Goal: Information Seeking & Learning: Learn about a topic

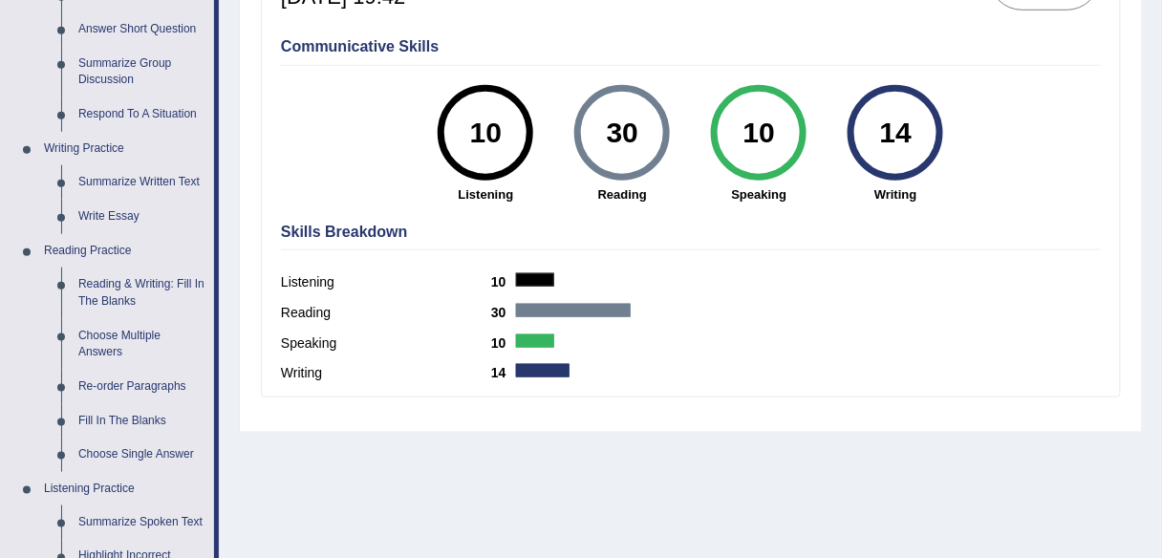
scroll to position [364, 0]
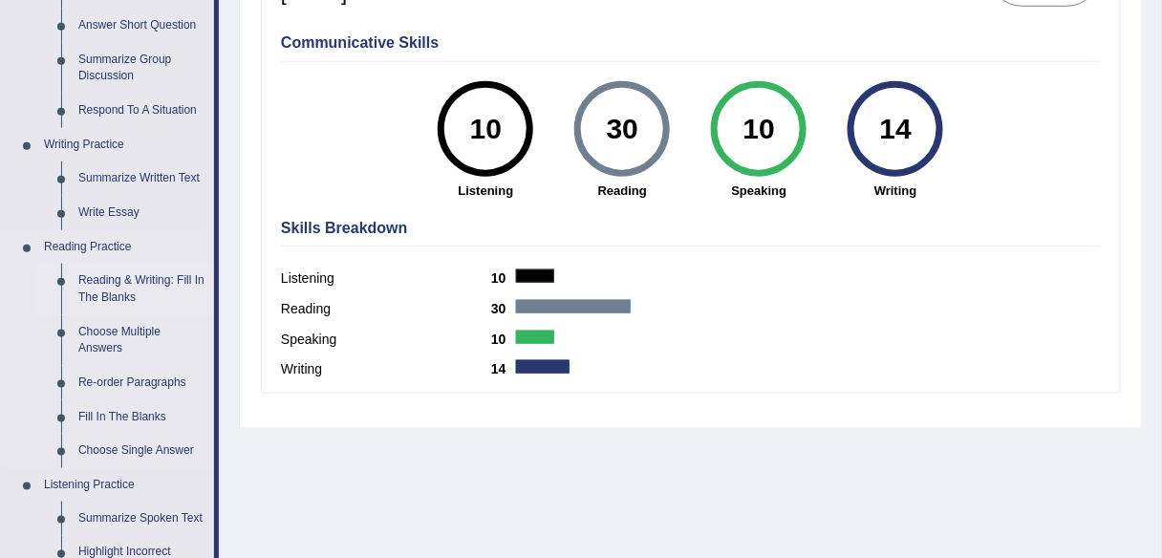
click at [130, 282] on link "Reading & Writing: Fill In The Blanks" at bounding box center [142, 289] width 144 height 51
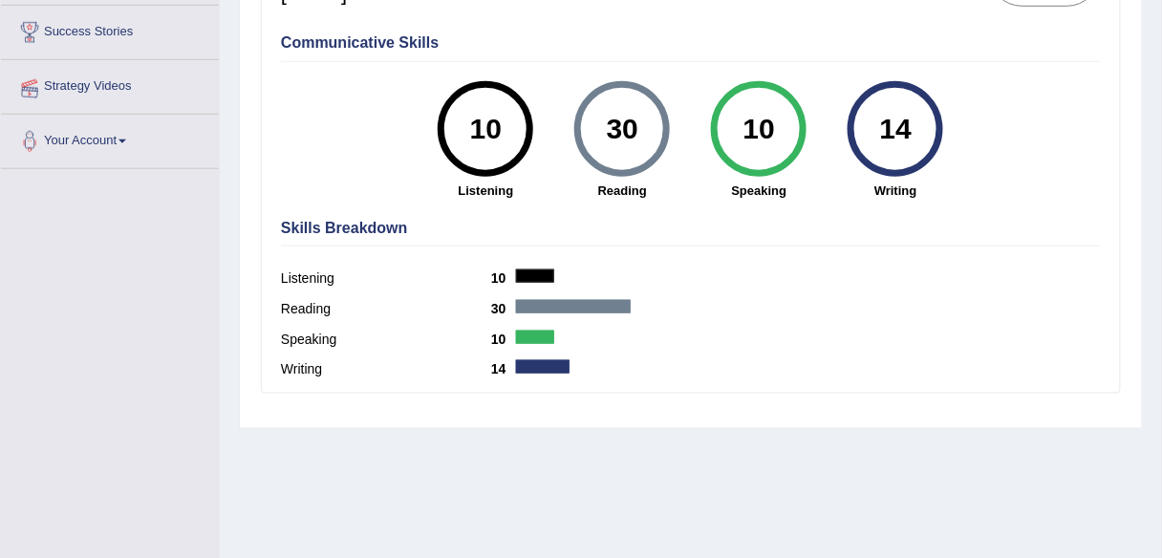
scroll to position [386, 0]
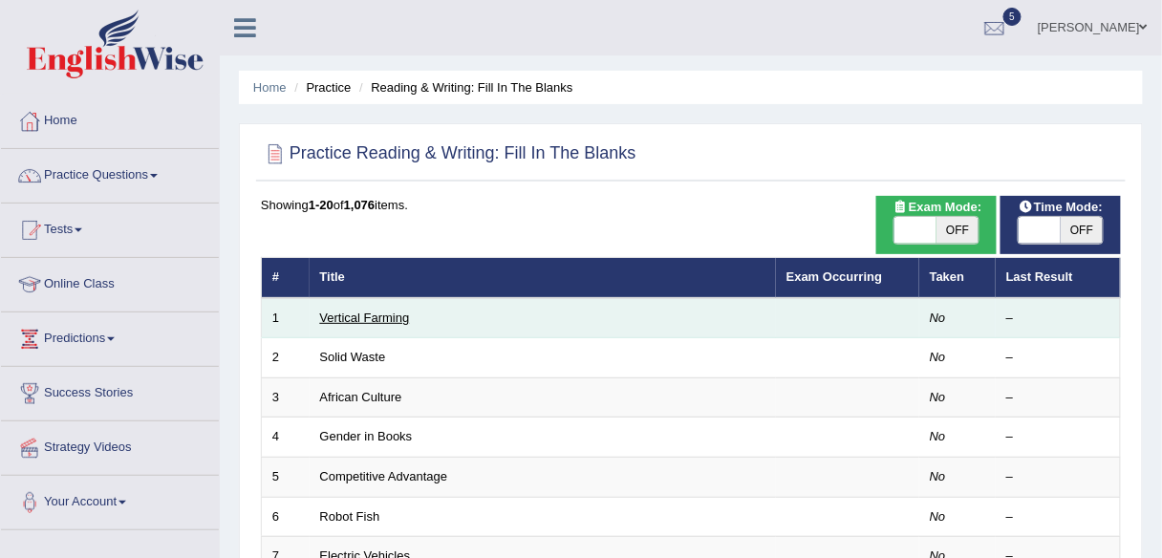
click at [401, 317] on link "Vertical Farming" at bounding box center [365, 318] width 90 height 14
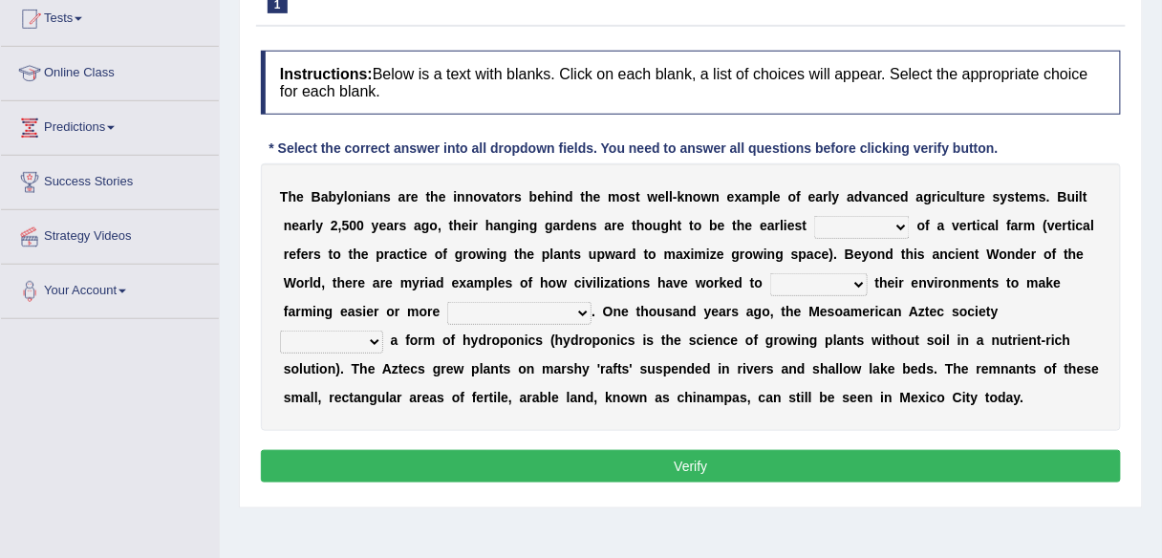
scroll to position [210, 0]
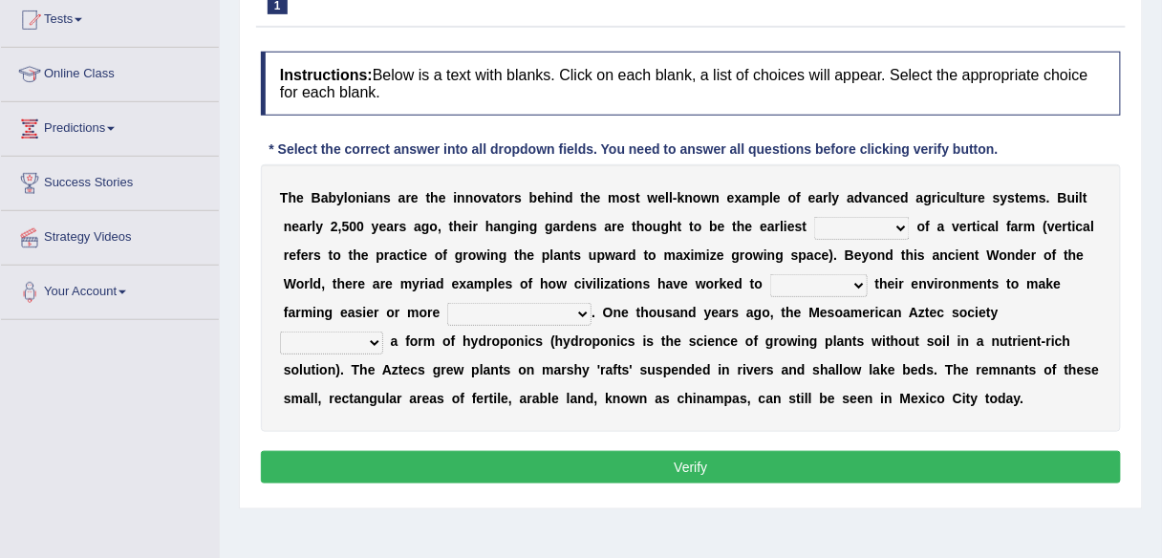
click at [899, 224] on select "prototype failure discredit protocol" at bounding box center [862, 228] width 96 height 23
select select "prototype"
click at [814, 217] on select "prototype failure discredit protocol" at bounding box center [862, 228] width 96 height 23
click at [856, 279] on select "manipulate escape respect disarrange" at bounding box center [818, 285] width 97 height 23
select select "manipulate"
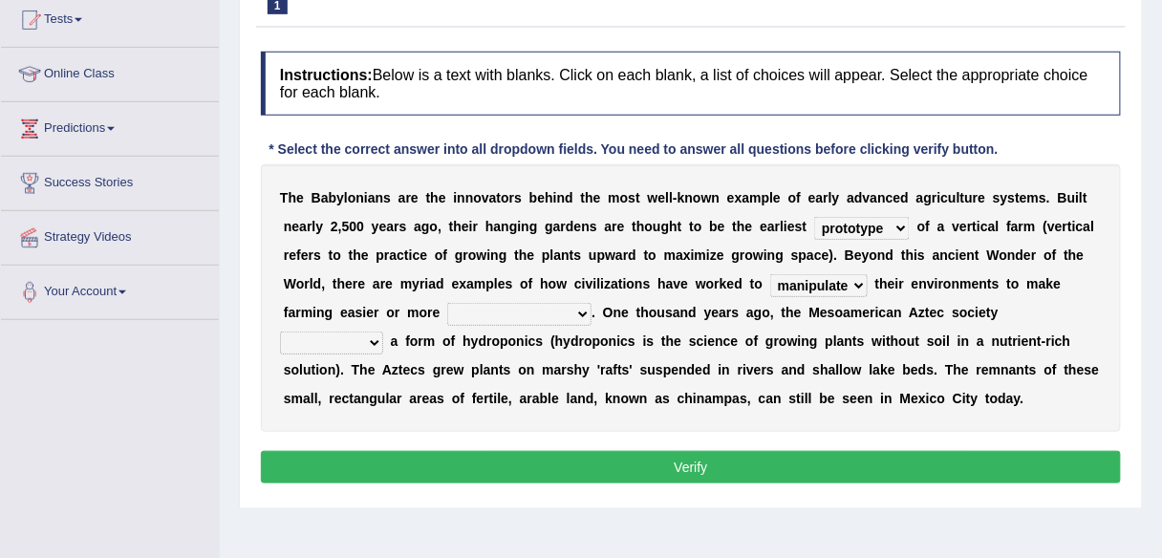
click at [770, 274] on select "manipulate escape respect disarrange" at bounding box center [818, 285] width 97 height 23
click at [581, 310] on select "productive constructive connective counterproductive" at bounding box center [519, 314] width 144 height 23
select select "constructive"
click at [447, 303] on select "productive constructive connective counterproductive" at bounding box center [519, 314] width 144 height 23
click at [858, 279] on select "manipulate escape respect disarrange" at bounding box center [818, 285] width 97 height 23
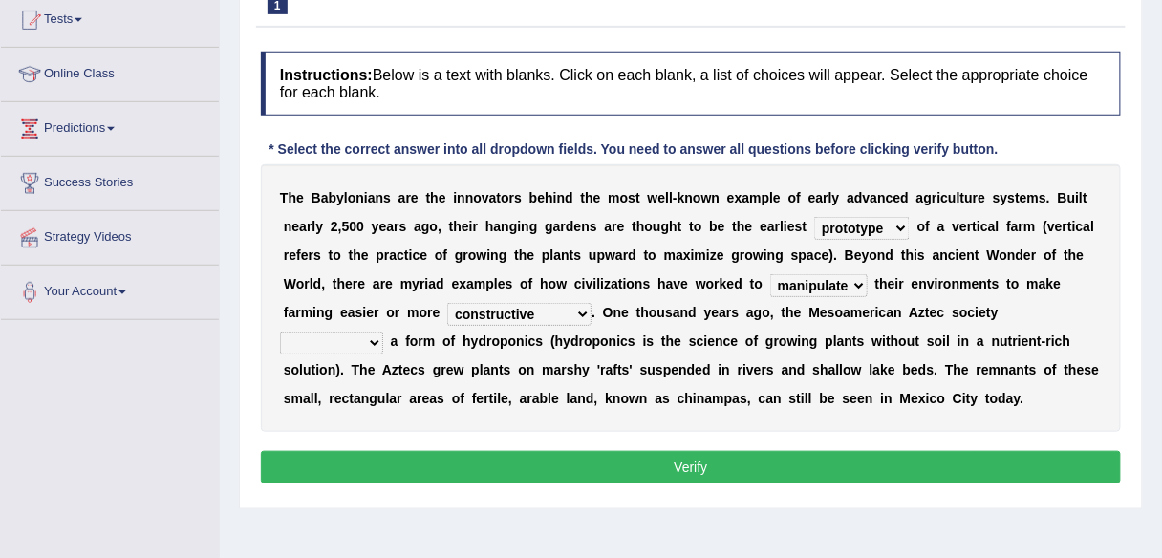
click at [858, 279] on select "manipulate escape respect disarrange" at bounding box center [818, 285] width 97 height 23
click at [370, 338] on select "domineered volunteered pioneered engineered" at bounding box center [331, 343] width 103 height 23
click at [488, 362] on b "a" at bounding box center [488, 369] width 8 height 15
click at [373, 338] on select "domineered volunteered pioneered engineered" at bounding box center [331, 343] width 103 height 23
click at [488, 380] on div "T h e B a b y l o n i a n s a r e t h e i n n o v a t o r s b e h i n d t h e m…" at bounding box center [691, 298] width 860 height 268
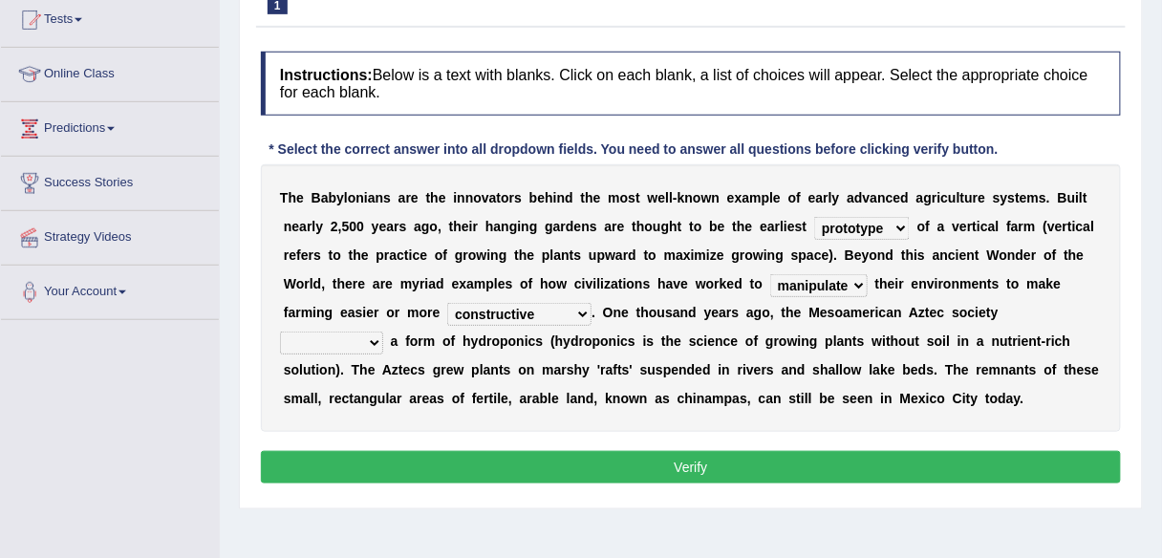
click at [372, 338] on select "domineered volunteered pioneered engineered" at bounding box center [331, 343] width 103 height 23
select select "pioneered"
click at [280, 332] on select "domineered volunteered pioneered engineered" at bounding box center [331, 343] width 103 height 23
click at [684, 463] on button "Verify" at bounding box center [691, 467] width 860 height 32
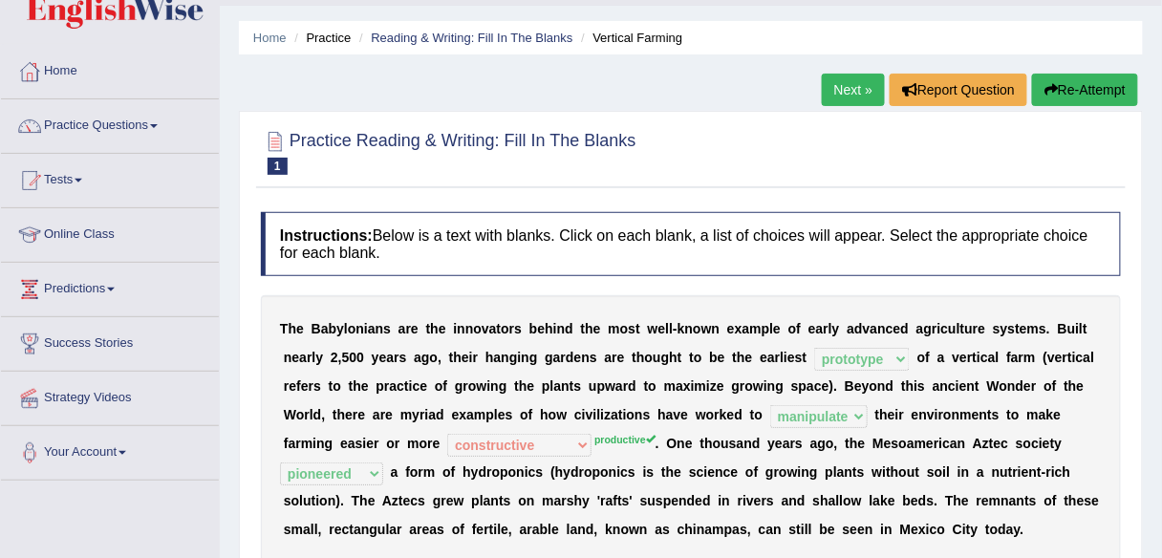
scroll to position [29, 0]
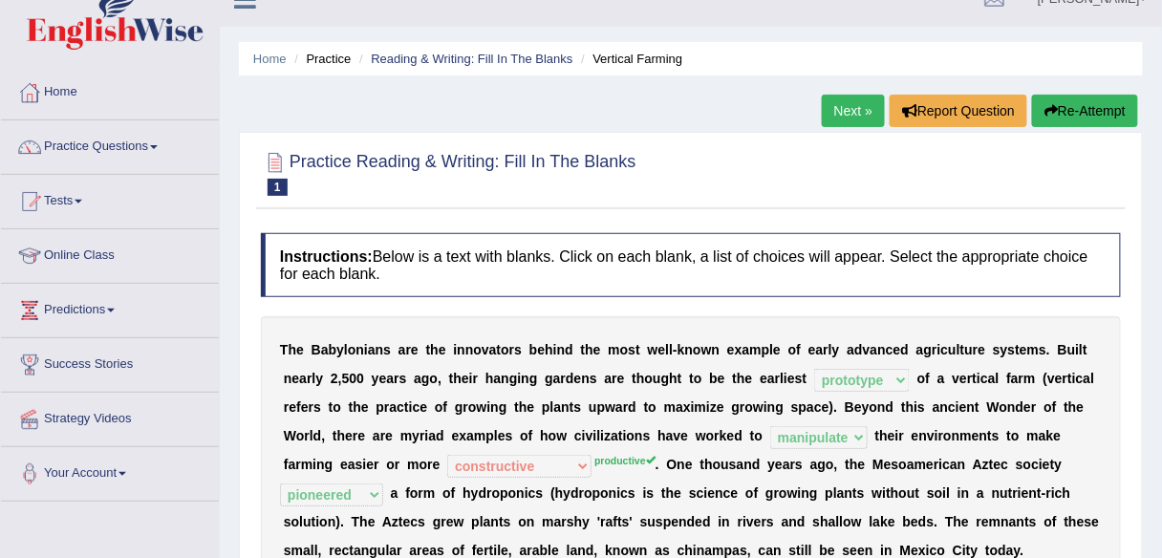
click at [854, 111] on link "Next »" at bounding box center [853, 111] width 63 height 32
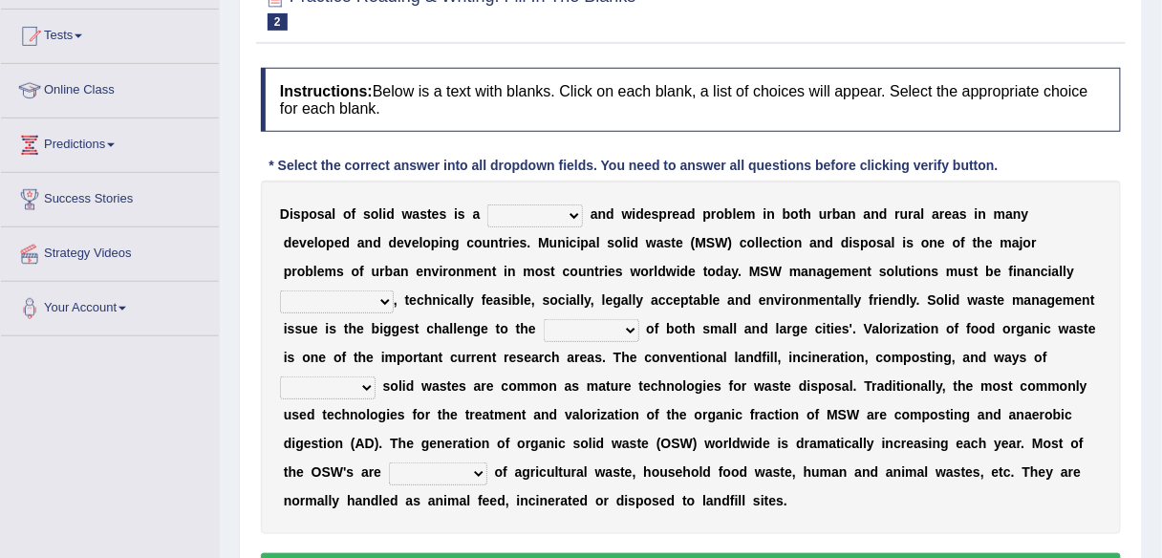
scroll to position [195, 0]
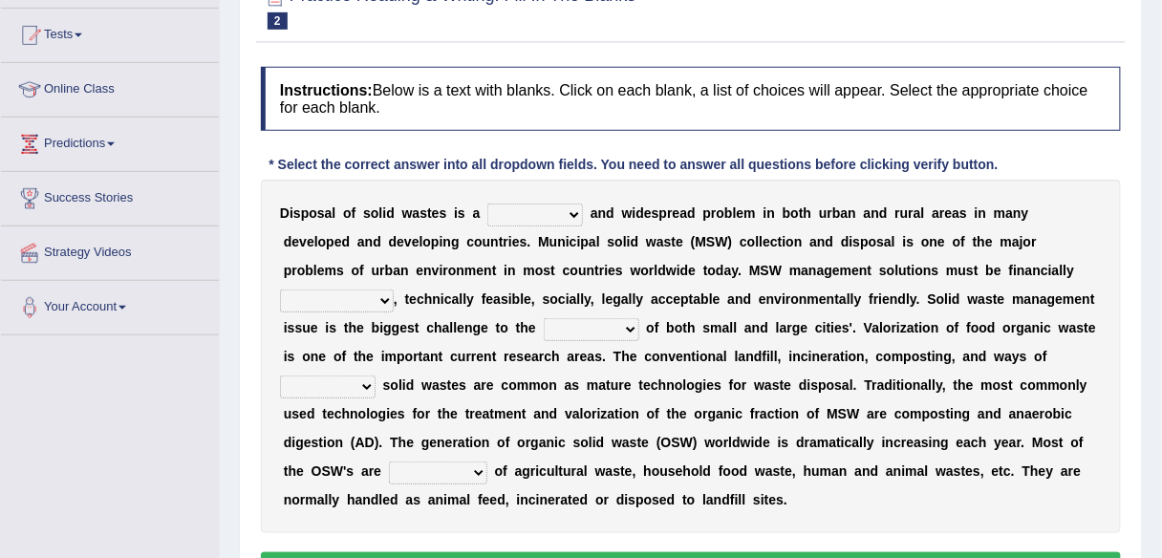
click at [572, 210] on select "slanting stinging stalling shafting" at bounding box center [535, 215] width 96 height 23
select select "slanting"
click at [487, 204] on select "slanting stinging stalling shafting" at bounding box center [535, 215] width 96 height 23
click at [394, 290] on select "unattainable sustainable objectionable treasonable" at bounding box center [337, 301] width 114 height 23
select select "sustainable"
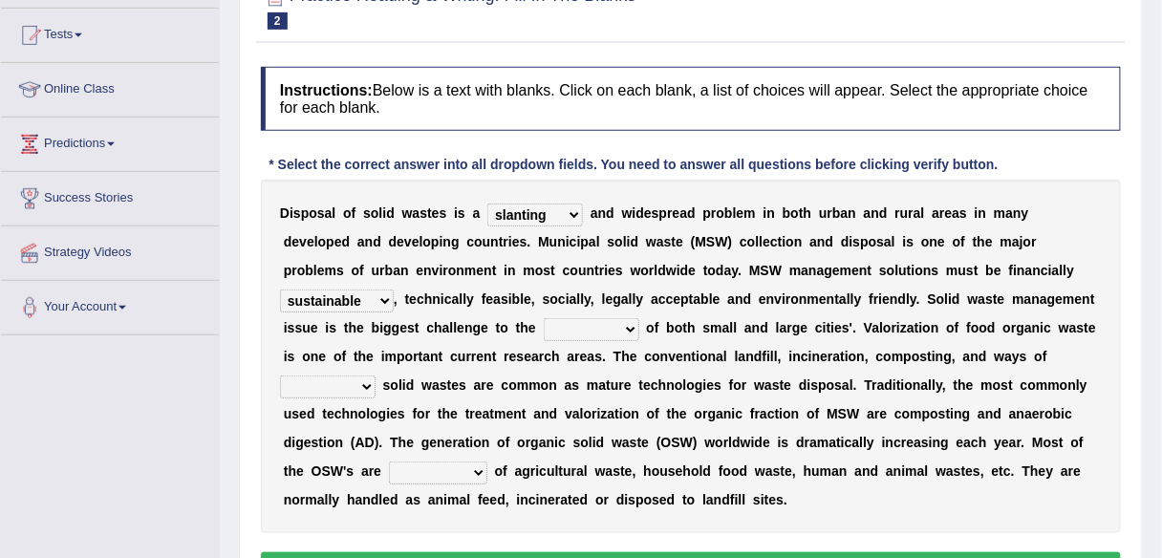
click at [394, 290] on select "unattainable sustainable objectionable treasonable" at bounding box center [337, 301] width 114 height 23
click at [544, 322] on select "plants culture authorities history" at bounding box center [592, 329] width 96 height 23
select select "culture"
click at [544, 318] on select "plants culture authorities history" at bounding box center [592, 329] width 96 height 23
click at [376, 376] on select "reserving preserving deserving handling" at bounding box center [328, 387] width 96 height 23
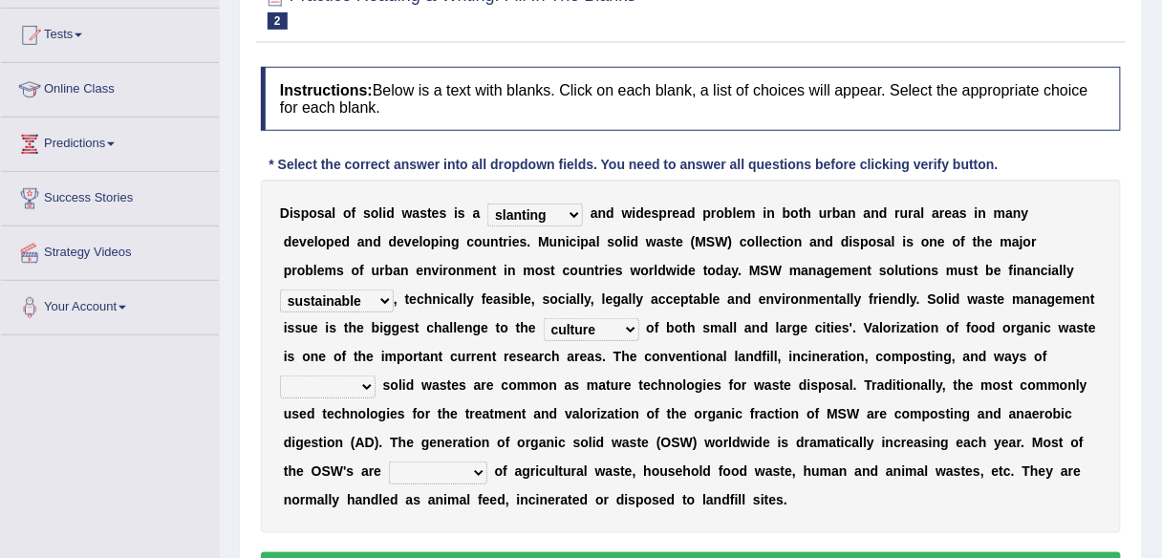
select select "handling"
click at [376, 376] on select "reserving preserving deserving handling" at bounding box center [328, 387] width 96 height 23
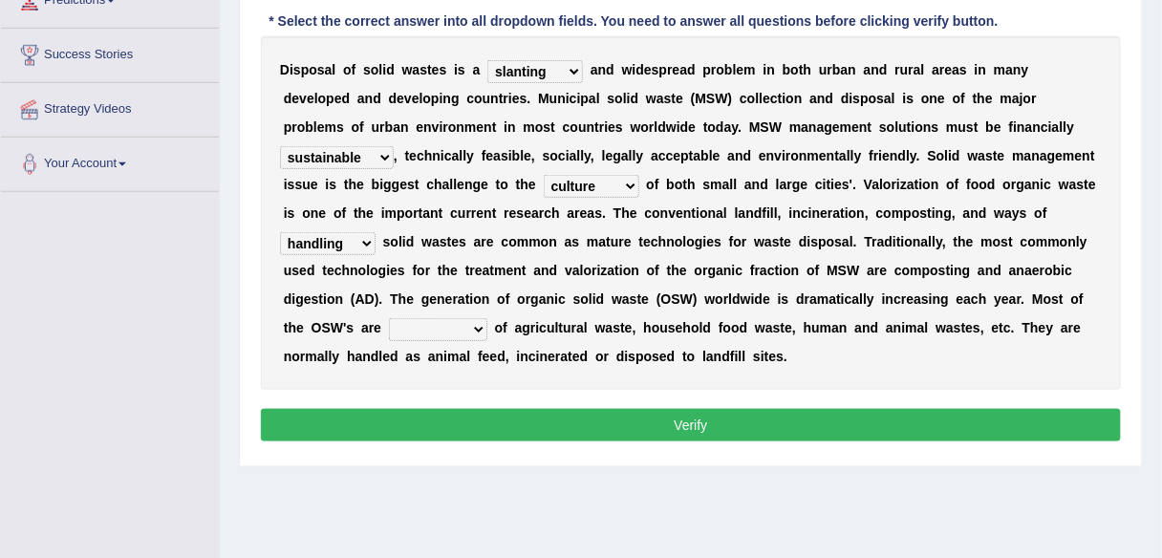
click at [393, 325] on select "composed disposed composing disposing" at bounding box center [438, 329] width 98 height 23
select select "disposing"
click at [389, 318] on select "composed disposed composing disposing" at bounding box center [438, 329] width 98 height 23
click at [695, 426] on button "Verify" at bounding box center [691, 425] width 860 height 32
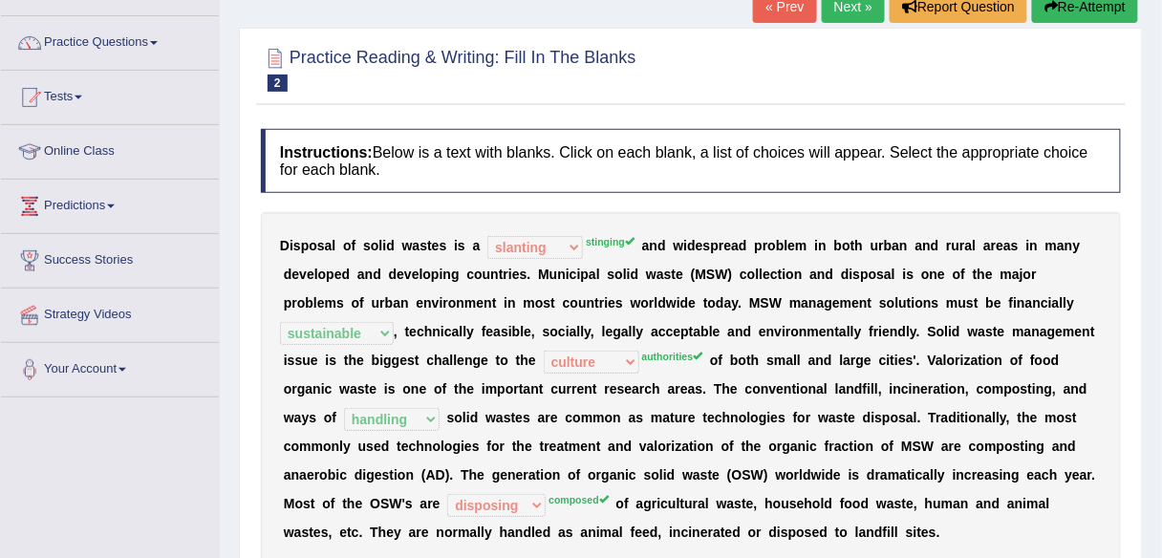
scroll to position [134, 0]
click at [841, 7] on link "Next »" at bounding box center [853, 5] width 63 height 32
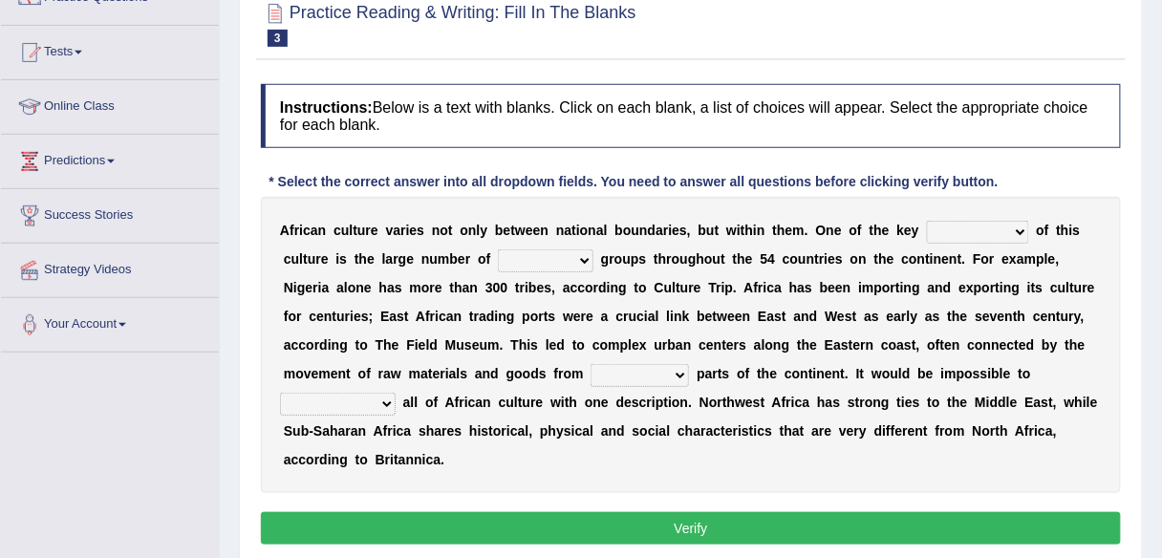
scroll to position [179, 0]
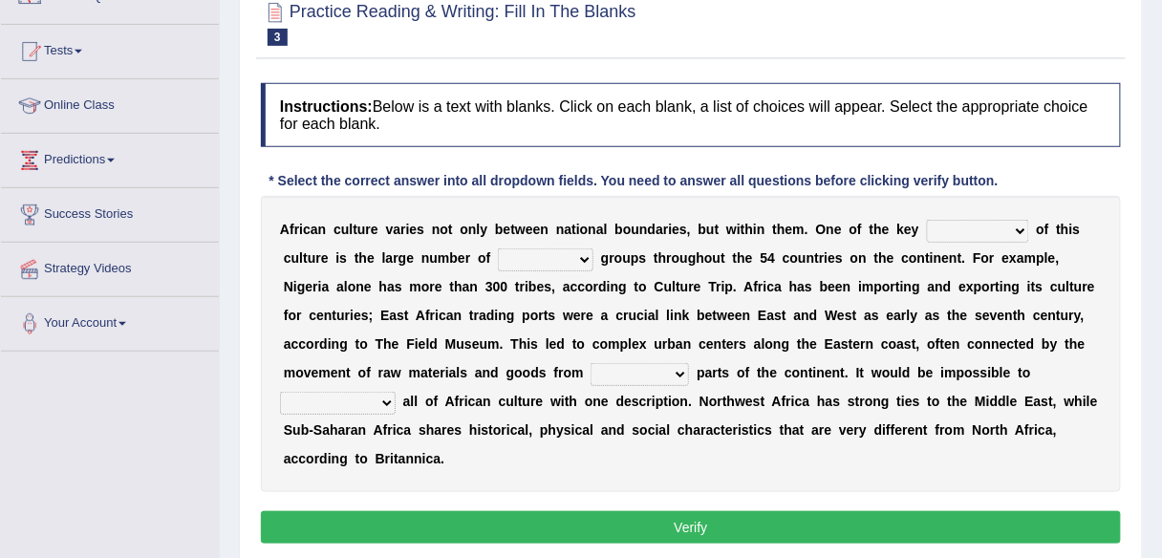
click at [1019, 224] on select "conjectures features issues doubts" at bounding box center [978, 231] width 102 height 23
select select "features"
click at [927, 220] on select "conjectures features issues doubts" at bounding box center [978, 231] width 102 height 23
click at [586, 255] on select "ethic ethnic eugenic epic" at bounding box center [546, 260] width 96 height 23
click at [498, 249] on select "ethic ethnic eugenic epic" at bounding box center [546, 260] width 96 height 23
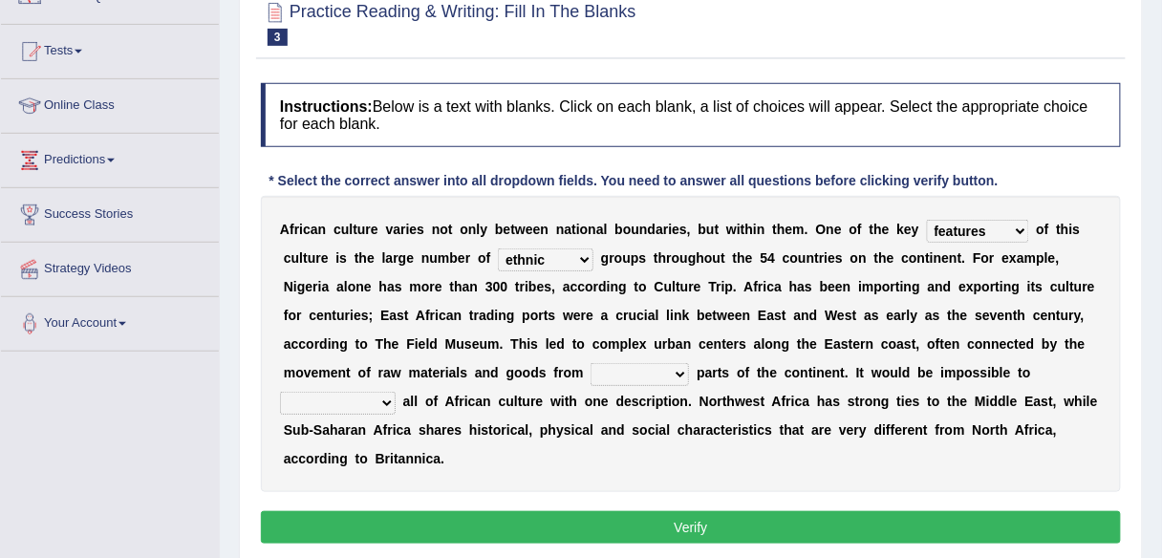
click at [579, 256] on select "ethic ethnic eugenic epic" at bounding box center [546, 260] width 96 height 23
select select "epic"
click at [498, 249] on select "ethic ethnic eugenic epic" at bounding box center [546, 260] width 96 height 23
click at [674, 368] on select "forelocked interlocked unlocked landlocked" at bounding box center [640, 374] width 98 height 23
select select "interlocked"
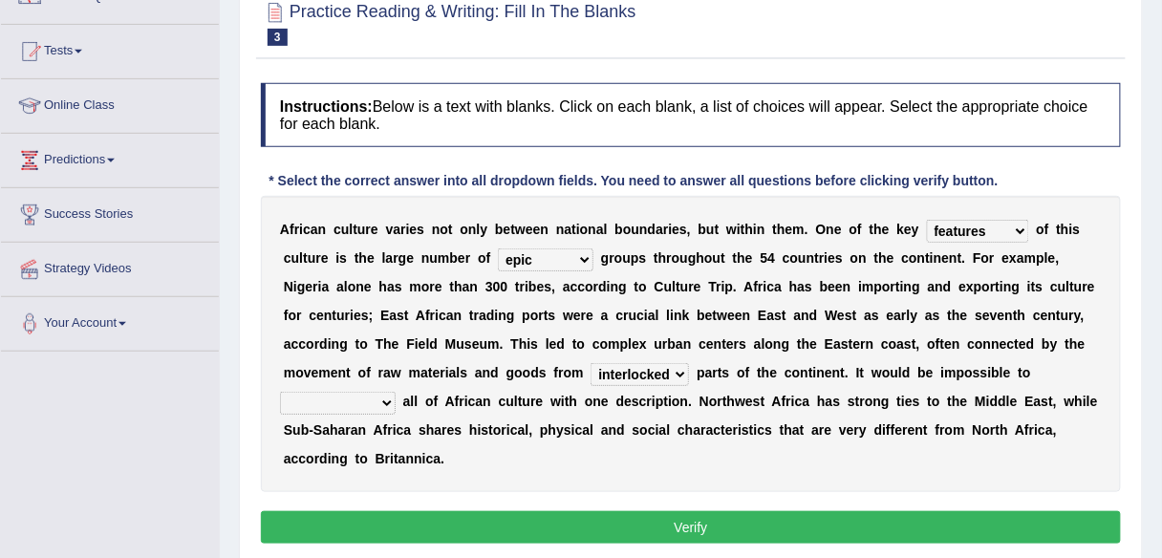
click at [591, 363] on select "forelocked interlocked unlocked landlocked" at bounding box center [640, 374] width 98 height 23
click at [381, 399] on select "characterize conceptualize symbolize synthesize" at bounding box center [338, 403] width 116 height 23
select select "characterize"
click at [280, 392] on select "characterize conceptualize symbolize synthesize" at bounding box center [338, 403] width 116 height 23
click at [721, 530] on button "Verify" at bounding box center [691, 527] width 860 height 32
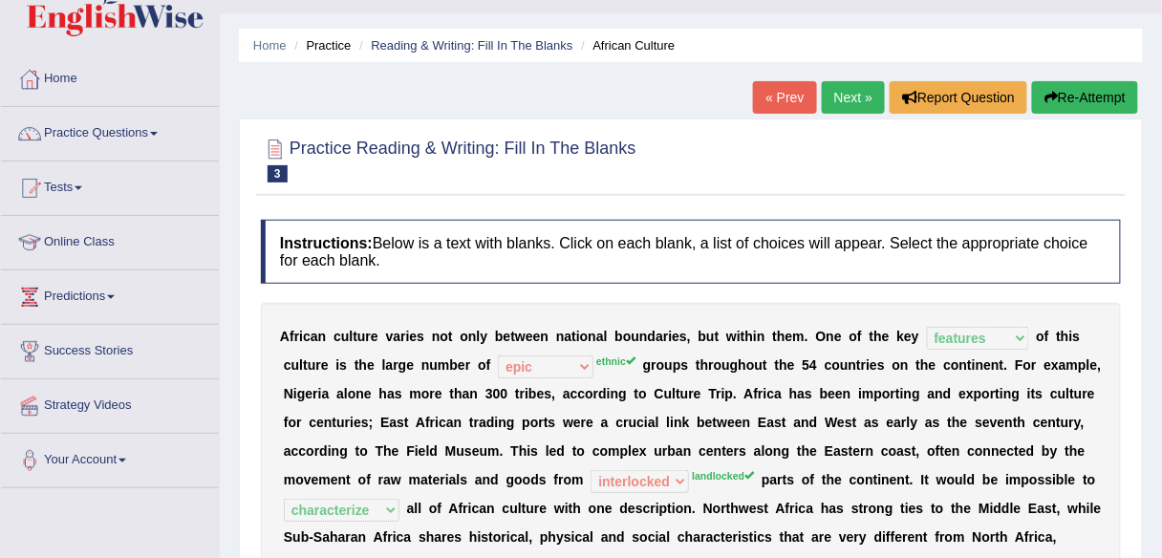
scroll to position [32, 0]
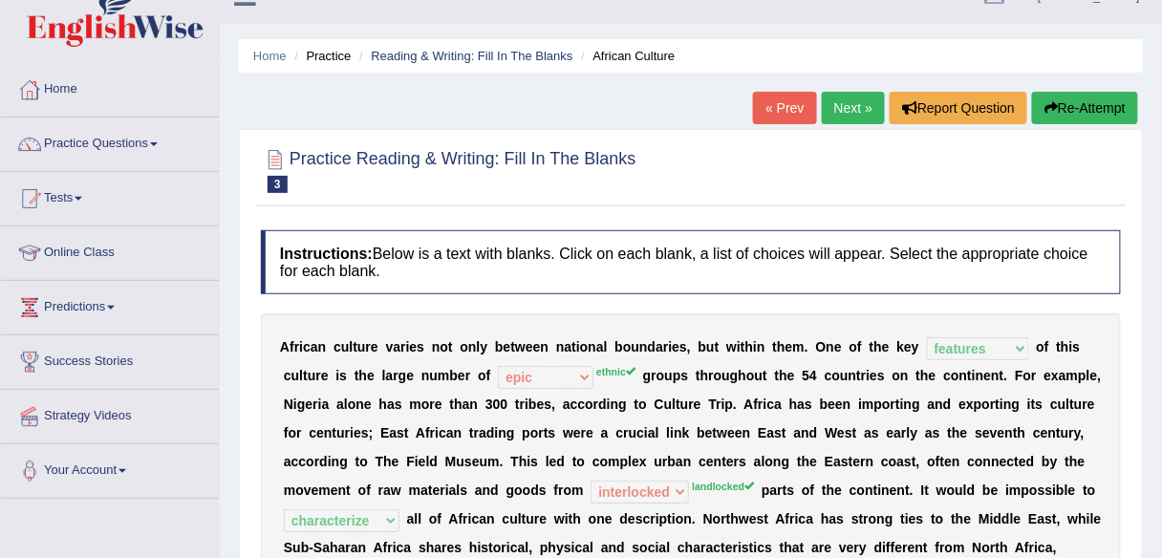
click at [857, 105] on link "Next »" at bounding box center [853, 108] width 63 height 32
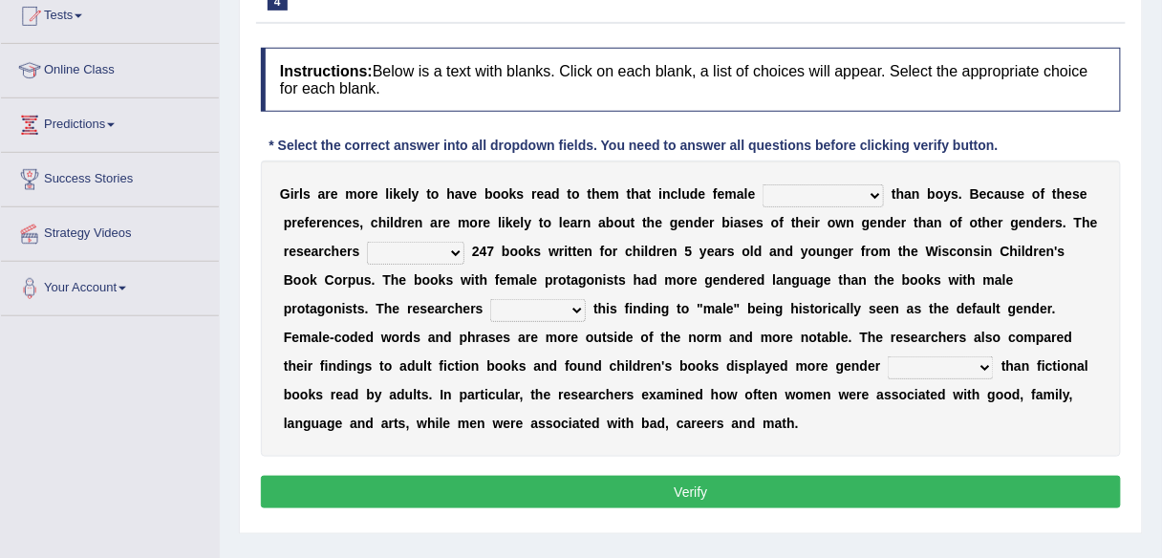
scroll to position [216, 0]
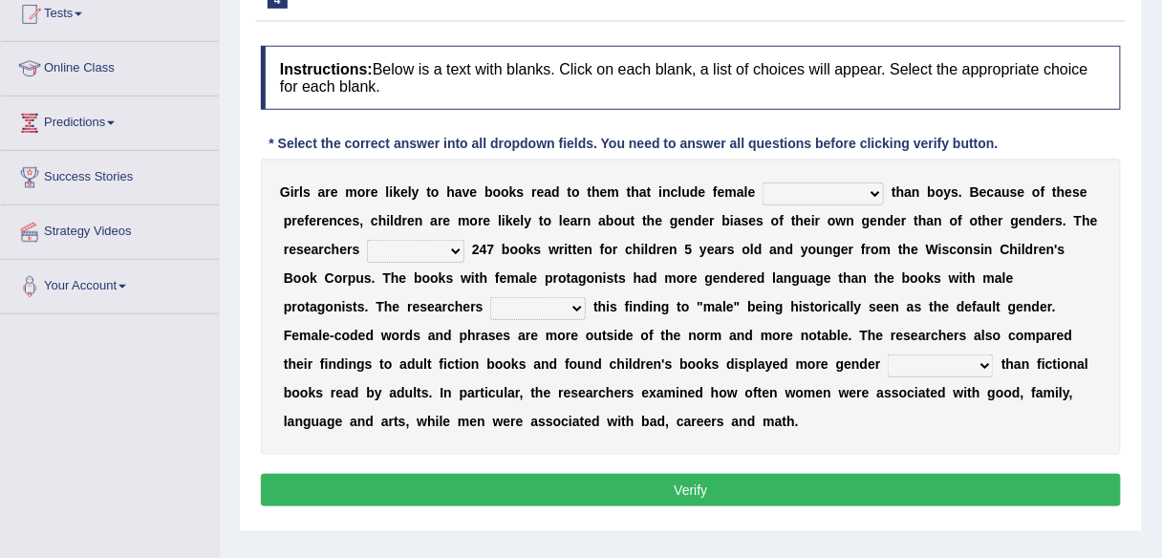
click at [870, 187] on select "protagonists cosmogonists agonists expressionists" at bounding box center [823, 194] width 121 height 23
select select "expressionists"
click at [763, 183] on select "protagonists cosmogonists agonists expressionists" at bounding box center [823, 194] width 121 height 23
click at [451, 249] on select "hydrolyzed paralyzed catalyzed analyzed" at bounding box center [415, 251] width 97 height 23
select select "analyzed"
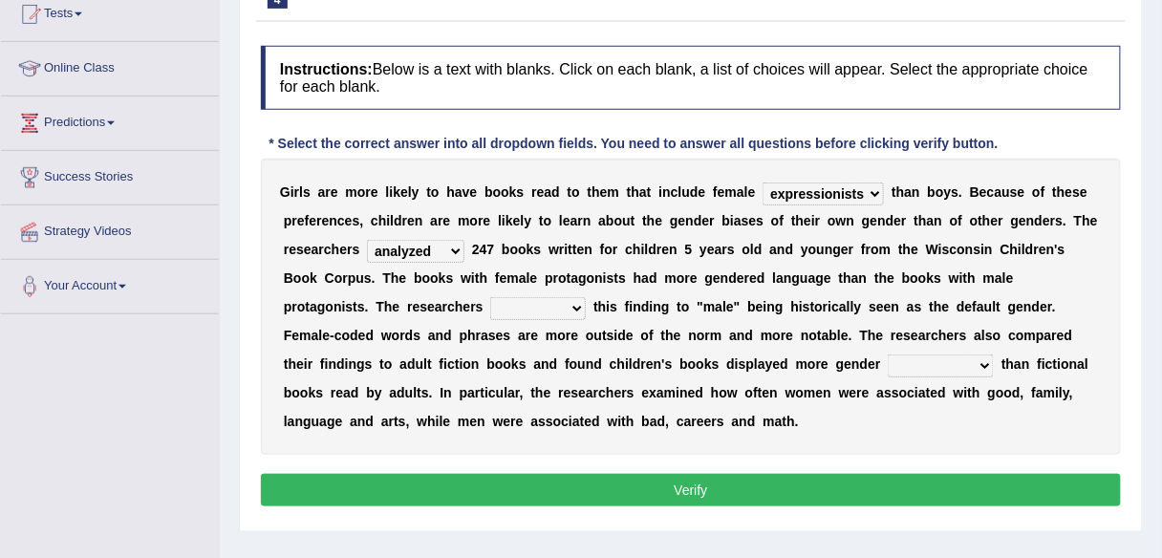
click at [367, 240] on select "hydrolyzed paralyzed catalyzed analyzed" at bounding box center [415, 251] width 97 height 23
click at [870, 190] on select "protagonists cosmogonists agonists expressionists" at bounding box center [823, 194] width 121 height 23
select select "protagonists"
click at [763, 183] on select "protagonists cosmogonists agonists expressionists" at bounding box center [823, 194] width 121 height 23
click at [576, 304] on select "contribute tribute distribute attribute" at bounding box center [538, 308] width 96 height 23
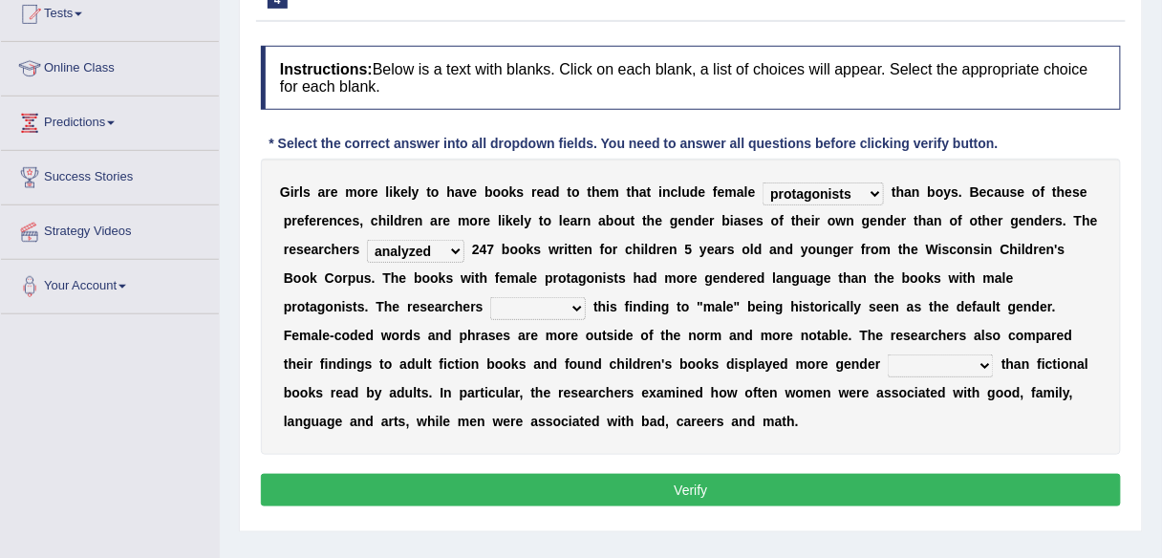
select select "contribute"
click at [490, 297] on select "contribute tribute distribute attribute" at bounding box center [538, 308] width 96 height 23
click at [981, 358] on select "stereotypes teletypes prototypes electrotypes" at bounding box center [941, 366] width 106 height 23
select select "prototypes"
click at [888, 355] on select "stereotypes teletypes prototypes electrotypes" at bounding box center [941, 366] width 106 height 23
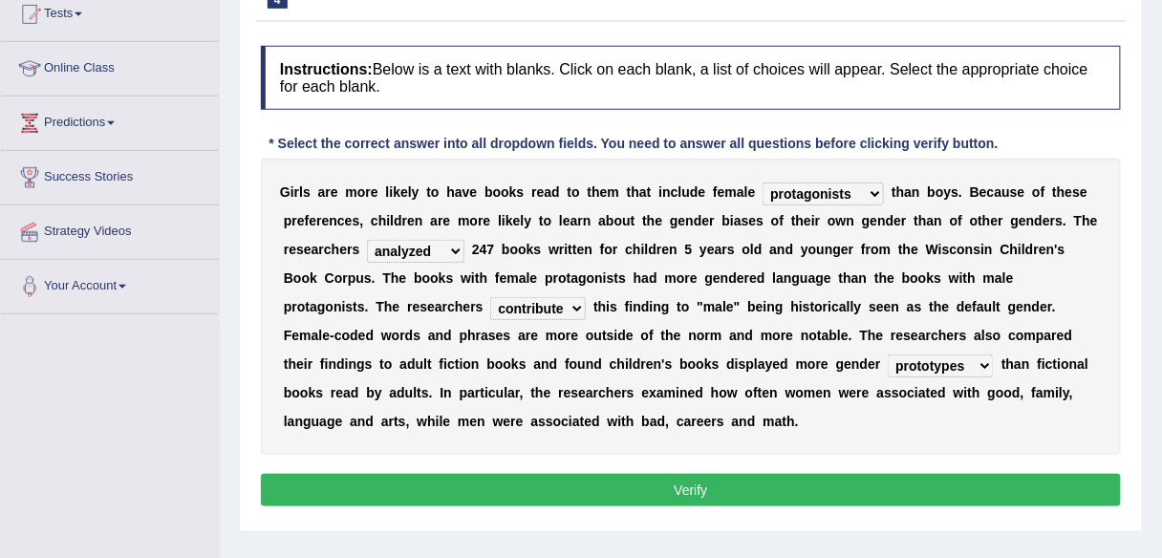
click at [984, 360] on select "stereotypes teletypes prototypes electrotypes" at bounding box center [941, 366] width 106 height 23
click at [765, 489] on button "Verify" at bounding box center [691, 490] width 860 height 32
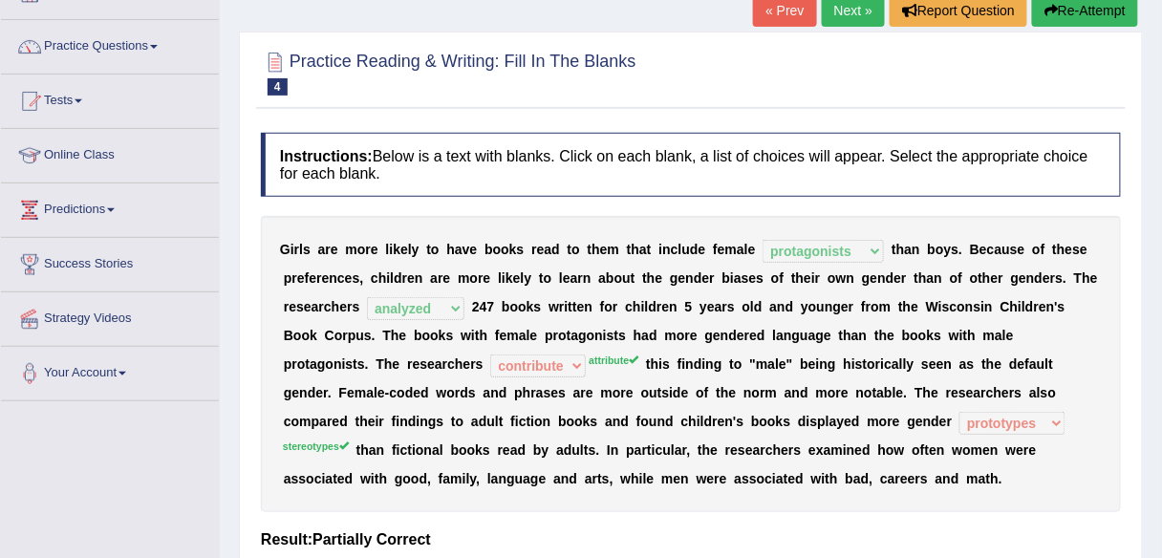
scroll to position [122, 0]
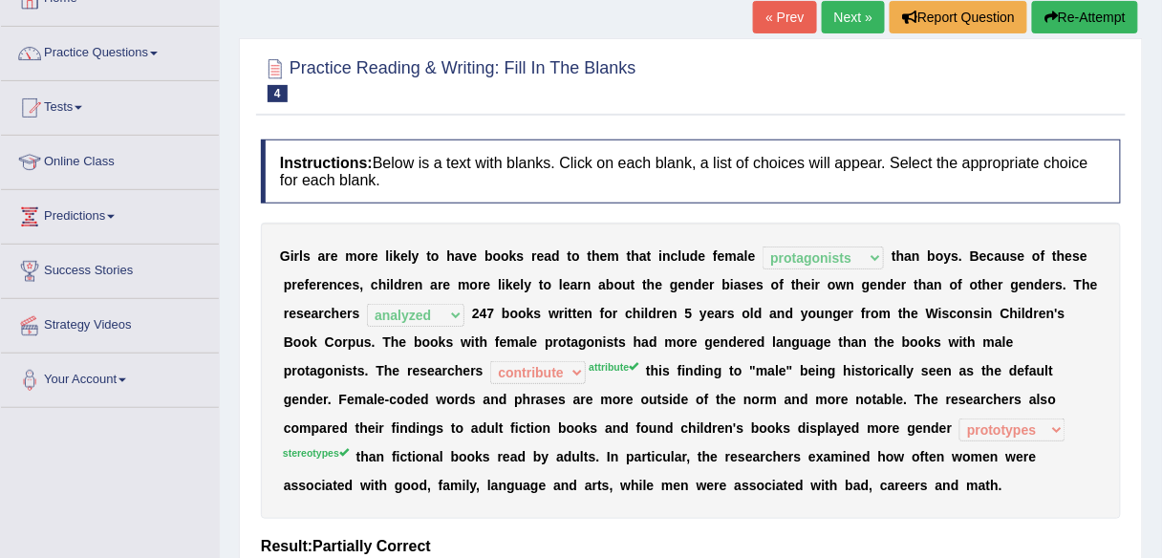
click at [856, 17] on link "Next »" at bounding box center [853, 17] width 63 height 32
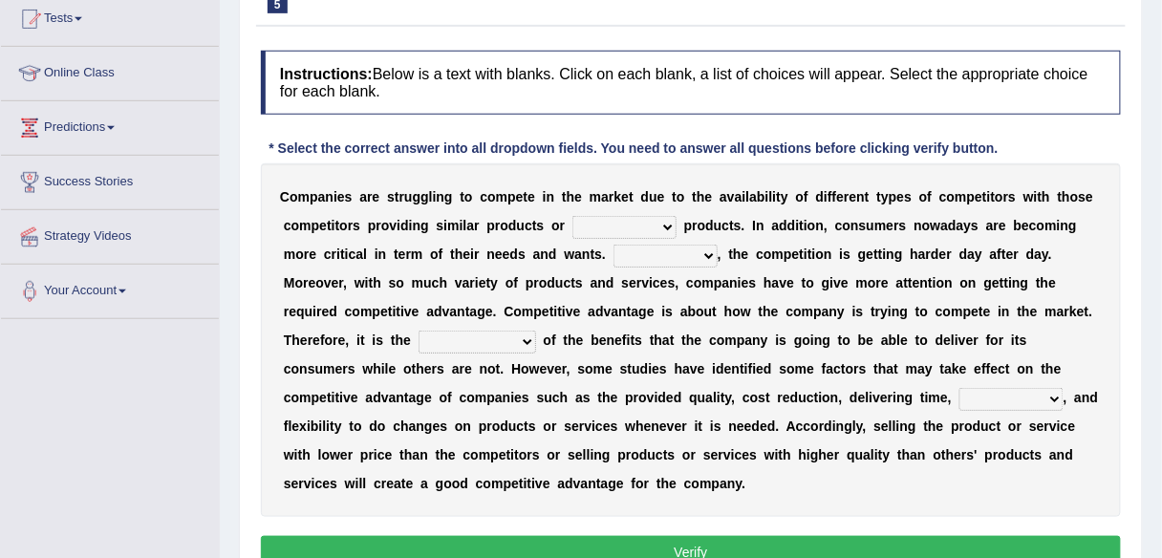
scroll to position [219, 0]
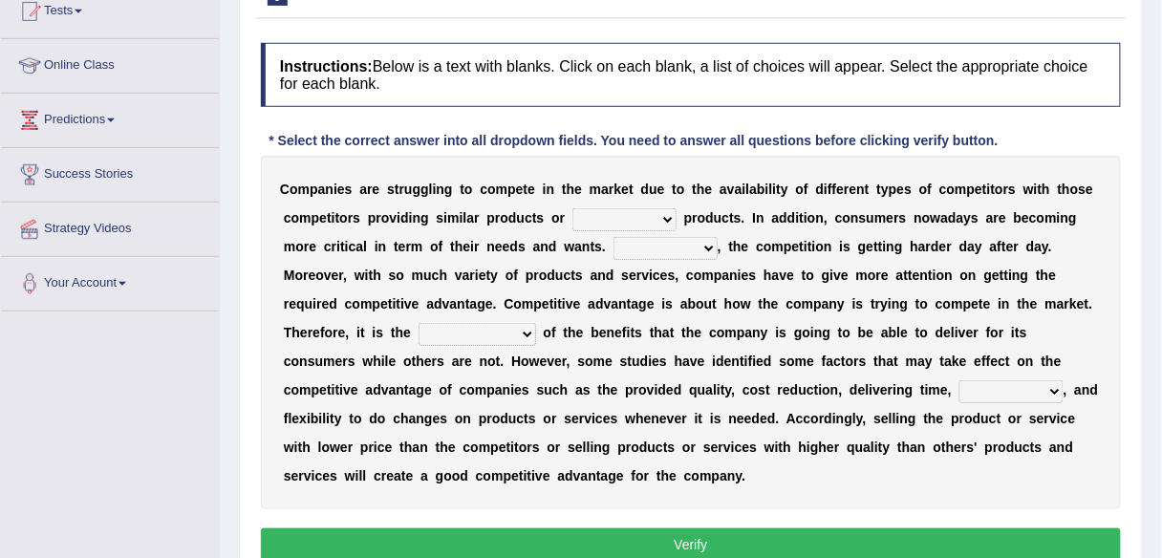
click at [666, 215] on select "constitution restitution substitution institution" at bounding box center [625, 219] width 104 height 23
select select "substitution"
click at [573, 208] on select "constitution restitution substitution institution" at bounding box center [625, 219] width 104 height 23
click at [706, 245] on select "However Instead Additionally Therefore" at bounding box center [666, 248] width 104 height 23
click at [824, 239] on b "n" at bounding box center [828, 246] width 9 height 15
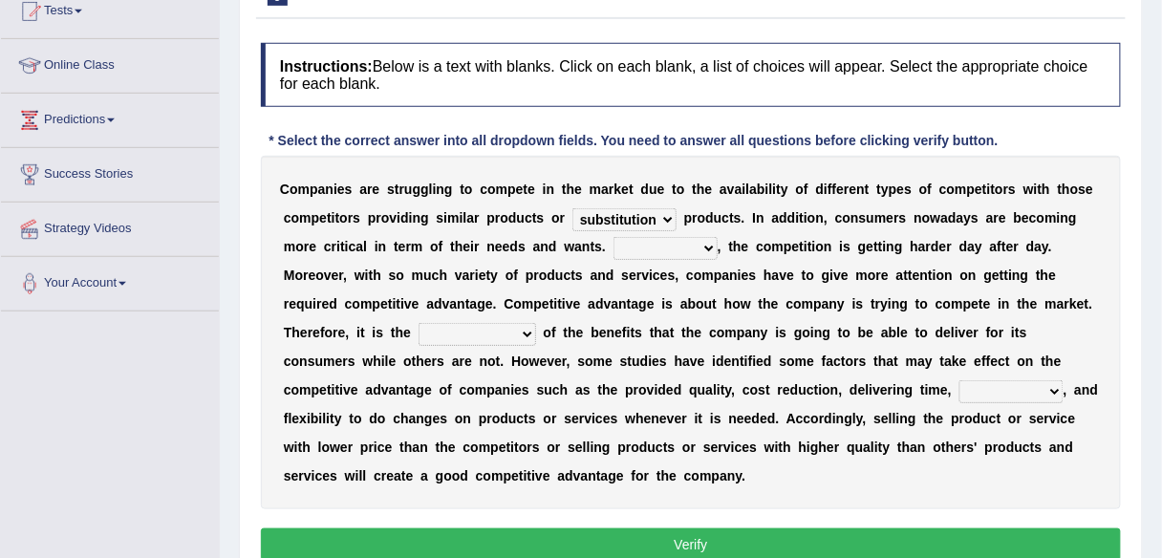
click at [704, 240] on select "However Instead Additionally Therefore" at bounding box center [666, 248] width 104 height 23
select select "Therefore"
click at [614, 237] on select "However Instead Additionally Therefore" at bounding box center [666, 248] width 104 height 23
click at [521, 326] on select "dissemination ordination determination incarnation" at bounding box center [478, 334] width 118 height 23
click at [615, 318] on div "C o m p a n i e s a r e s t r u g g l i n g t o c o m p e t e i n t h e m a r k…" at bounding box center [691, 333] width 860 height 354
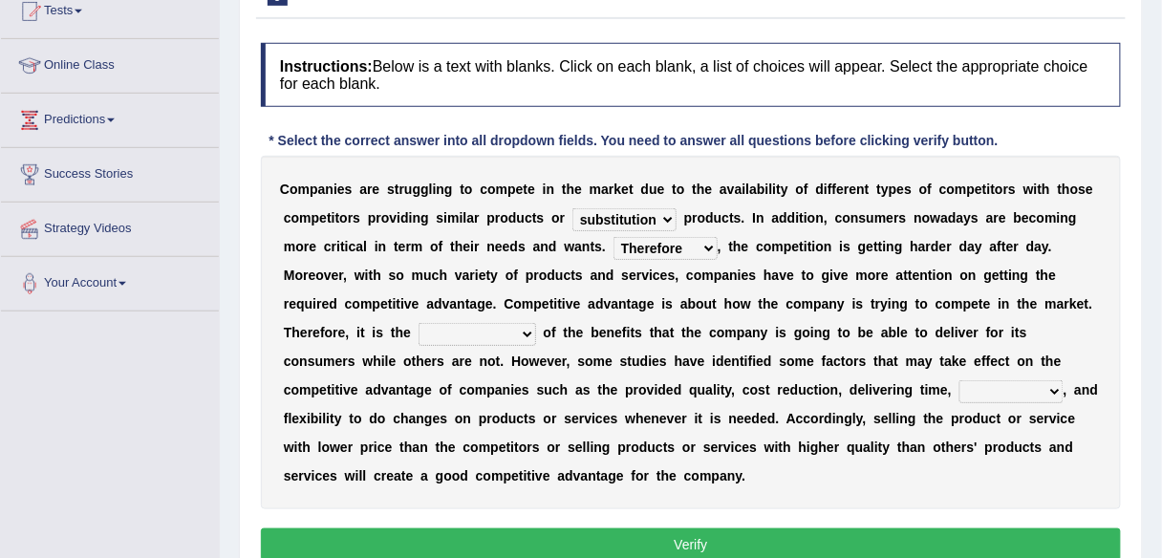
click at [524, 328] on select "dissemination ordination determination incarnation" at bounding box center [478, 334] width 118 height 23
click at [419, 323] on select "dissemination ordination determination incarnation" at bounding box center [478, 334] width 118 height 23
click at [525, 328] on select "dissemination ordination determination incarnation" at bounding box center [478, 334] width 118 height 23
select select "ordination"
click at [419, 323] on select "dissemination ordination determination incarnation" at bounding box center [478, 334] width 118 height 23
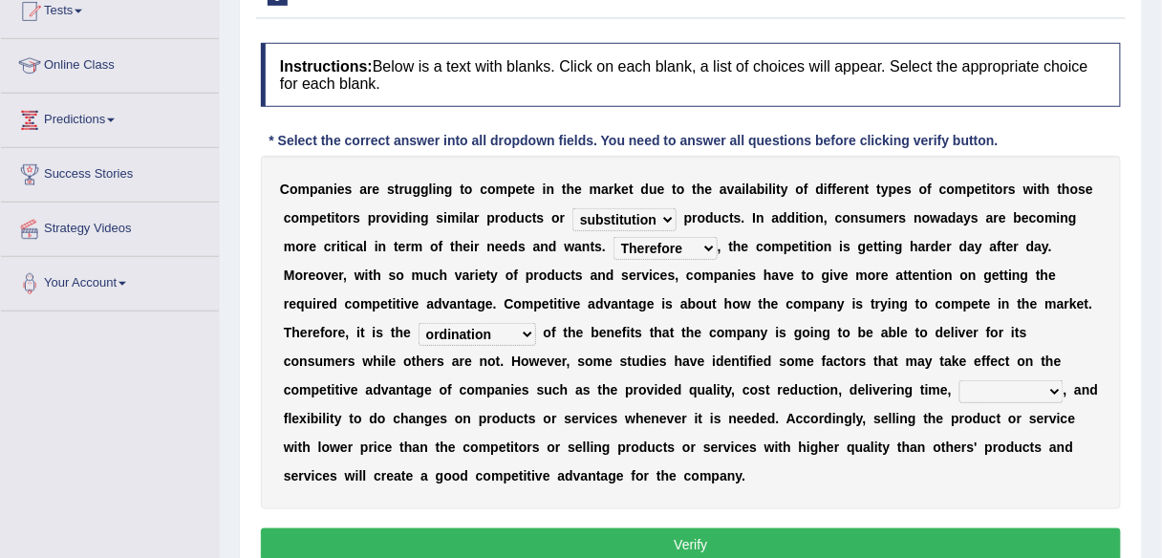
click at [1050, 386] on select "captivation aggregation deprivation innovation" at bounding box center [1012, 391] width 104 height 23
select select "innovation"
click at [960, 380] on select "captivation aggregation deprivation innovation" at bounding box center [1012, 391] width 104 height 23
click at [750, 536] on button "Verify" at bounding box center [691, 545] width 860 height 32
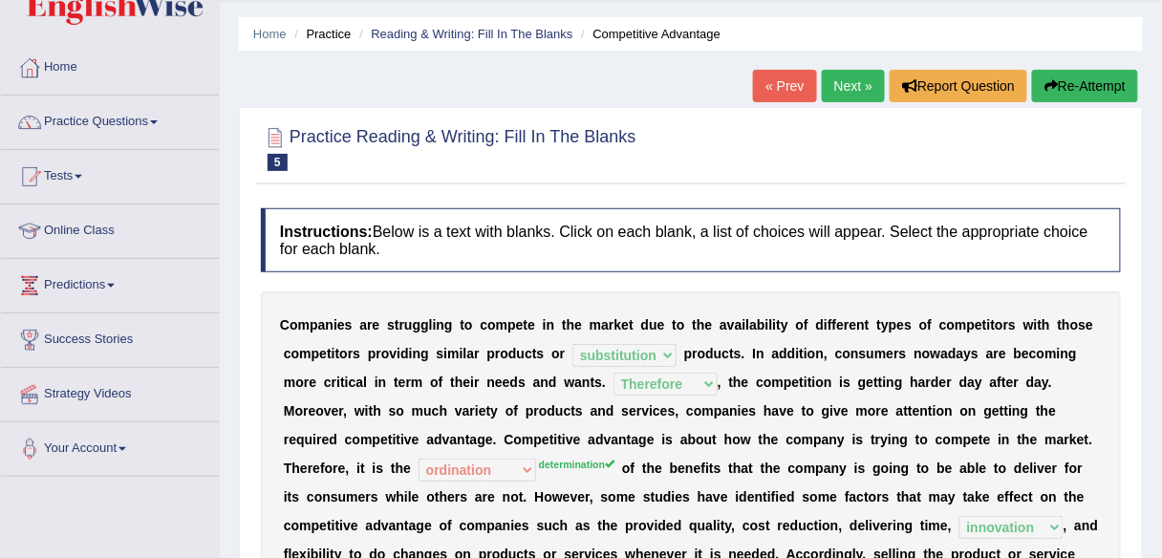
scroll to position [0, 0]
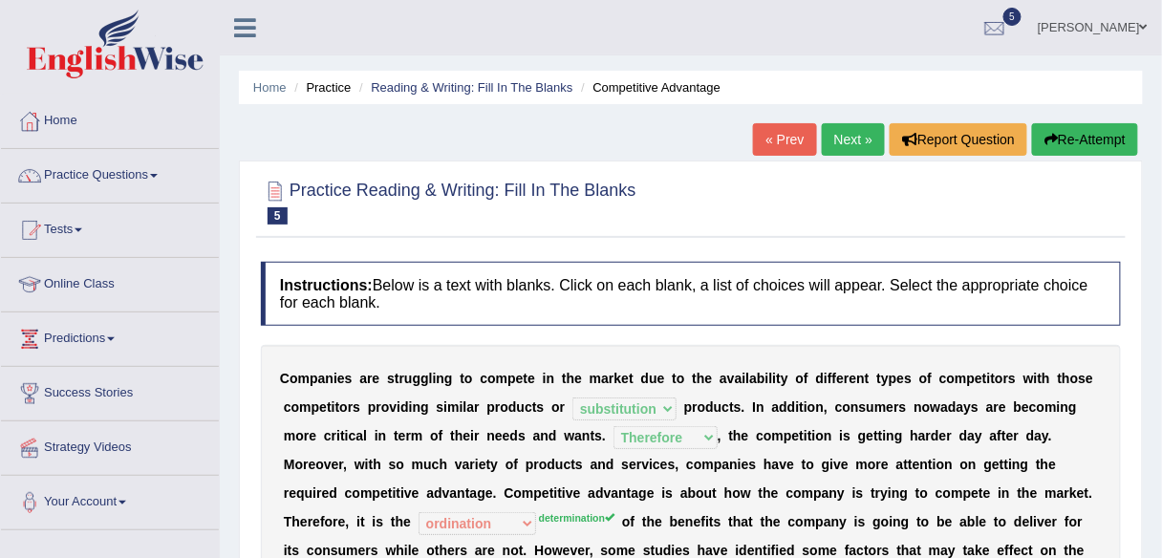
click at [850, 147] on link "Next »" at bounding box center [853, 139] width 63 height 32
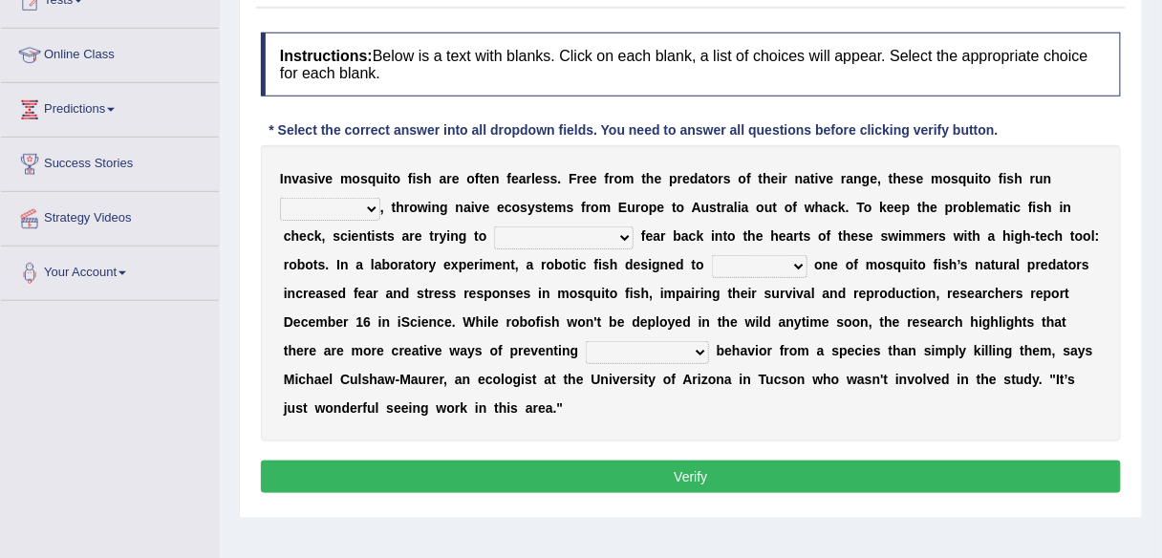
scroll to position [237, 0]
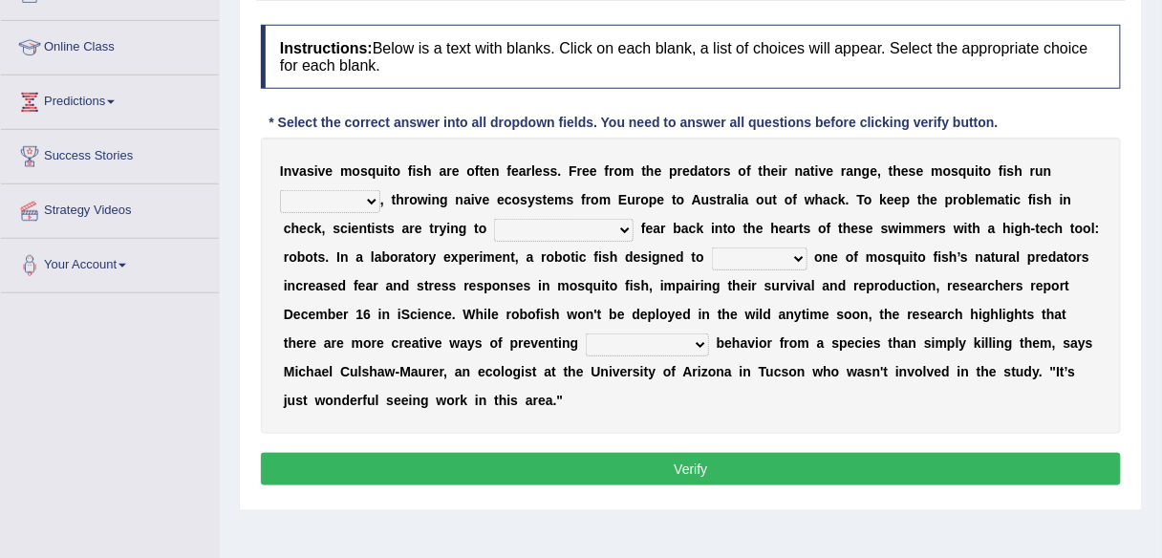
click at [370, 198] on select "occupant flippant rampant concordant" at bounding box center [330, 201] width 100 height 23
select select "rampant"
click at [280, 190] on select "occupant flippant rampant concordant" at bounding box center [330, 201] width 100 height 23
click at [581, 225] on select "accept spike strike drake" at bounding box center [564, 230] width 140 height 23
select select "strike"
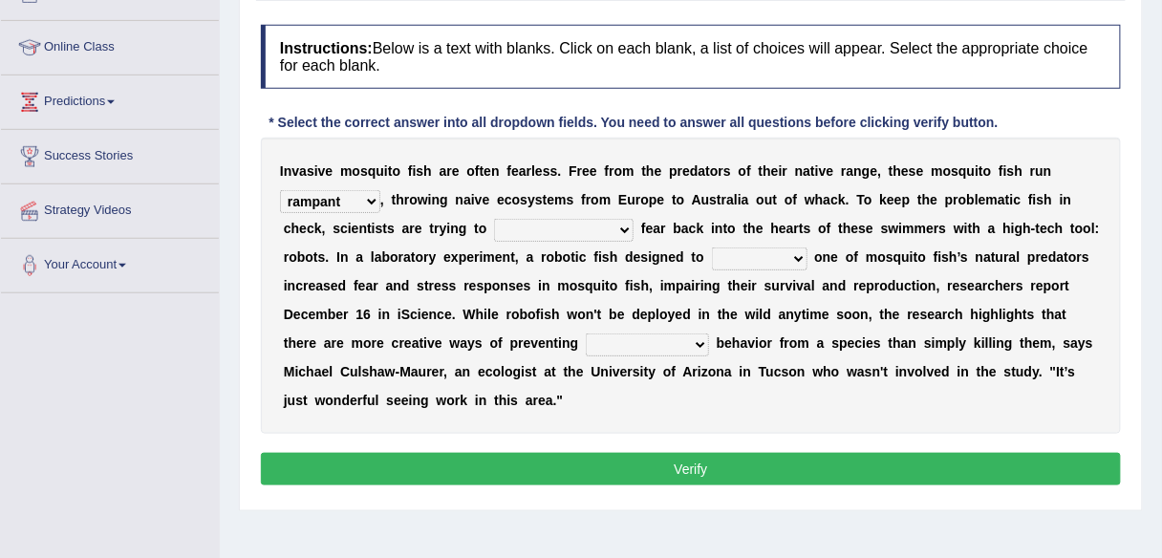
click at [494, 219] on select "accept spike strike drake" at bounding box center [564, 230] width 140 height 23
click at [796, 254] on select "bequest mimic battle conquest" at bounding box center [760, 259] width 96 height 23
select select "mimic"
click at [712, 248] on select "bequest mimic battle conquest" at bounding box center [760, 259] width 96 height 23
click at [698, 340] on select "unprivileged unprecedented uncharted unwanted" at bounding box center [647, 345] width 123 height 23
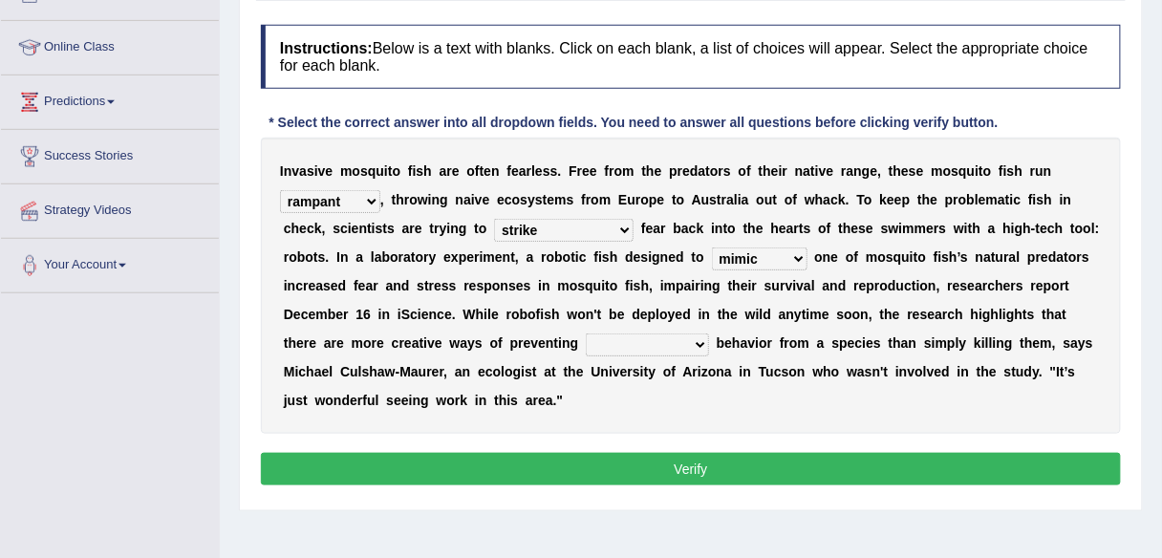
select select "unwanted"
click at [586, 334] on select "unprivileged unprecedented uncharted unwanted" at bounding box center [647, 345] width 123 height 23
click at [707, 469] on button "Verify" at bounding box center [691, 469] width 860 height 32
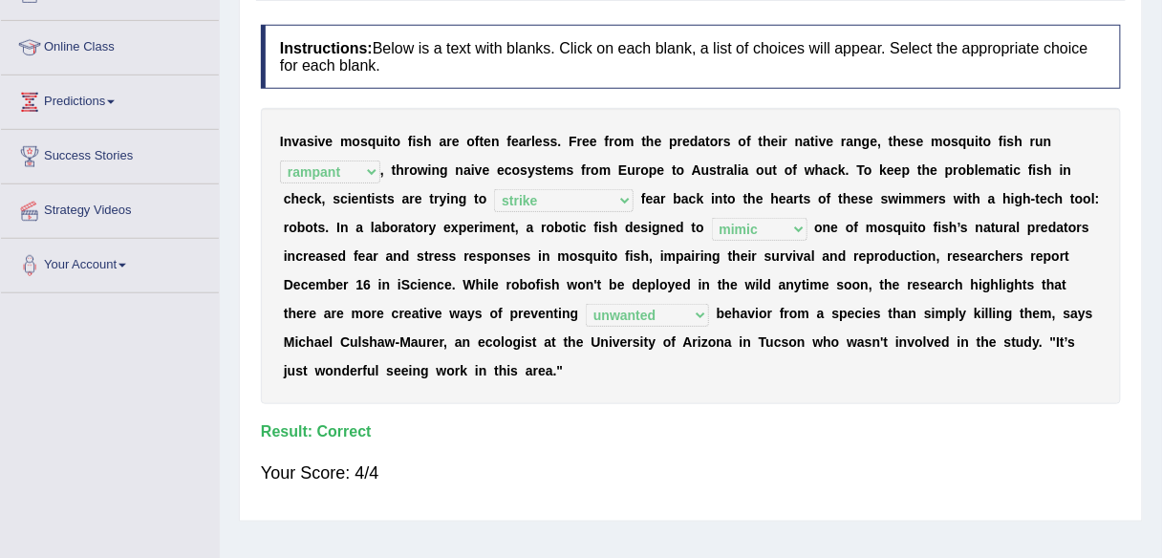
drag, startPoint x: 1161, startPoint y: 185, endPoint x: 1165, endPoint y: 173, distance: 13.0
click at [1161, 173] on html "Toggle navigation Home Practice Questions Speaking Practice Read Aloud Repeat S…" at bounding box center [581, 42] width 1162 height 558
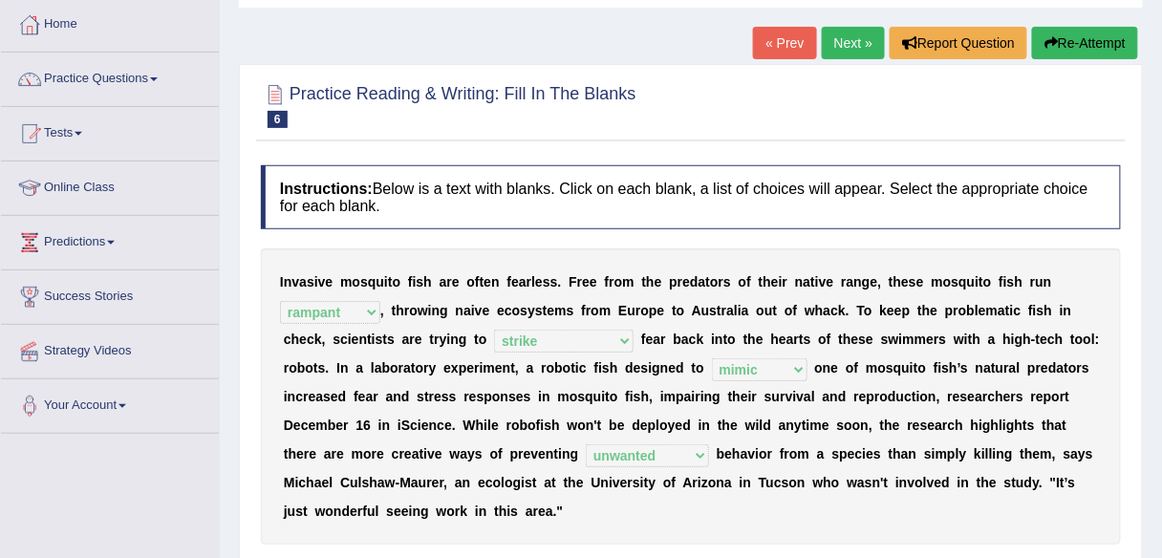
scroll to position [83, 0]
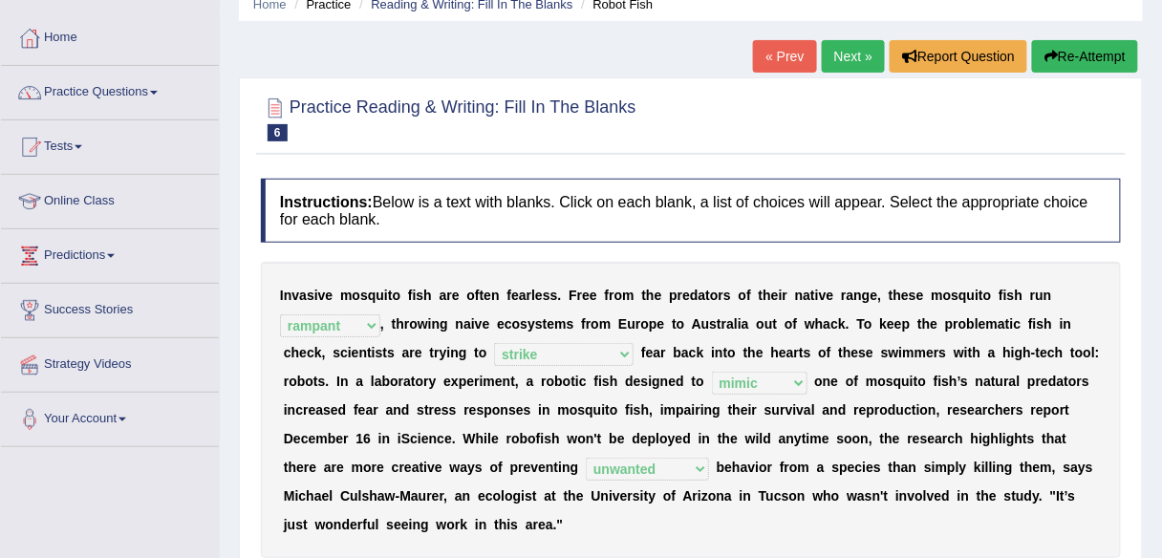
click at [852, 56] on link "Next »" at bounding box center [853, 56] width 63 height 32
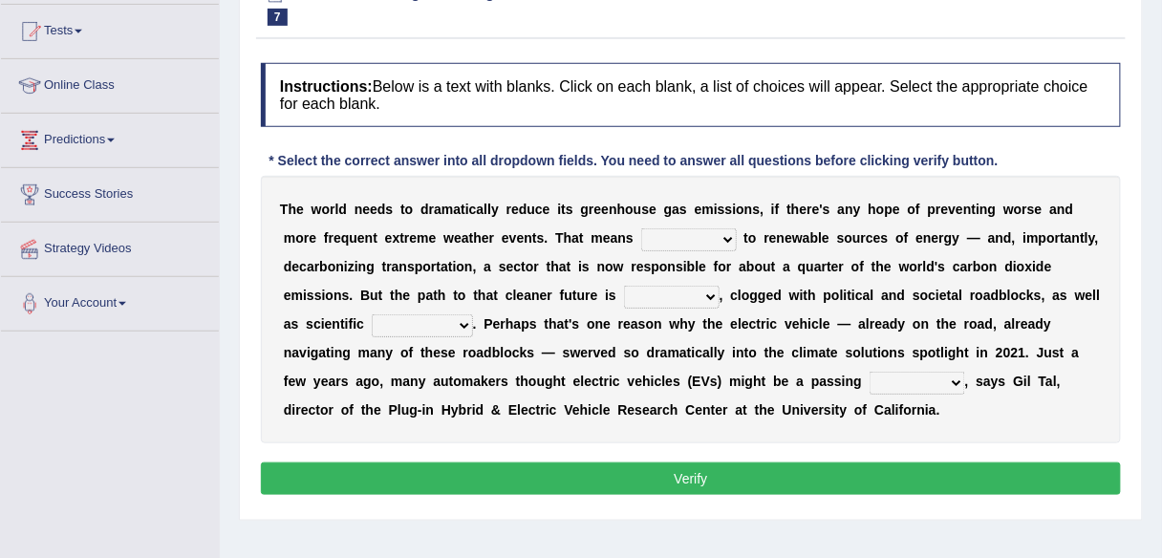
scroll to position [207, 0]
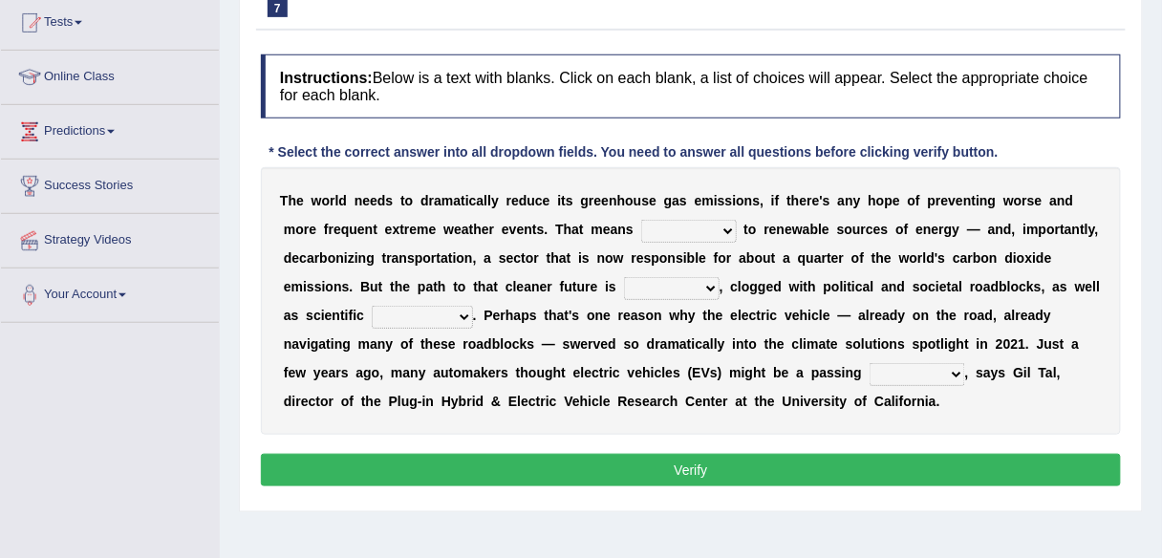
click at [727, 227] on select "grafting drafting crafting shifting" at bounding box center [689, 231] width 96 height 23
select select "shifting"
click at [641, 220] on select "grafting drafting crafting shifting" at bounding box center [689, 231] width 96 height 23
click at [707, 282] on select "daunting daunted daunt dauntless" at bounding box center [672, 288] width 96 height 23
select select "daunted"
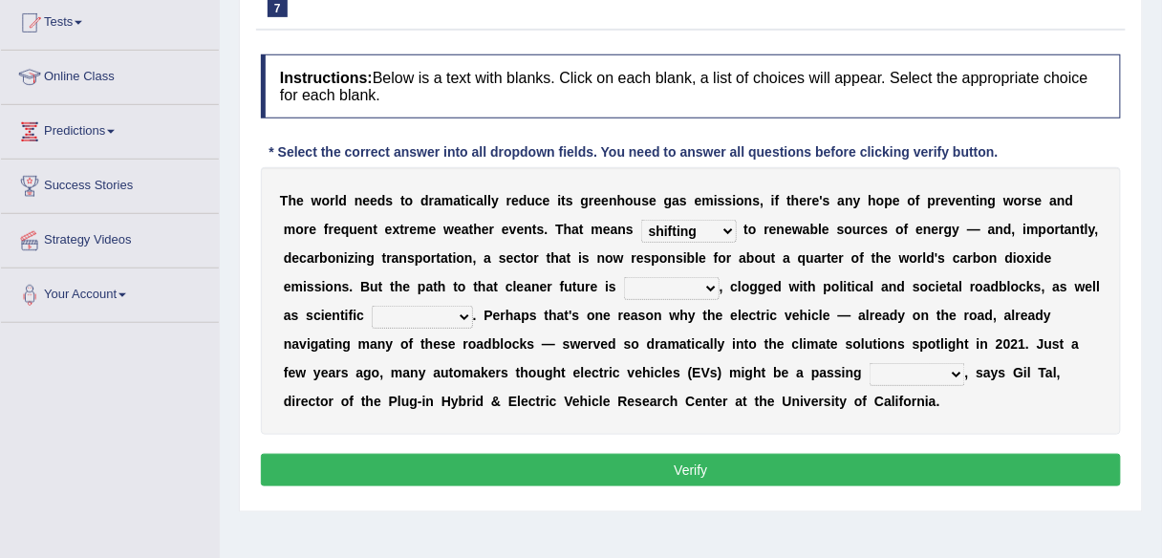
click at [624, 277] on select "daunting daunted daunt dauntless" at bounding box center [672, 288] width 96 height 23
click at [457, 312] on select "spectacles obstacles tentacles receptacles" at bounding box center [422, 317] width 101 height 23
select select "obstacles"
click at [372, 306] on select "spectacles obstacles tentacles receptacles" at bounding box center [422, 317] width 101 height 23
click at [955, 369] on select "fad gad tad lad" at bounding box center [918, 374] width 96 height 23
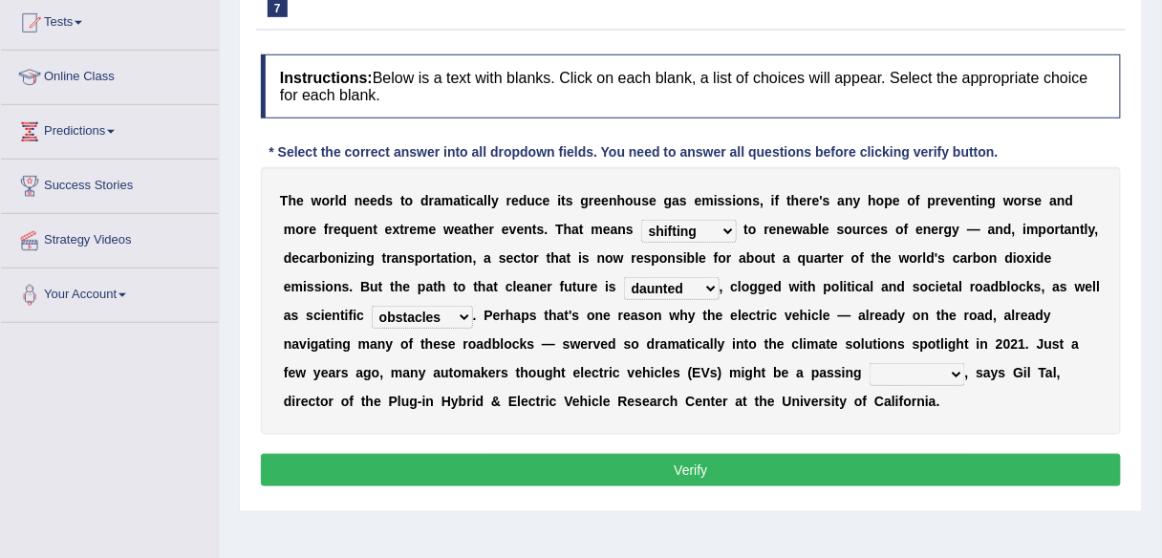
select select "lad"
click at [870, 363] on select "fad gad tad lad" at bounding box center [918, 374] width 96 height 23
click at [951, 365] on select "fad gad tad lad" at bounding box center [918, 374] width 96 height 23
click at [647, 464] on button "Verify" at bounding box center [691, 470] width 860 height 32
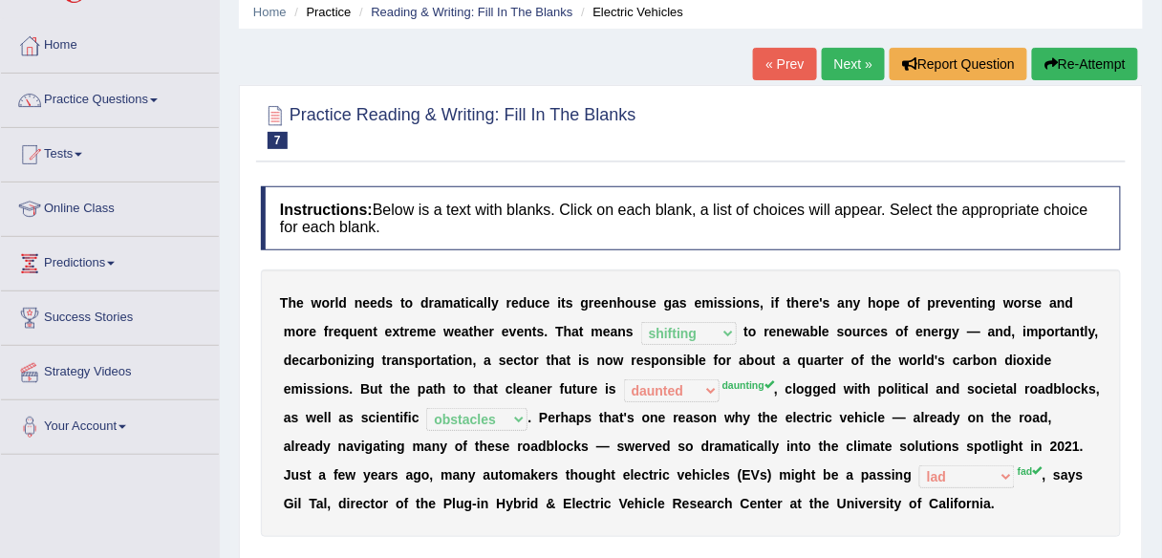
scroll to position [64, 0]
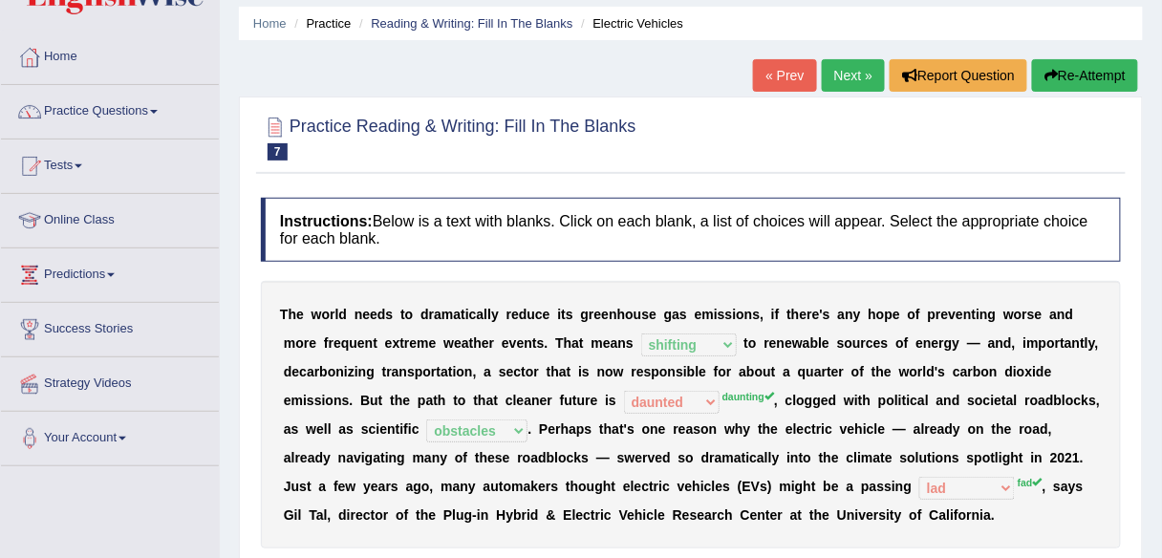
click at [851, 80] on link "Next »" at bounding box center [853, 75] width 63 height 32
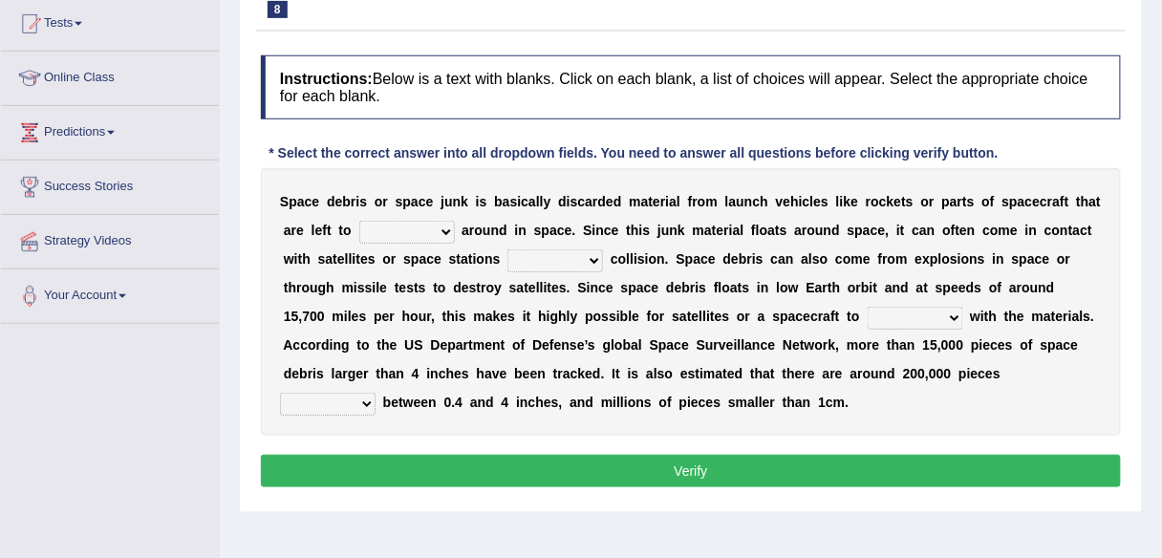
scroll to position [206, 0]
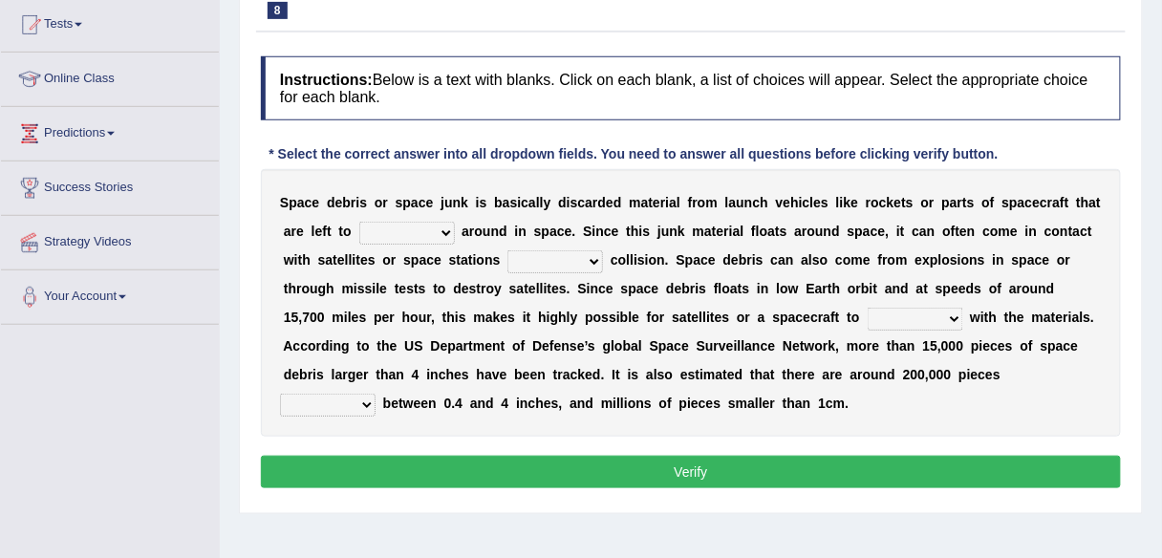
click at [445, 228] on select "twist center roam loll" at bounding box center [407, 233] width 96 height 23
select select "roam"
click at [359, 222] on select "twist center roam loll" at bounding box center [407, 233] width 96 height 23
click at [591, 259] on select "risks risk risked risking" at bounding box center [556, 261] width 96 height 23
select select "risk"
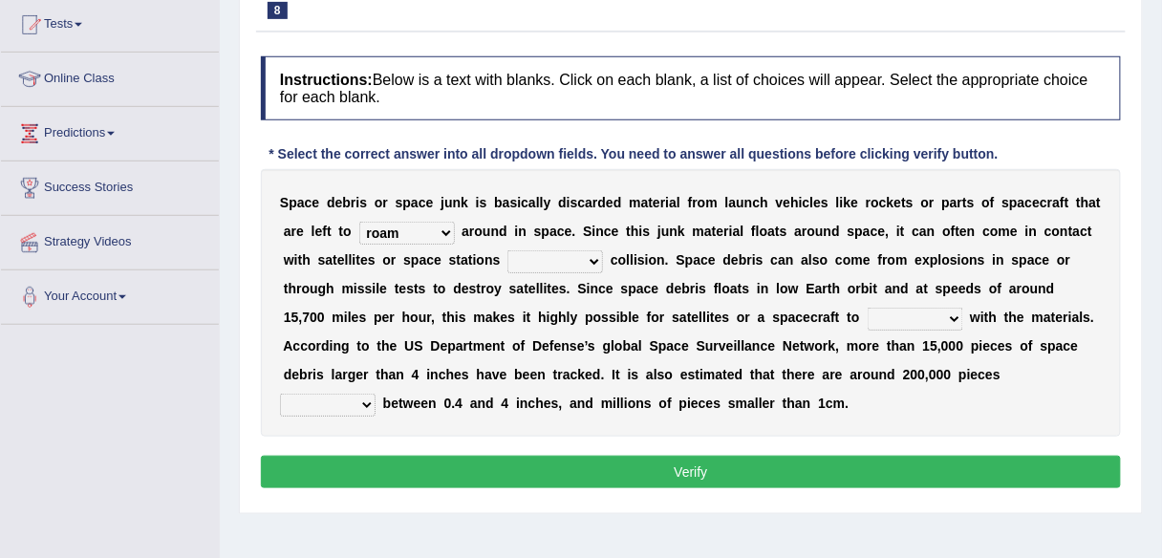
click at [508, 250] on select "risks risk risked risking" at bounding box center [556, 261] width 96 height 23
click at [903, 314] on select "collect collate collide collocate" at bounding box center [916, 319] width 96 height 23
select select "collate"
click at [868, 308] on select "collect collate collide collocate" at bounding box center [916, 319] width 96 height 23
click at [376, 394] on select "sized sizing size sizes" at bounding box center [328, 405] width 96 height 23
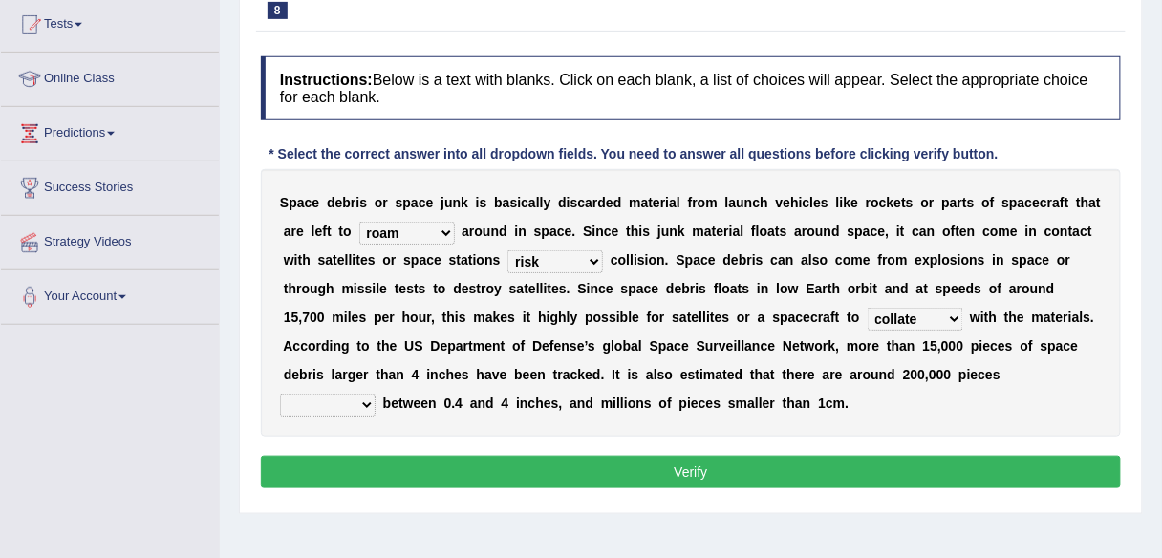
select select "sizes"
click at [376, 394] on select "sized sizing size sizes" at bounding box center [328, 405] width 96 height 23
click at [750, 466] on button "Verify" at bounding box center [691, 472] width 860 height 32
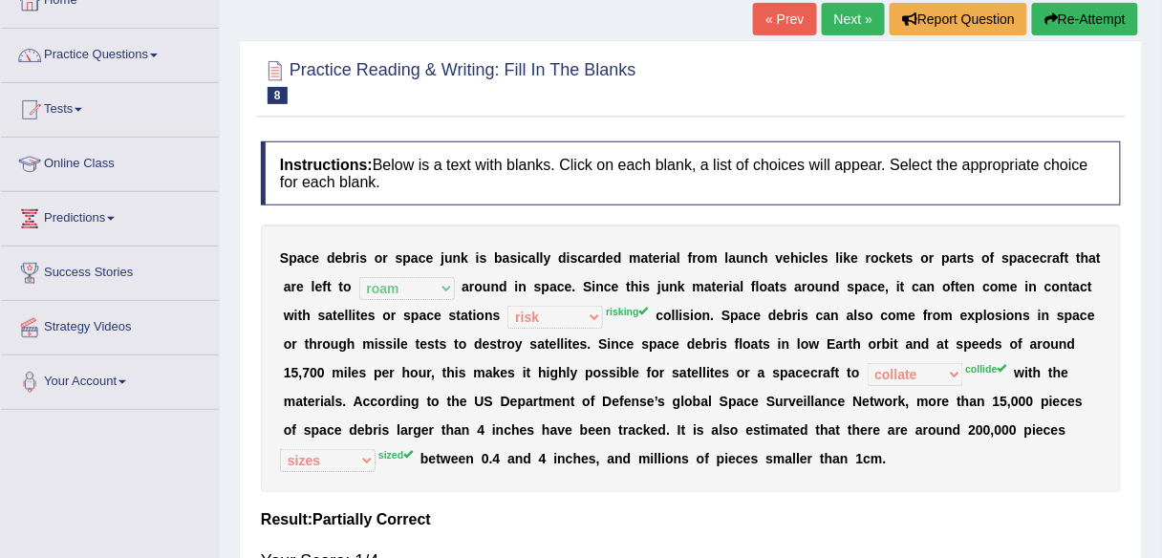
scroll to position [114, 0]
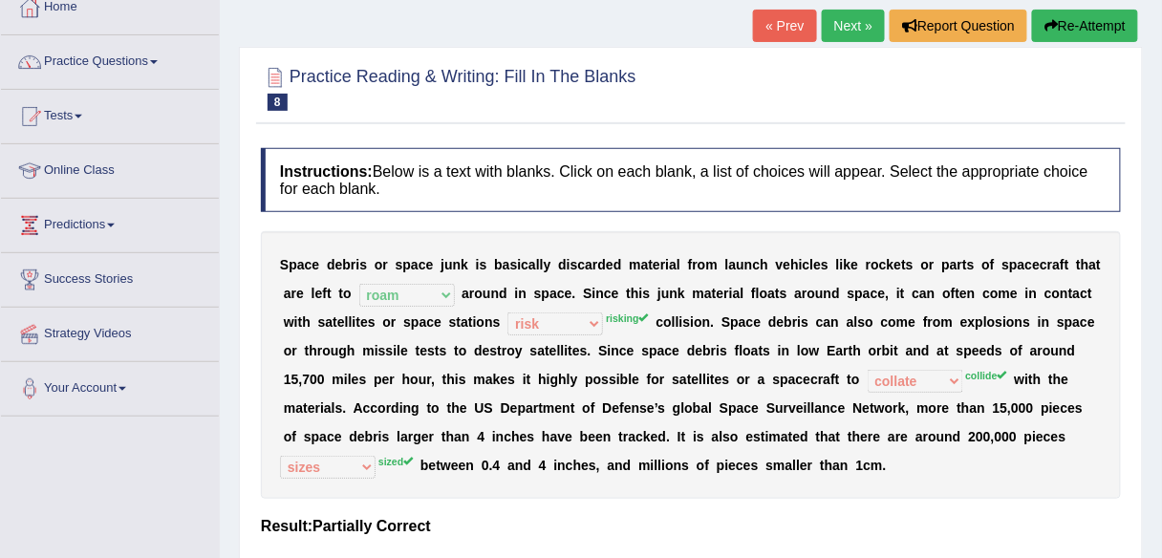
click at [851, 31] on link "Next »" at bounding box center [853, 26] width 63 height 32
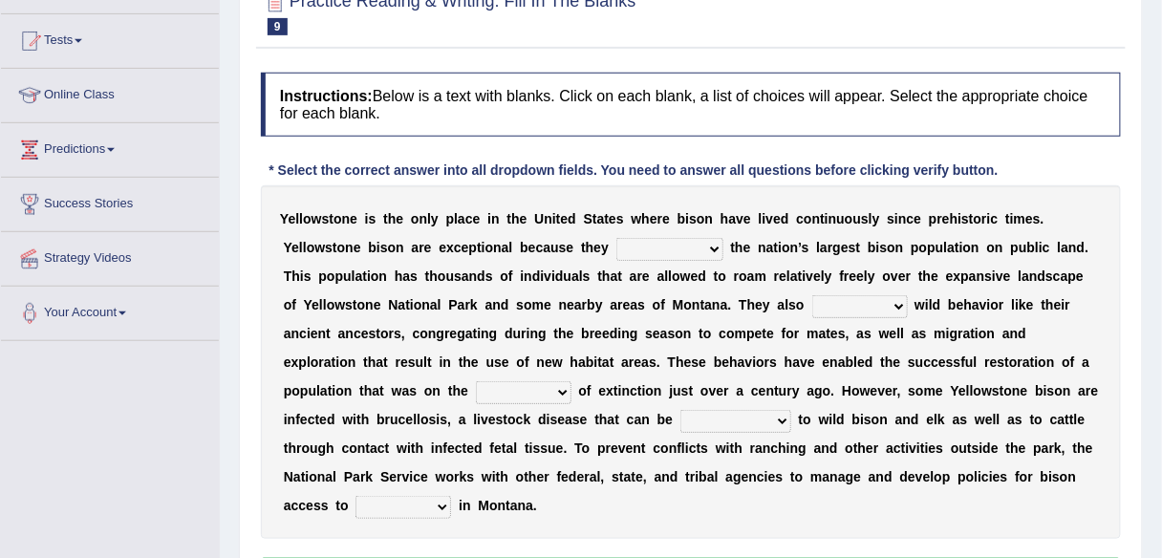
scroll to position [191, 0]
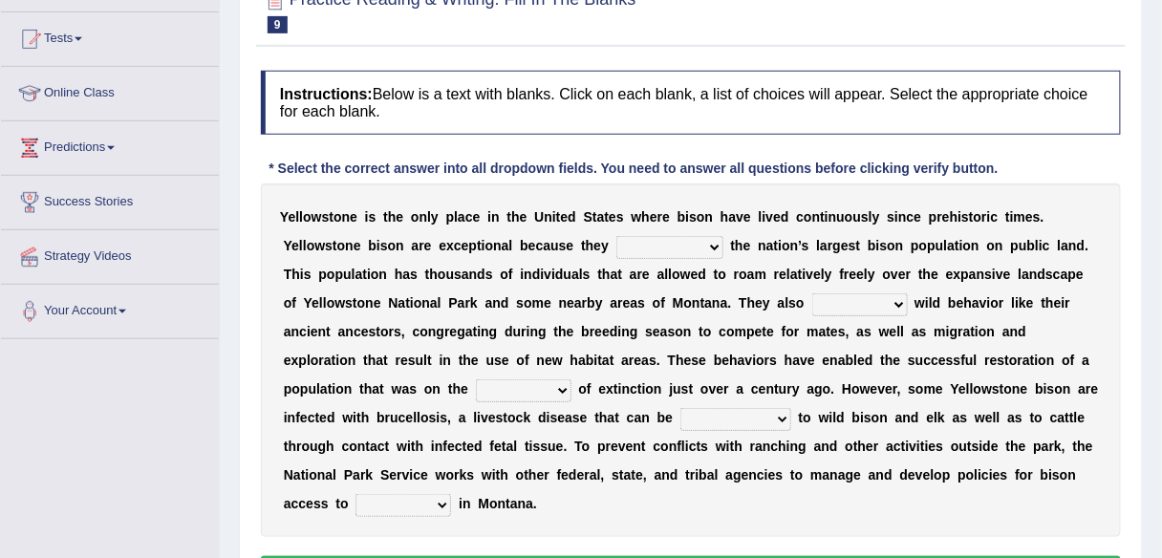
click at [713, 242] on select "congregate comprise consist compromise" at bounding box center [670, 247] width 107 height 23
select select "compromise"
click at [617, 236] on select "congregate comprise consist compromise" at bounding box center [670, 247] width 107 height 23
click at [877, 299] on select "exhibit disregard resist encourage" at bounding box center [860, 304] width 96 height 23
click at [1108, 302] on div "Y e l l o w s t o n e i s t h e o n l y p l a c e i n t h e U n i t e d S t a t…" at bounding box center [691, 361] width 860 height 354
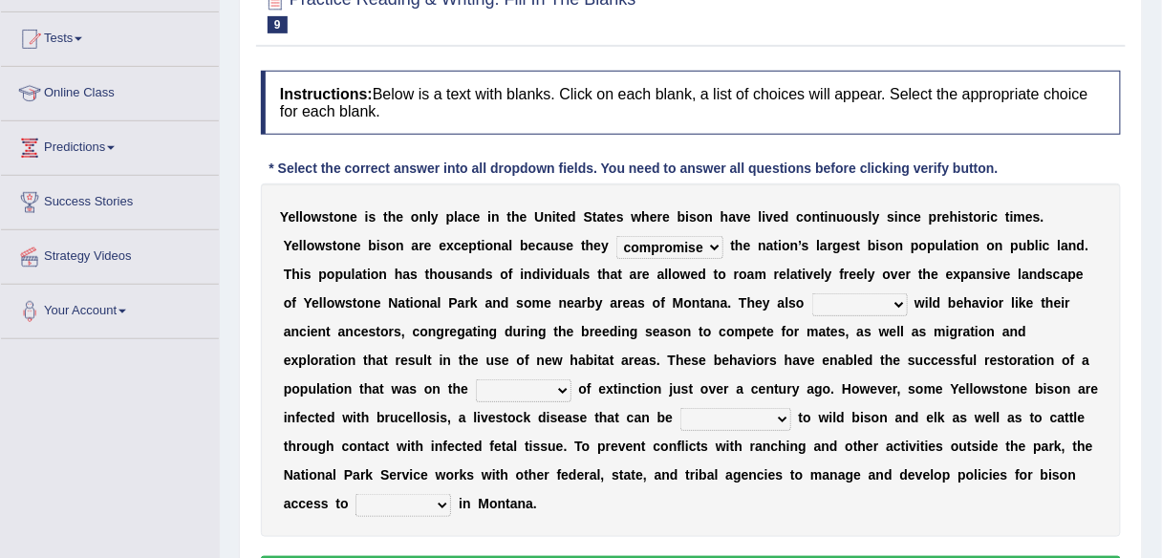
click at [874, 300] on select "exhibit disregard resist encourage" at bounding box center [860, 304] width 96 height 23
click at [1093, 307] on div "Y e l l o w s t o n e i s t h e o n l y p l a c e i n t h e U n i t e d S t a t…" at bounding box center [691, 361] width 860 height 354
click at [877, 299] on select "exhibit disregard resist encourage" at bounding box center [860, 304] width 96 height 23
select select "resist"
click at [812, 293] on select "exhibit disregard resist encourage" at bounding box center [860, 304] width 96 height 23
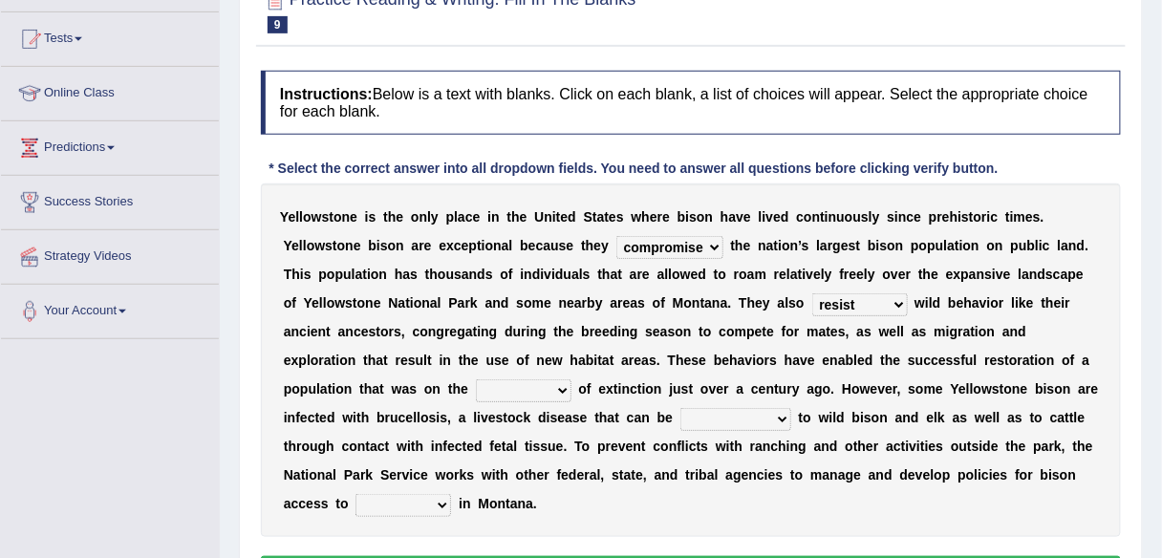
click at [559, 386] on select "brine brink danger brindle" at bounding box center [524, 390] width 96 height 23
select select "danger"
click at [476, 379] on select "brine brink danger brindle" at bounding box center [524, 390] width 96 height 23
click at [778, 413] on select "transplanted transported transgressed transmitted" at bounding box center [736, 419] width 111 height 23
select select "transmitted"
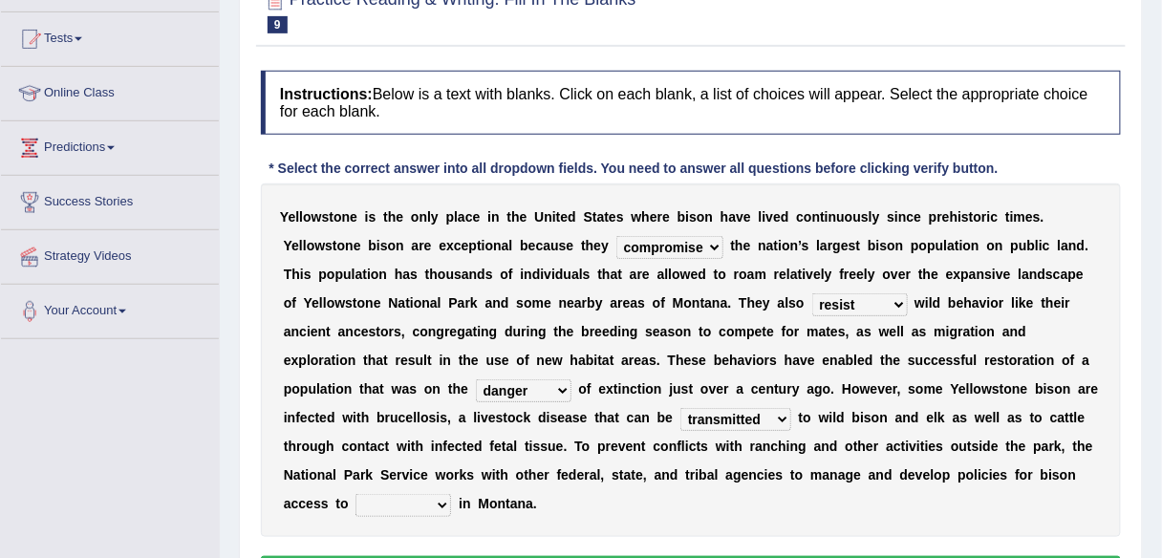
click at [681, 408] on select "transplanted transported transgressed transmitted" at bounding box center [736, 419] width 111 height 23
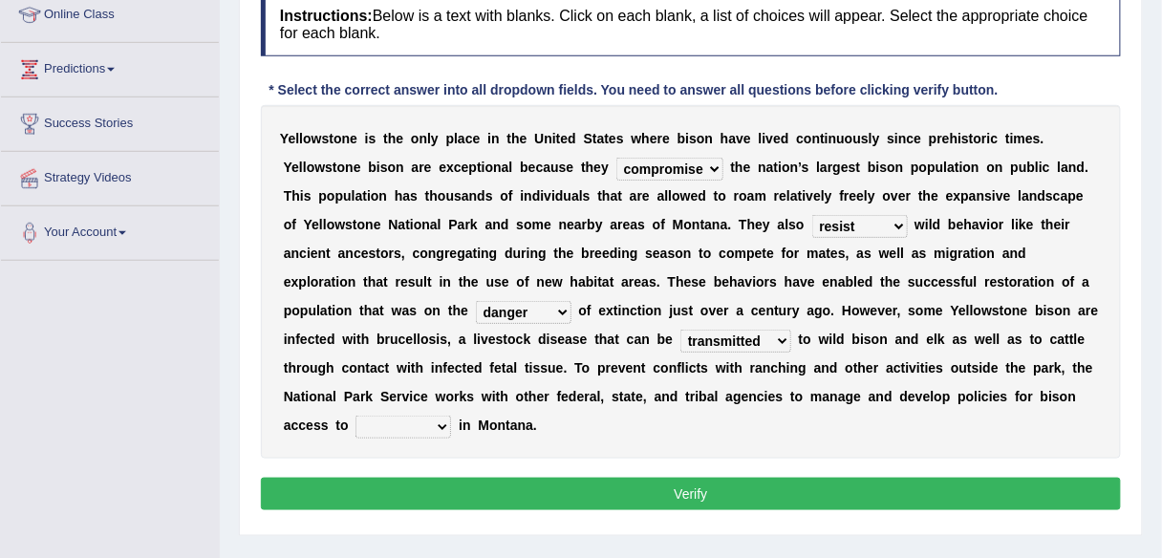
scroll to position [302, 0]
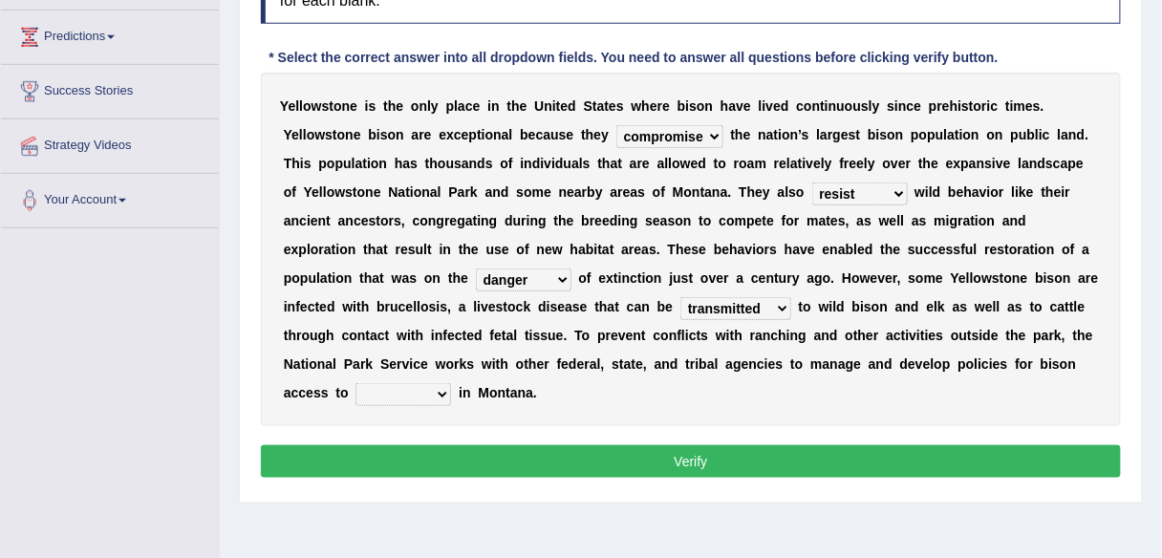
click at [441, 391] on select "habitat habitat habitant food" at bounding box center [404, 394] width 96 height 23
select select "habitat"
click at [356, 383] on select "habitat habitat habitant food" at bounding box center [404, 394] width 96 height 23
click at [683, 459] on button "Verify" at bounding box center [691, 461] width 860 height 32
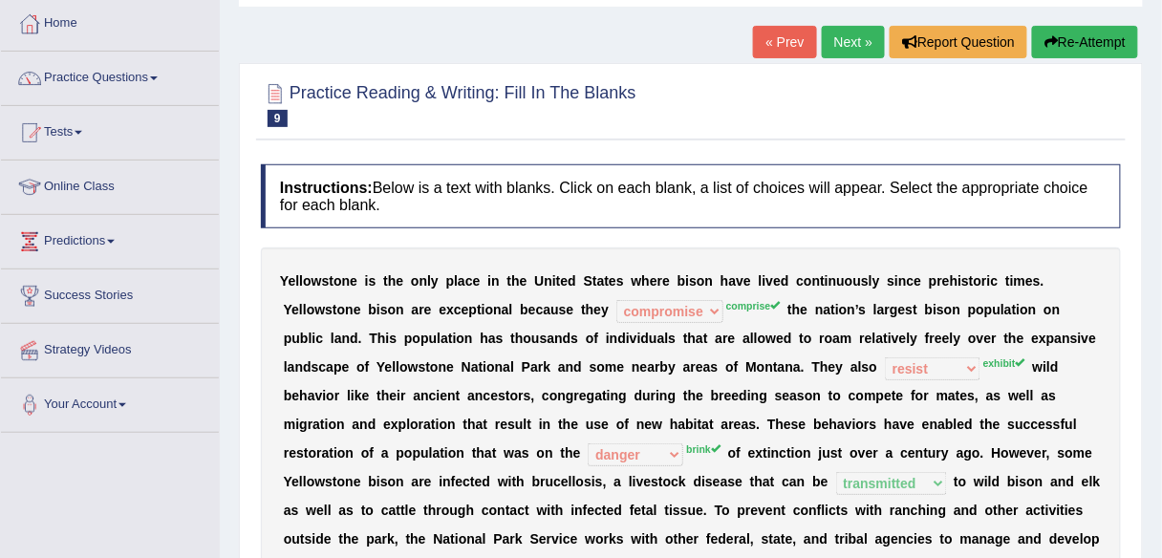
scroll to position [95, 0]
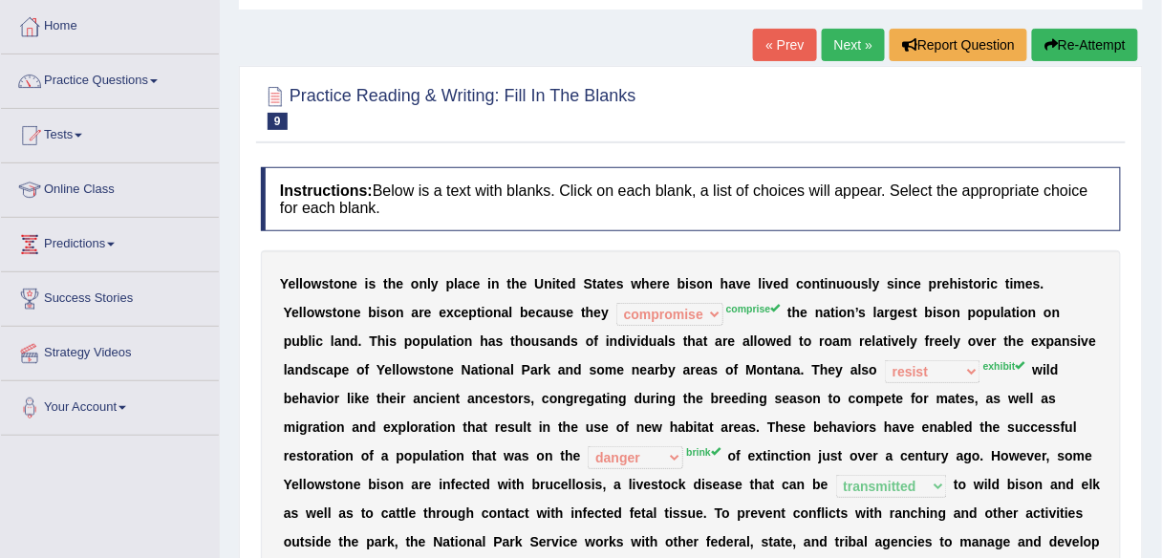
click at [841, 48] on link "Next »" at bounding box center [853, 45] width 63 height 32
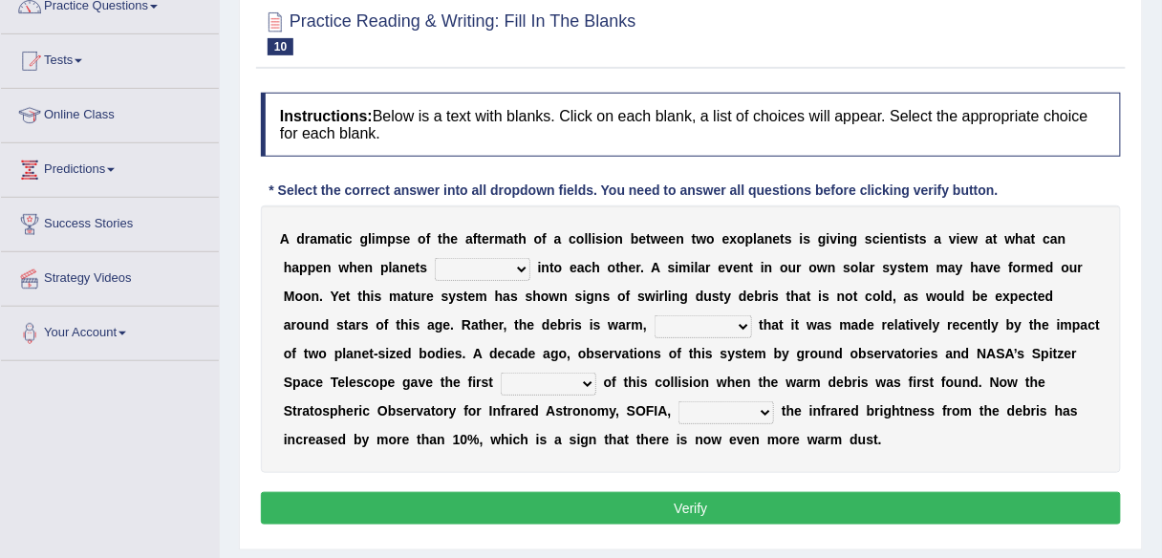
scroll to position [176, 0]
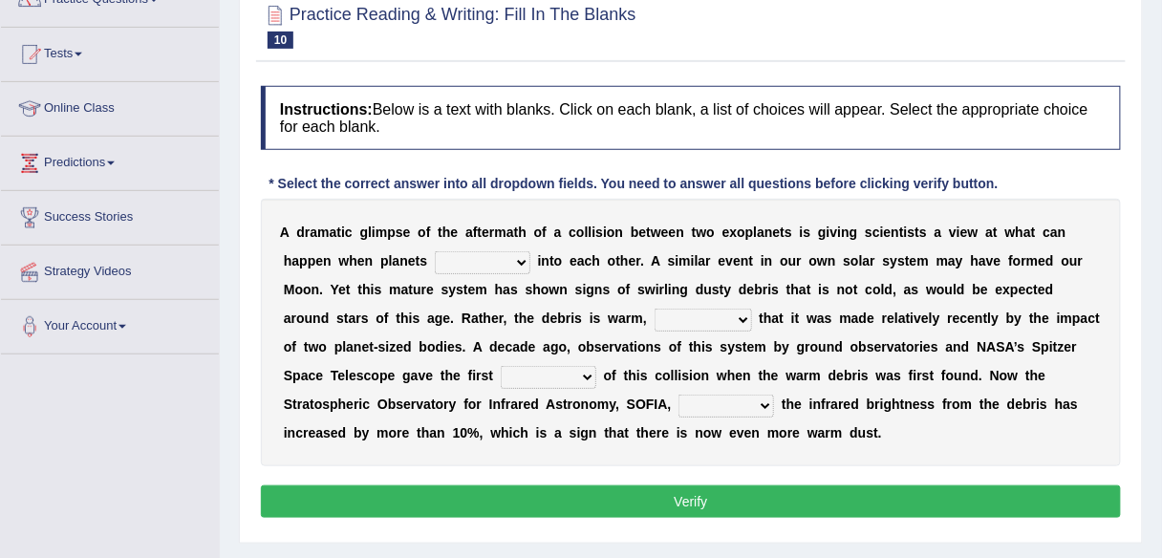
click at [518, 263] on select "crash explore roam implode" at bounding box center [483, 262] width 96 height 23
select select "explore"
click at [435, 251] on select "crash explore roam implode" at bounding box center [483, 262] width 96 height 23
click at [745, 313] on select "reinforcing sentencing forging conducing" at bounding box center [703, 320] width 97 height 23
select select "reinforcing"
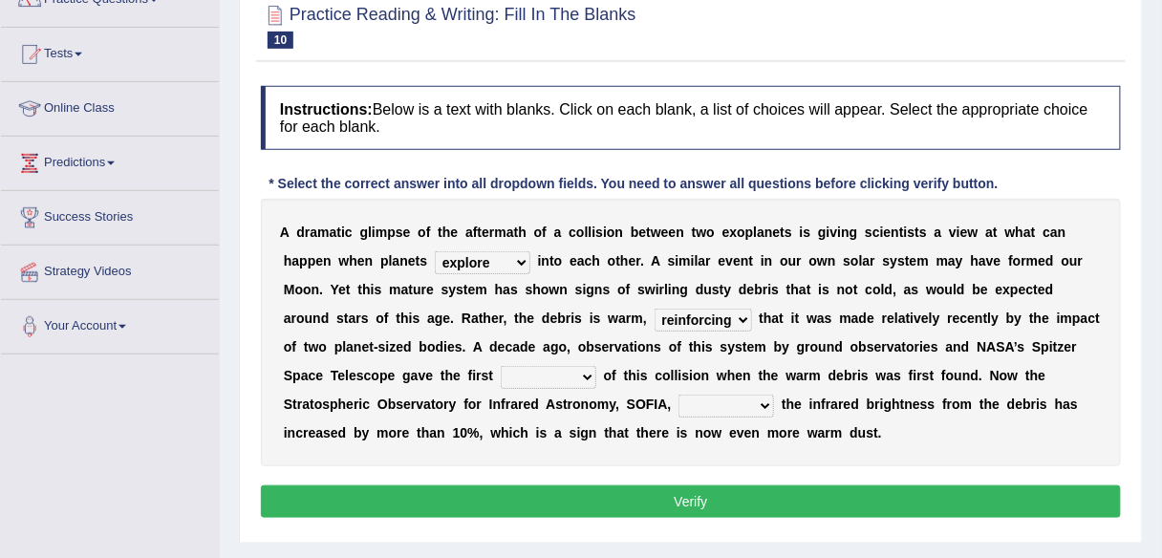
click at [655, 309] on select "reinforcing sentencing forging conducing" at bounding box center [703, 320] width 97 height 23
click at [743, 315] on select "reinforcing sentencing forging conducing" at bounding box center [703, 320] width 97 height 23
click at [586, 368] on select "pints faints hints taints" at bounding box center [549, 377] width 96 height 23
select select "hints"
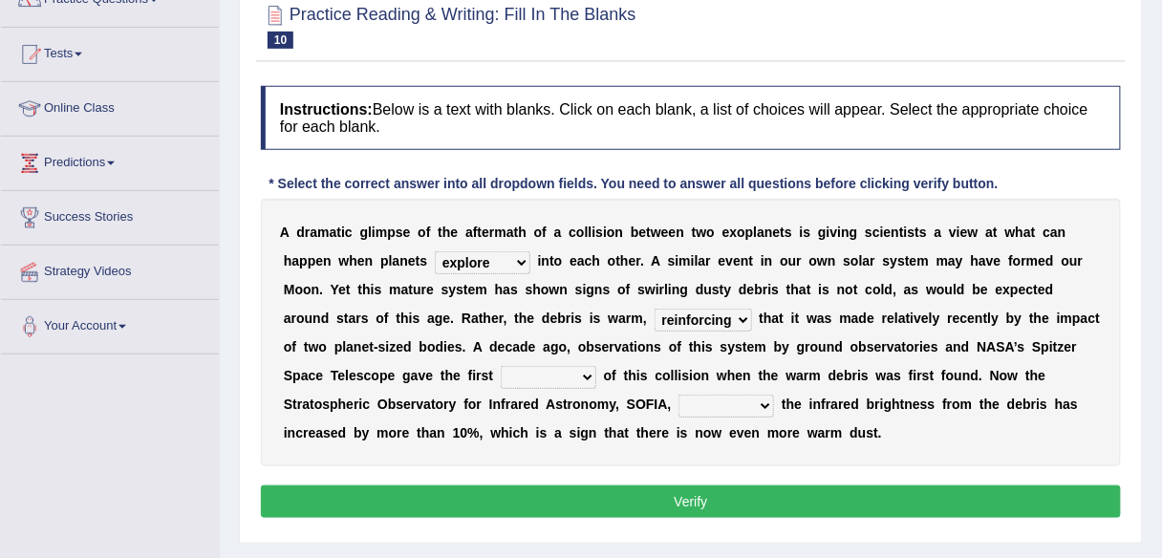
click at [501, 366] on select "pints faints hints taints" at bounding box center [549, 377] width 96 height 23
click at [764, 396] on select "concealed revealed repealed unsealed" at bounding box center [727, 406] width 96 height 23
select select "revealed"
click at [679, 395] on select "concealed revealed repealed unsealed" at bounding box center [727, 406] width 96 height 23
click at [706, 507] on button "Verify" at bounding box center [691, 502] width 860 height 32
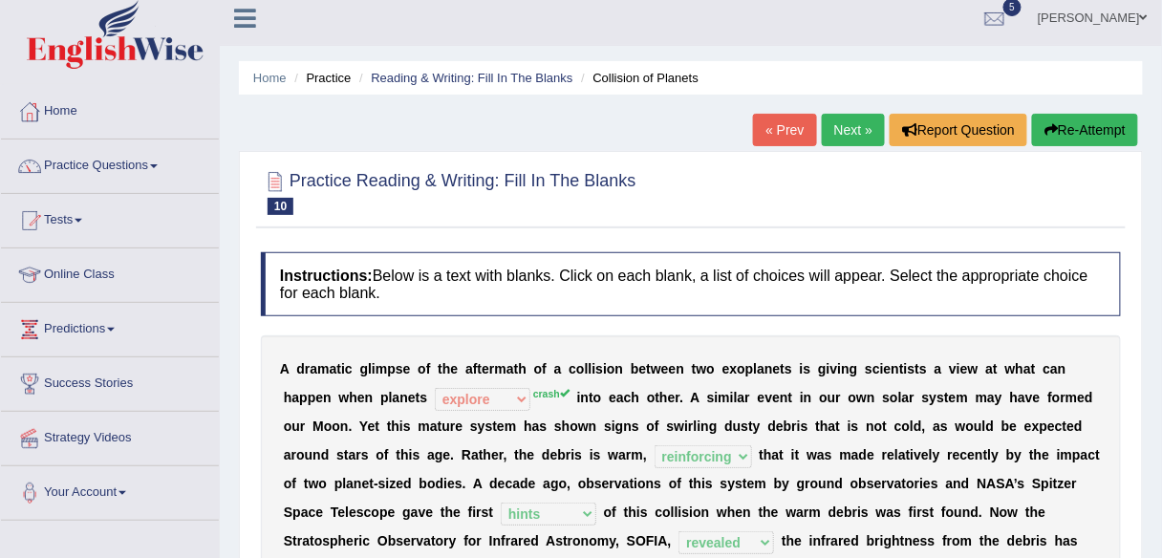
scroll to position [3, 0]
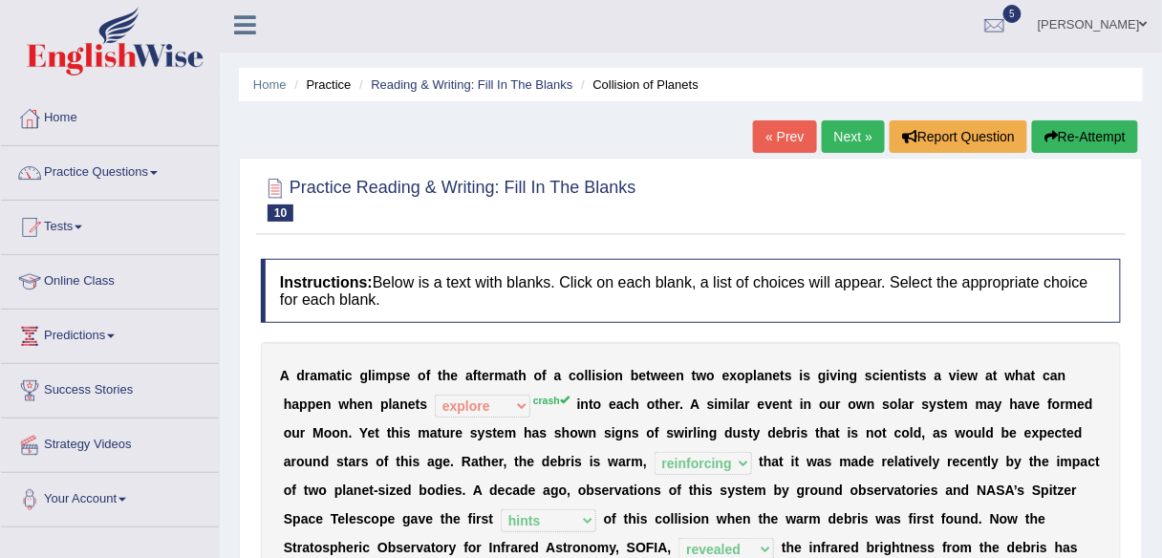
click at [848, 138] on link "Next »" at bounding box center [853, 136] width 63 height 32
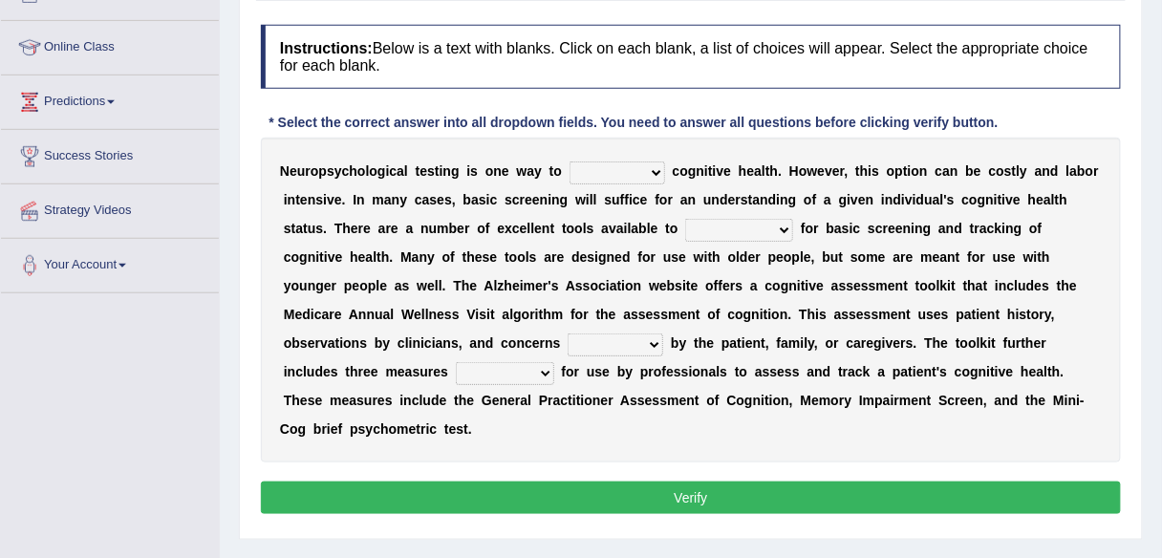
scroll to position [240, 0]
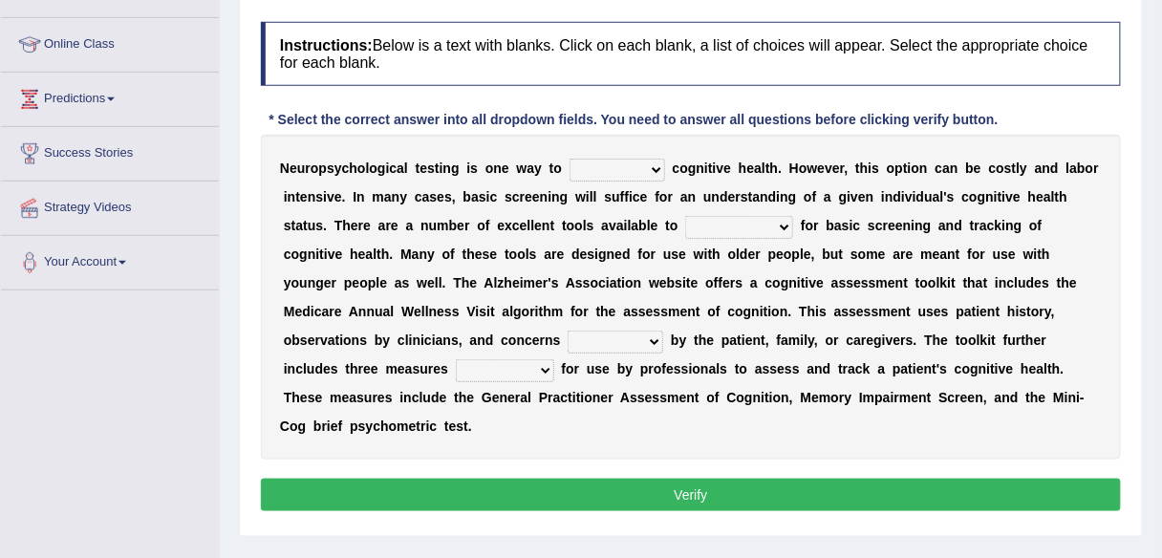
click at [654, 164] on select "obsess assess possess access" at bounding box center [618, 170] width 96 height 23
select select "assess"
click at [570, 159] on select "obsess assess possess access" at bounding box center [618, 170] width 96 height 23
click at [781, 221] on select "stationers practitioners petitioners questioners" at bounding box center [739, 227] width 108 height 23
select select "practitioners"
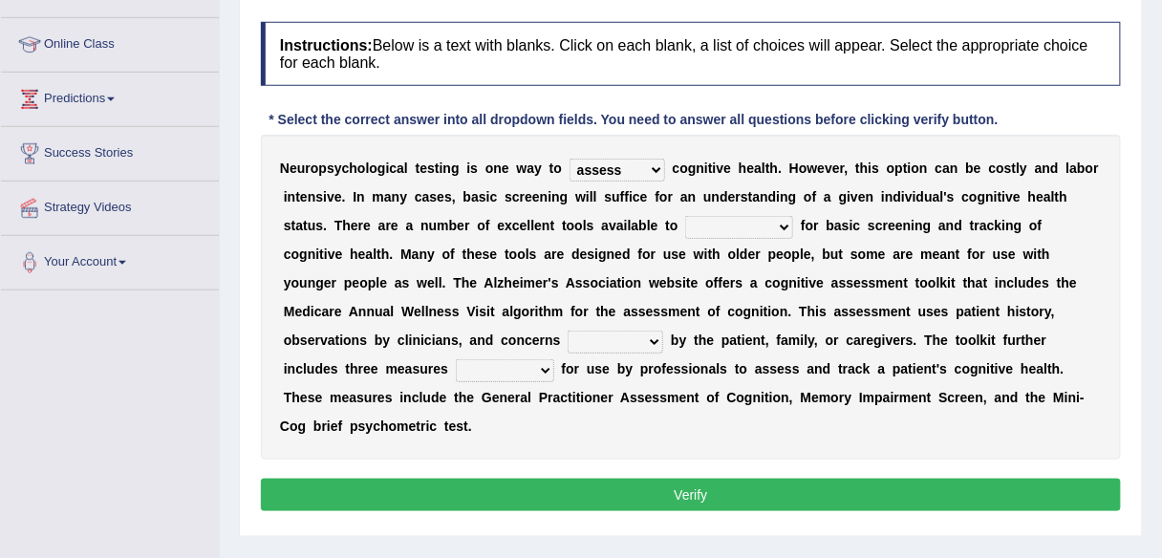
click at [685, 216] on select "stationers practitioners petitioners questioners" at bounding box center [739, 227] width 108 height 23
click at [656, 164] on select "obsess assess possess access" at bounding box center [618, 170] width 96 height 23
click at [652, 336] on select "raised rising arising praised" at bounding box center [616, 342] width 96 height 23
select select "raised"
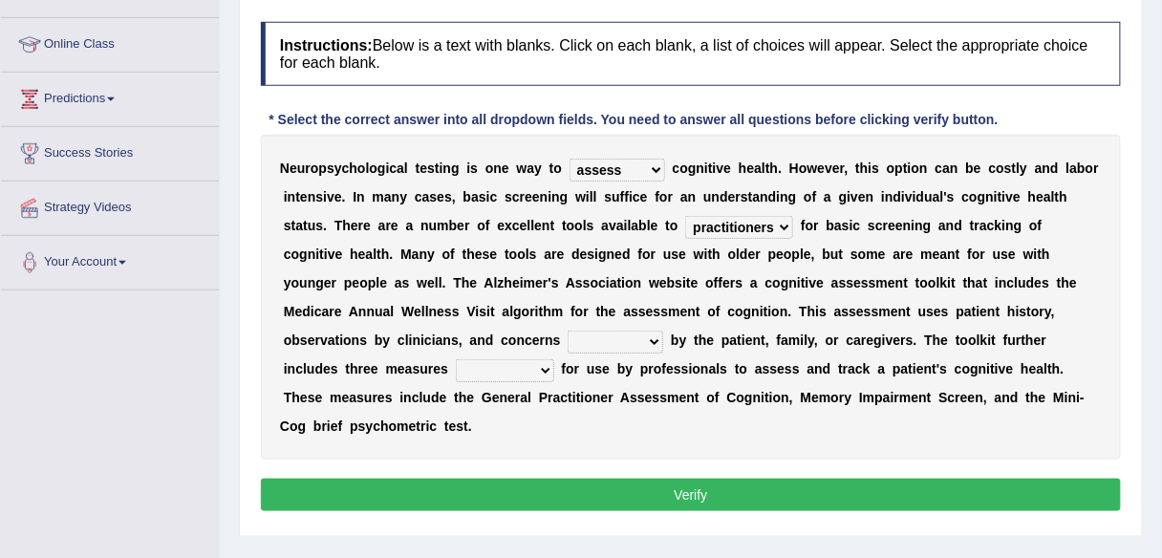
click at [568, 331] on select "raised rising arising praised" at bounding box center [616, 342] width 96 height 23
click at [545, 365] on select "validated intimidated dilapidated antedated" at bounding box center [505, 370] width 98 height 23
select select "validated"
click at [456, 359] on select "validated intimidated dilapidated antedated" at bounding box center [505, 370] width 98 height 23
click at [640, 492] on button "Verify" at bounding box center [691, 495] width 860 height 32
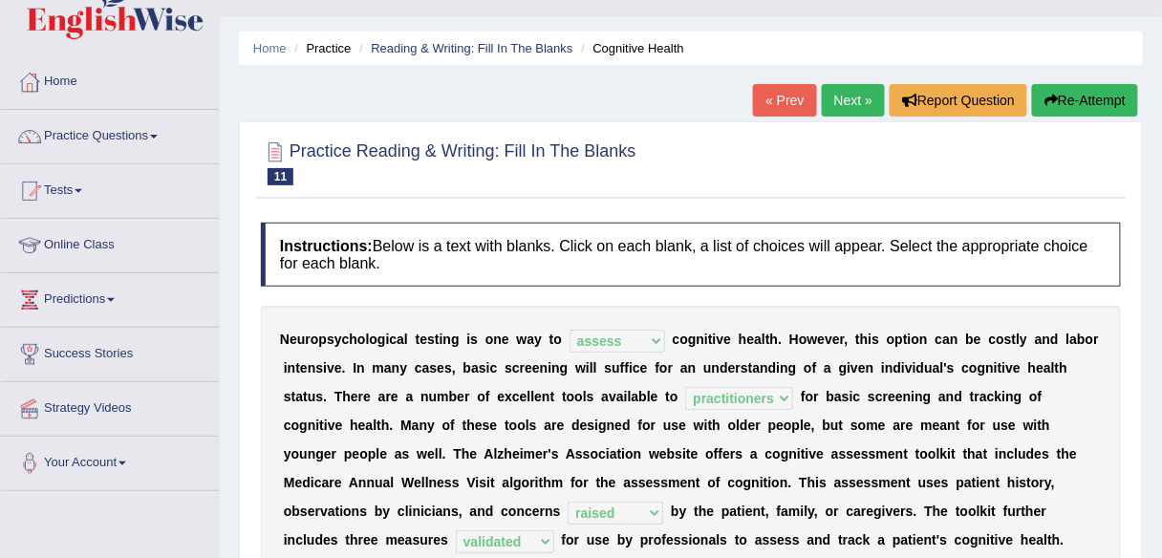
scroll to position [28, 0]
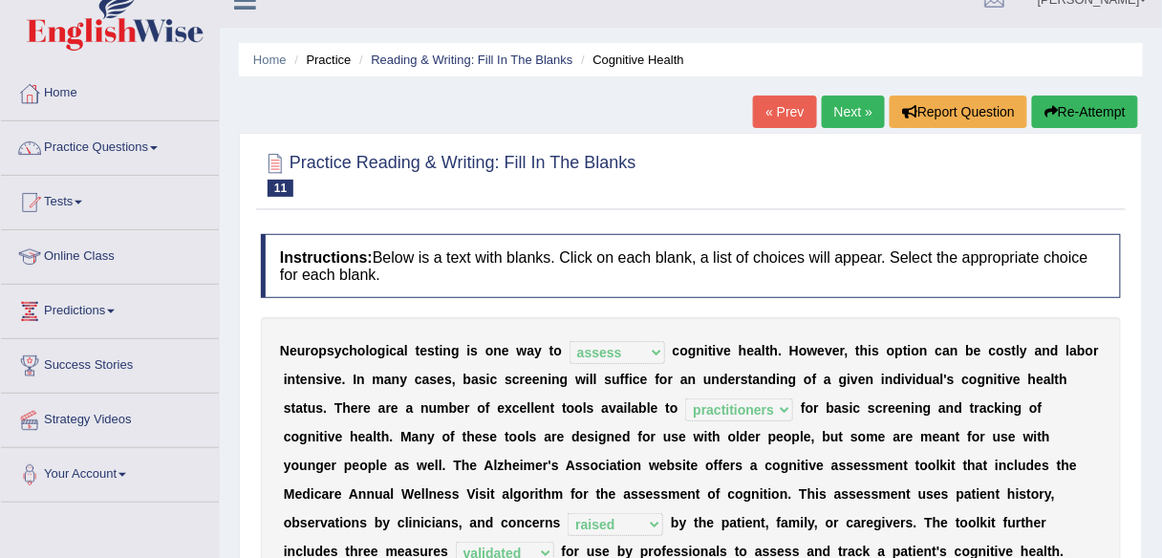
click at [853, 109] on link "Next »" at bounding box center [853, 112] width 63 height 32
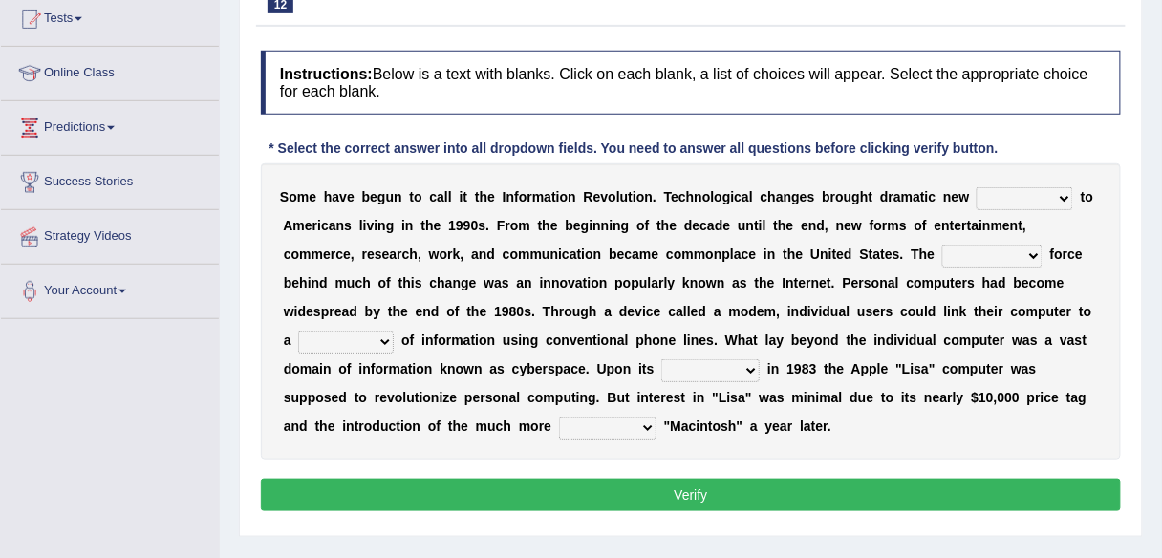
scroll to position [210, 0]
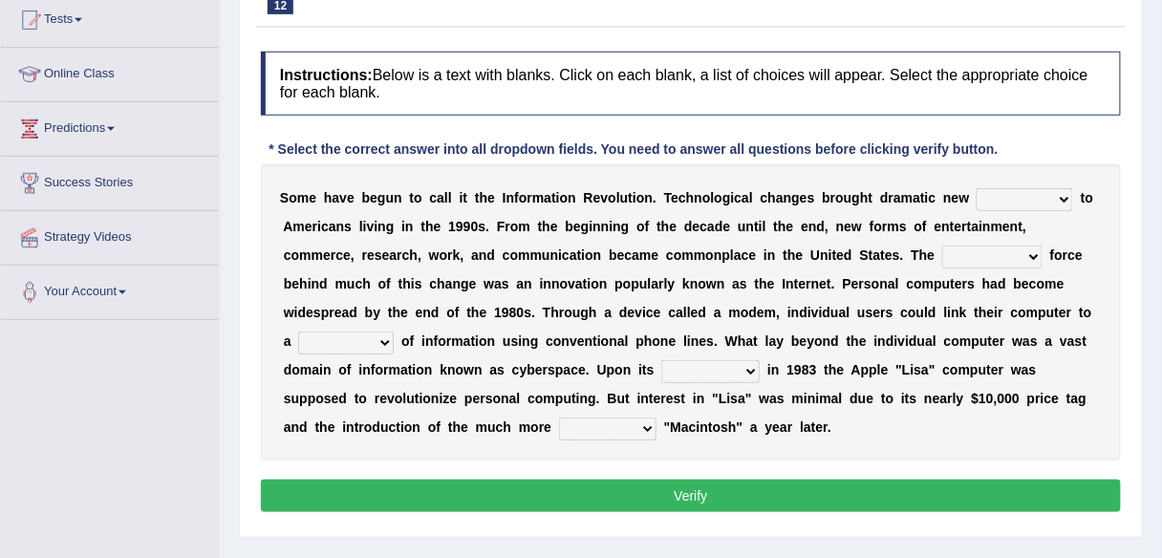
click at [1063, 197] on select "challenges puzzles options confusion" at bounding box center [1025, 199] width 97 height 23
click at [1030, 142] on div "Instructions: Below is a text with blanks. Click on each blank, a list of choic…" at bounding box center [691, 285] width 870 height 486
click at [1038, 190] on select "challenges puzzles options confusion" at bounding box center [1025, 199] width 97 height 23
select select "challenges"
click at [977, 188] on select "challenges puzzles options confusion" at bounding box center [1025, 199] width 97 height 23
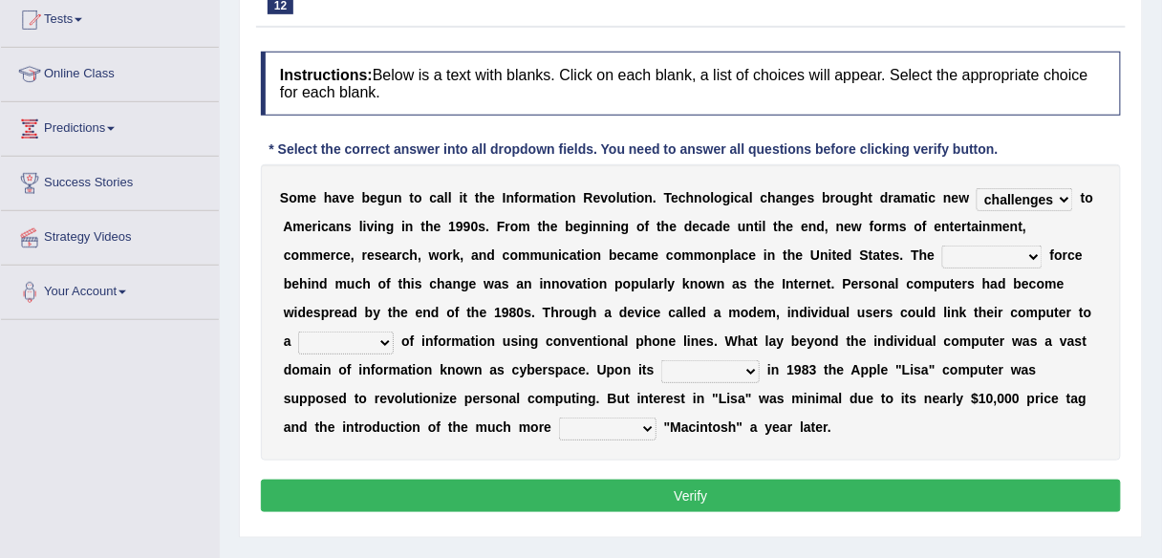
click at [1033, 255] on select "unremitting uninspiring driving insinuating" at bounding box center [992, 257] width 100 height 23
select select "driving"
click at [942, 246] on select "unremitting uninspiring driving insinuating" at bounding box center [992, 257] width 100 height 23
click at [995, 248] on select "unremitting uninspiring driving insinuating" at bounding box center [992, 257] width 100 height 23
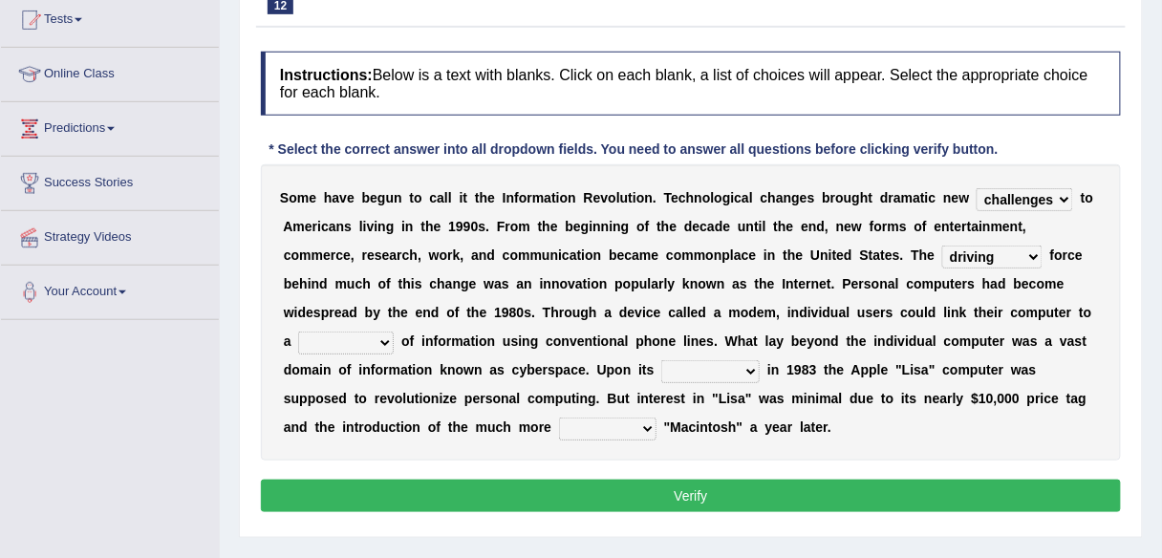
click at [383, 338] on select "magnitude bulk wealth volume" at bounding box center [346, 343] width 96 height 23
select select "volume"
click at [298, 332] on select "magnitude bulk wealth volume" at bounding box center [346, 343] width 96 height 23
click at [751, 367] on select "relief release publication emission" at bounding box center [710, 371] width 98 height 23
select select "publication"
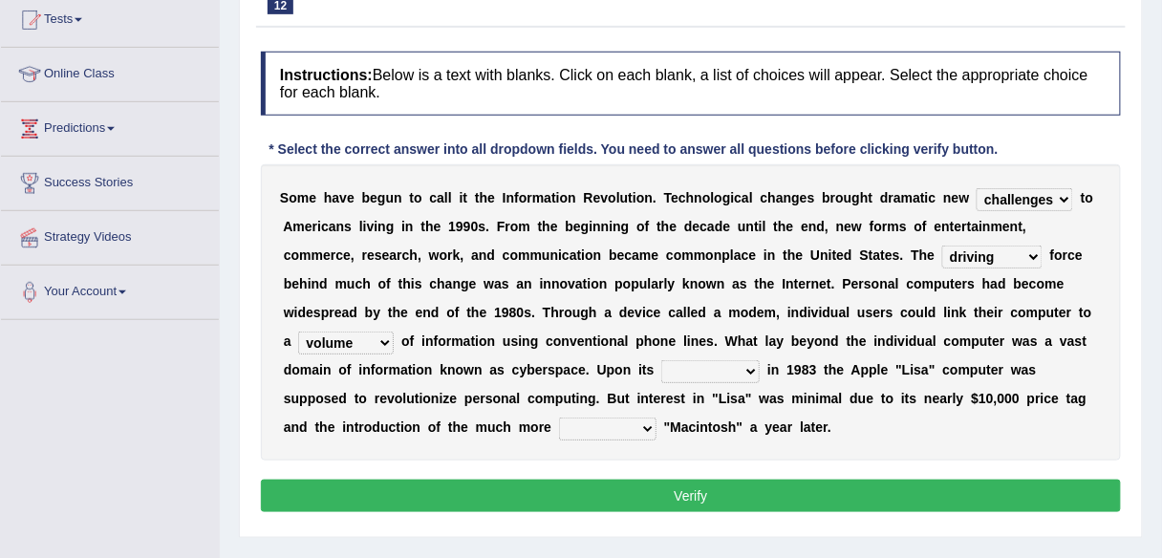
click at [661, 360] on select "relief release publication emission" at bounding box center [710, 371] width 98 height 23
click at [705, 402] on b at bounding box center [709, 398] width 8 height 15
click at [645, 420] on select "convenient affordable advanced formidable" at bounding box center [607, 429] width 97 height 23
select select "affordable"
click at [559, 418] on select "convenient affordable advanced formidable" at bounding box center [607, 429] width 97 height 23
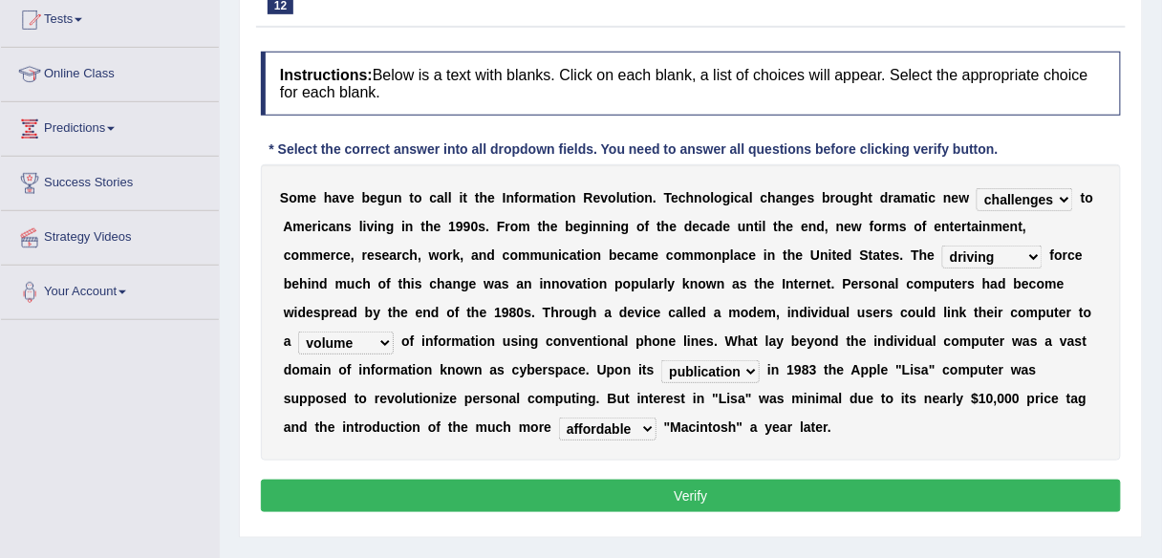
click at [679, 491] on button "Verify" at bounding box center [691, 496] width 860 height 32
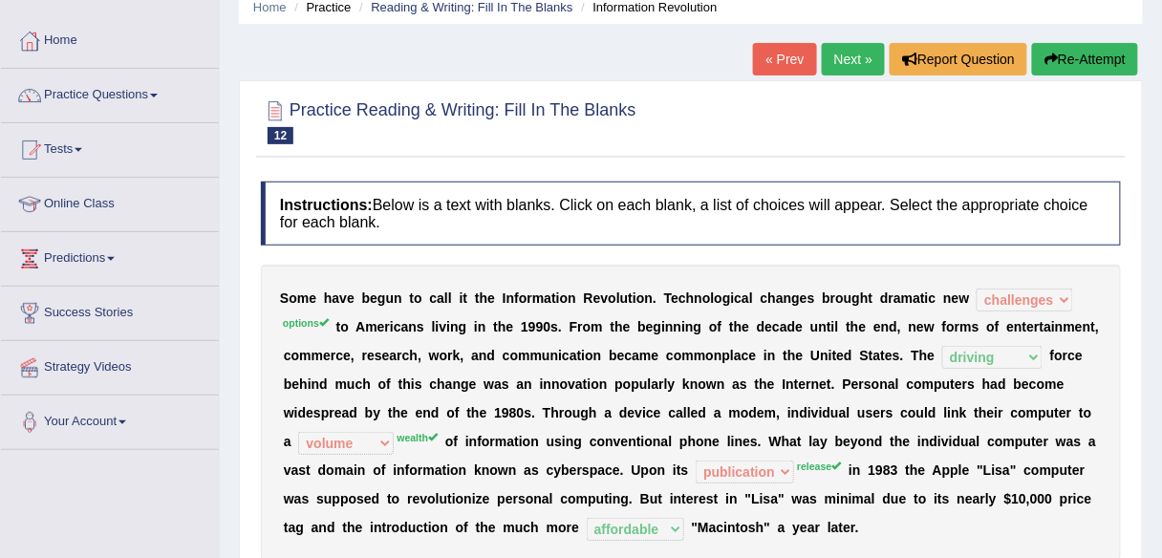
scroll to position [72, 0]
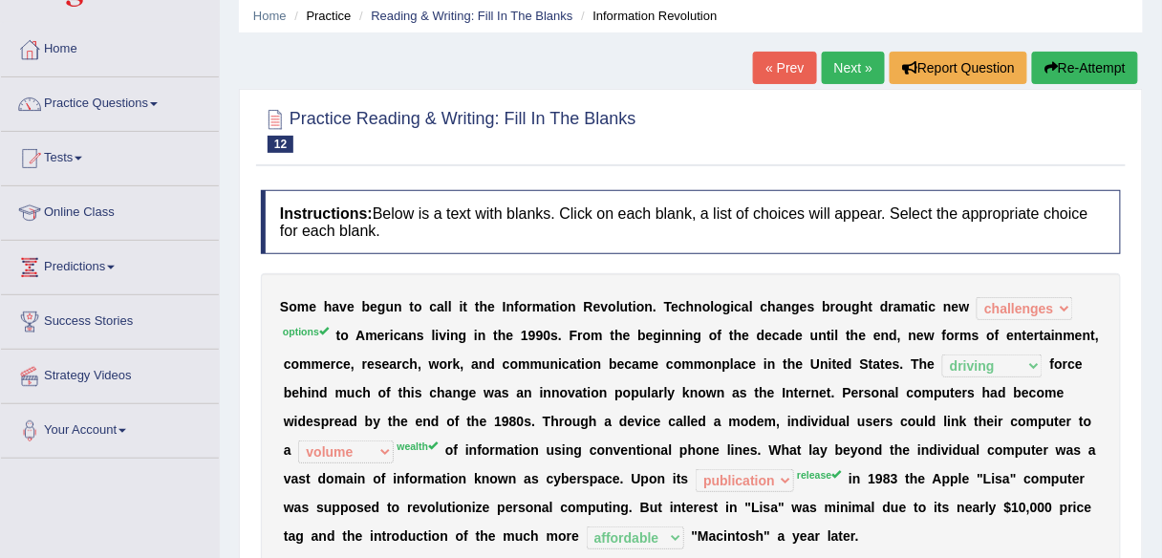
click at [855, 73] on link "Next »" at bounding box center [853, 68] width 63 height 32
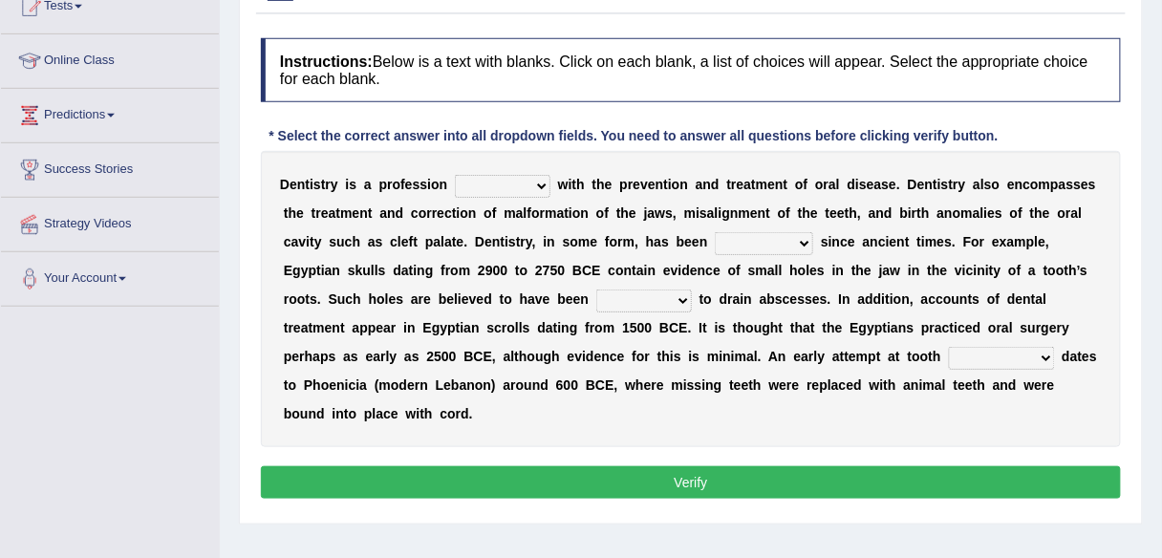
scroll to position [239, 0]
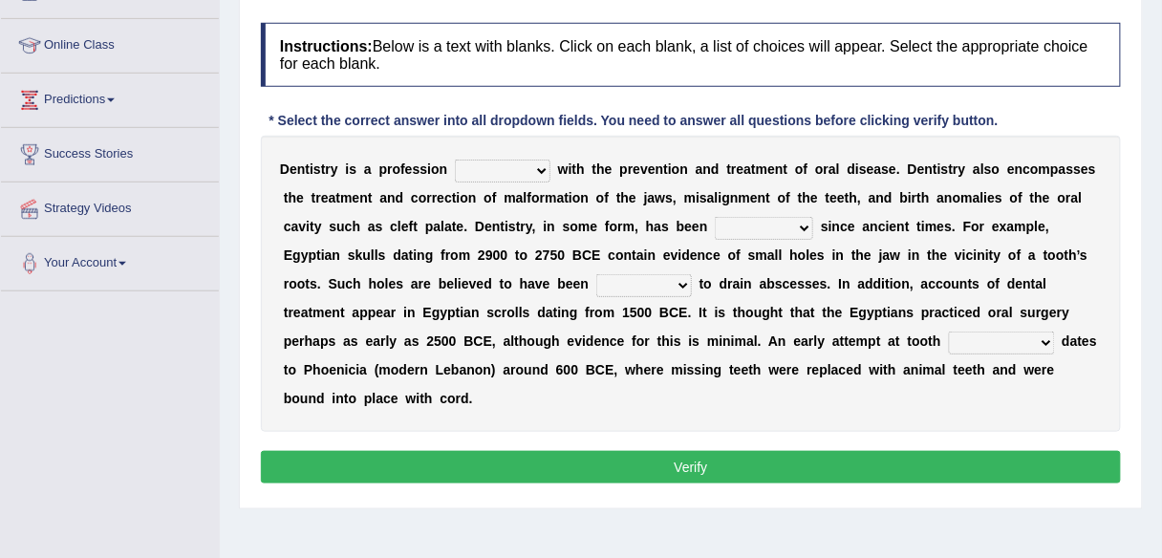
click at [541, 164] on select "agreed dealt concerned taken" at bounding box center [503, 171] width 96 height 23
select select "dealt"
click at [455, 160] on select "agreed dealt concerned taken" at bounding box center [503, 171] width 96 height 23
click at [805, 223] on select "criticized replaced practiced abandoned" at bounding box center [764, 228] width 98 height 23
select select "practiced"
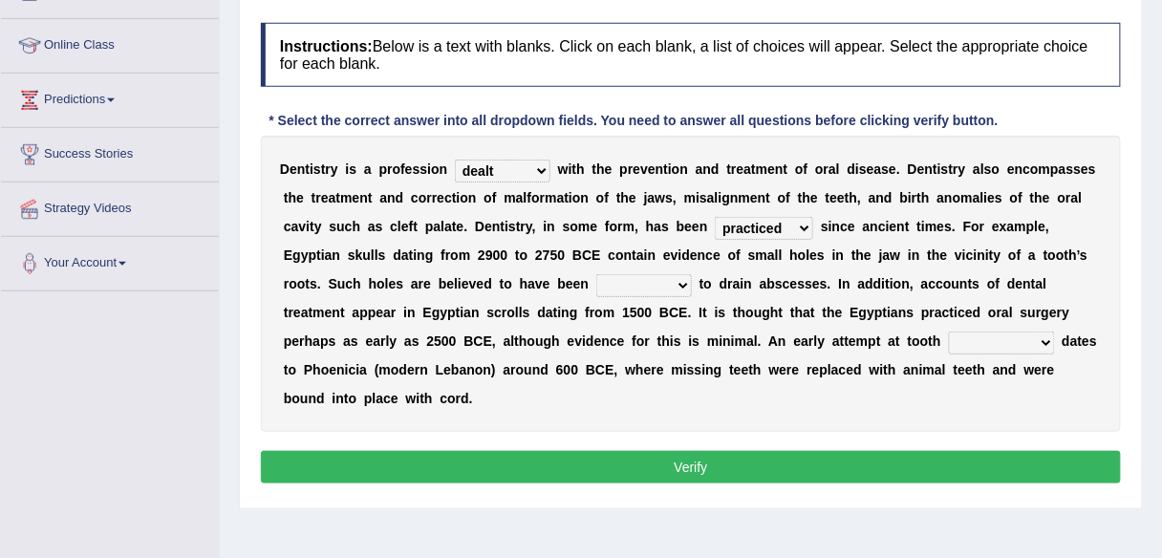
click at [715, 217] on select "criticized replaced practiced abandoned" at bounding box center [764, 228] width 98 height 23
click at [683, 281] on select "fluctuated laminated drilled sealed" at bounding box center [644, 285] width 96 height 23
select select "laminated"
click at [596, 274] on select "fluctuated laminated drilled sealed" at bounding box center [644, 285] width 96 height 23
click at [1042, 335] on select "reparation sacrament restitution replacement" at bounding box center [1002, 343] width 106 height 23
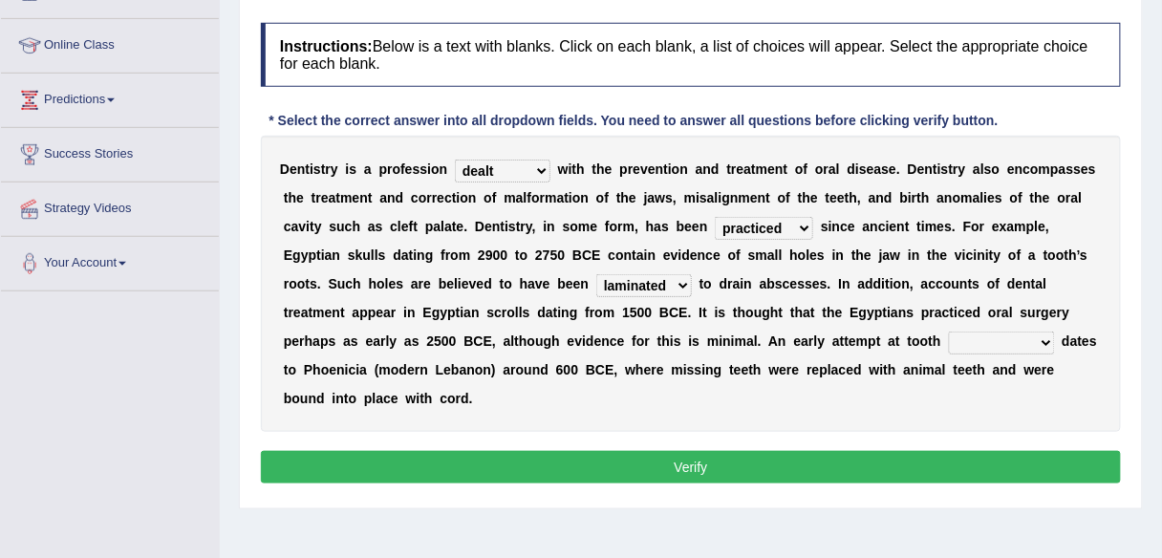
select select "replacement"
click at [949, 332] on select "reparation sacrament restitution replacement" at bounding box center [1002, 343] width 106 height 23
click at [656, 461] on button "Verify" at bounding box center [691, 467] width 860 height 32
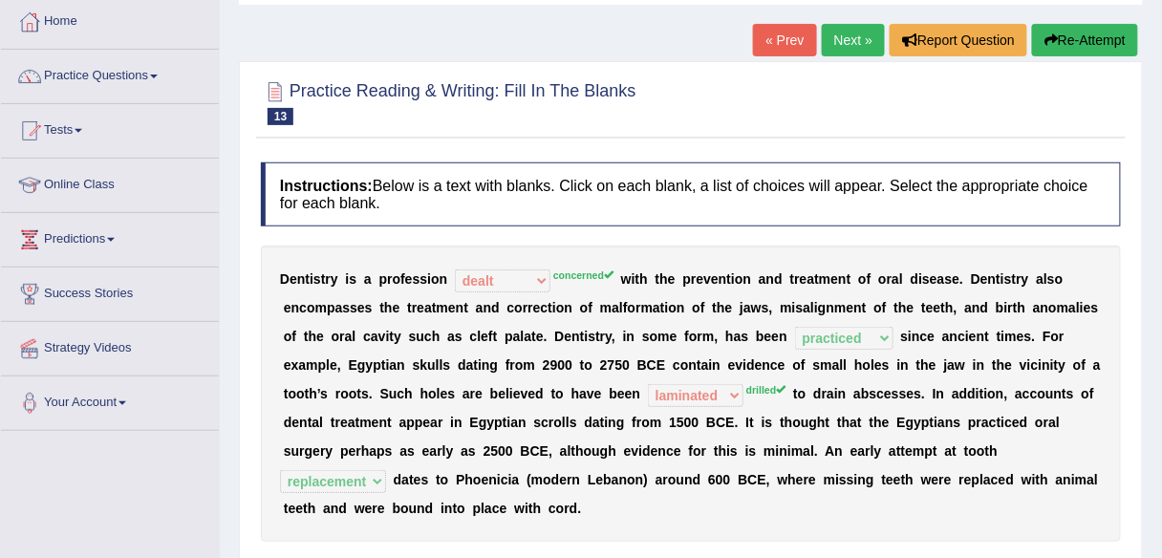
scroll to position [91, 0]
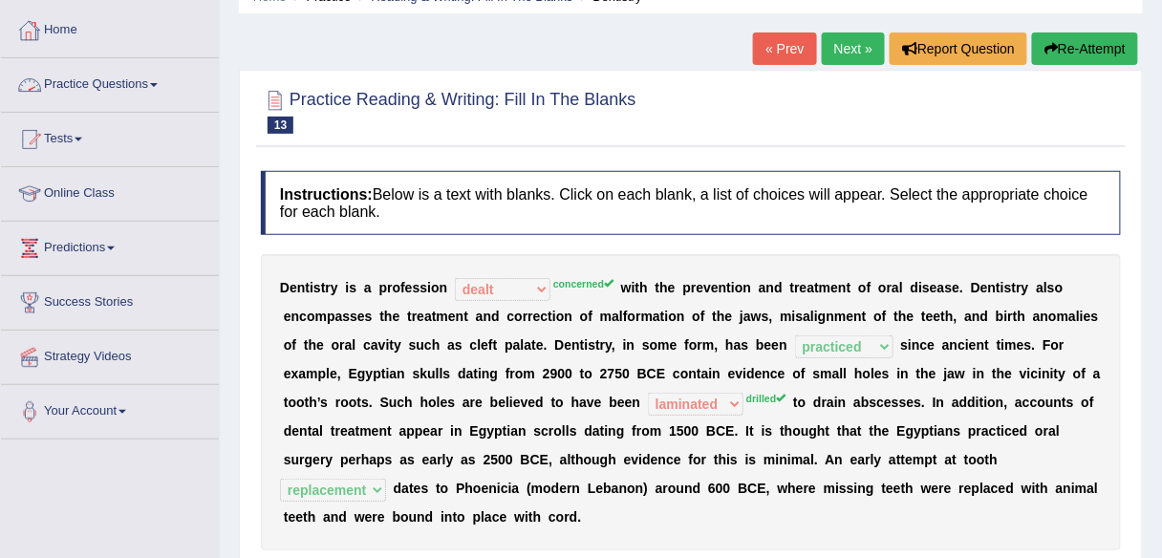
click at [84, 83] on link "Practice Questions" at bounding box center [110, 82] width 218 height 48
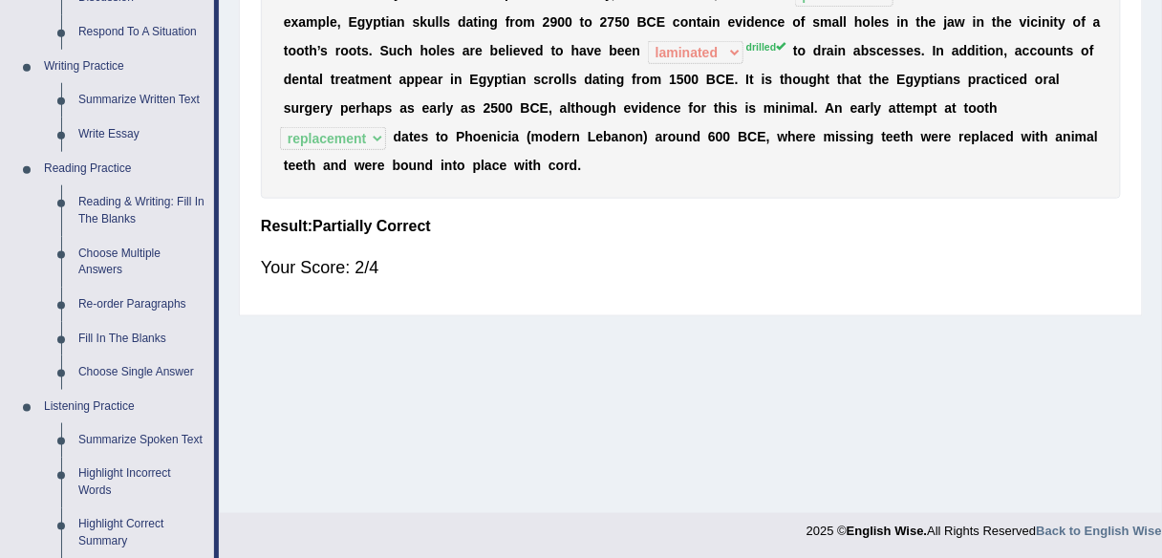
scroll to position [455, 0]
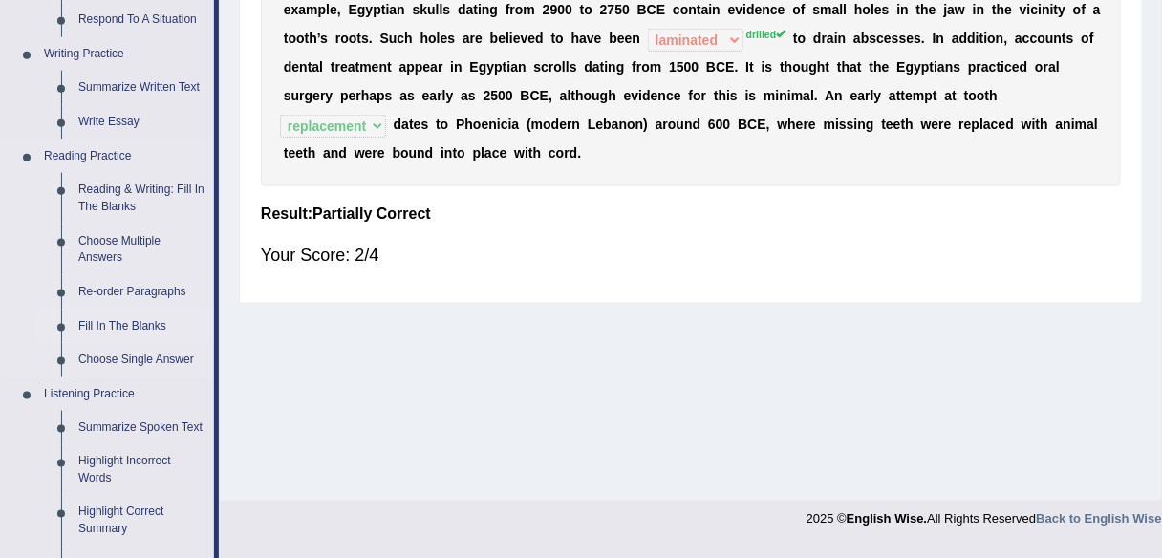
click at [108, 322] on link "Fill In The Blanks" at bounding box center [142, 327] width 144 height 34
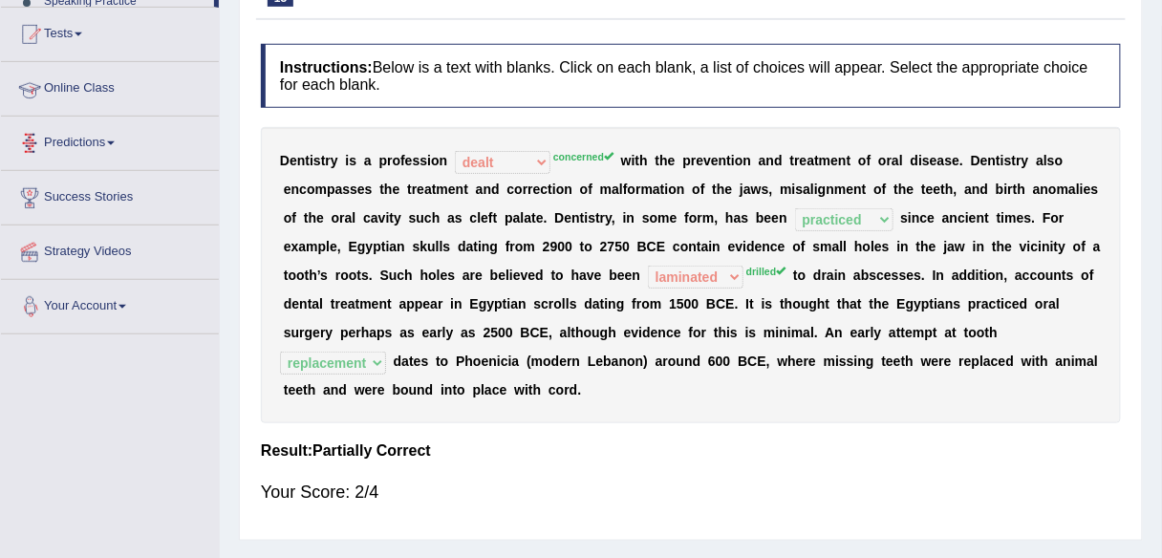
scroll to position [279, 0]
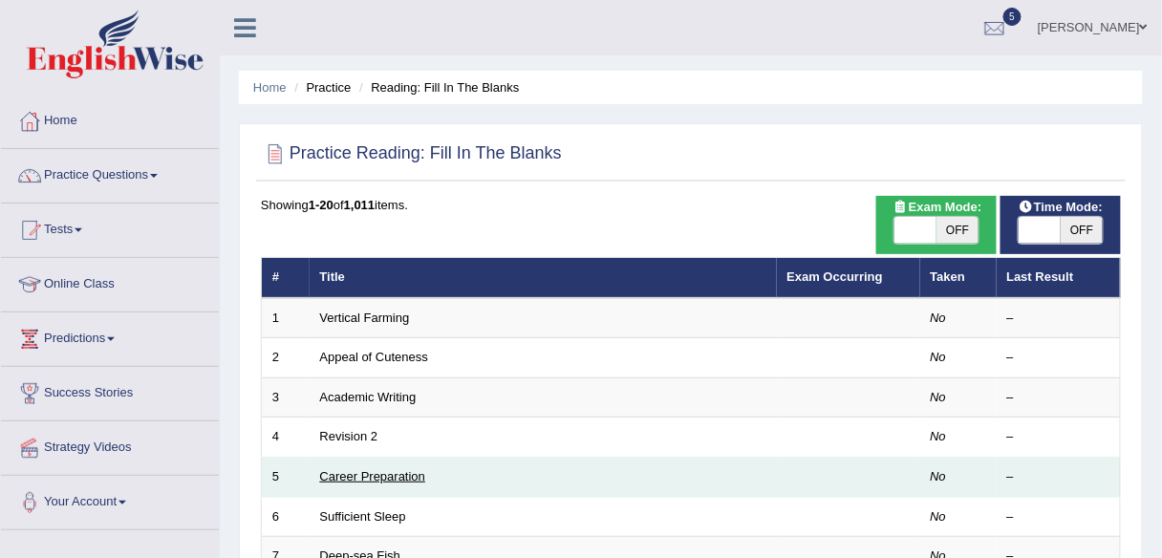
click at [350, 469] on link "Career Preparation" at bounding box center [373, 476] width 106 height 14
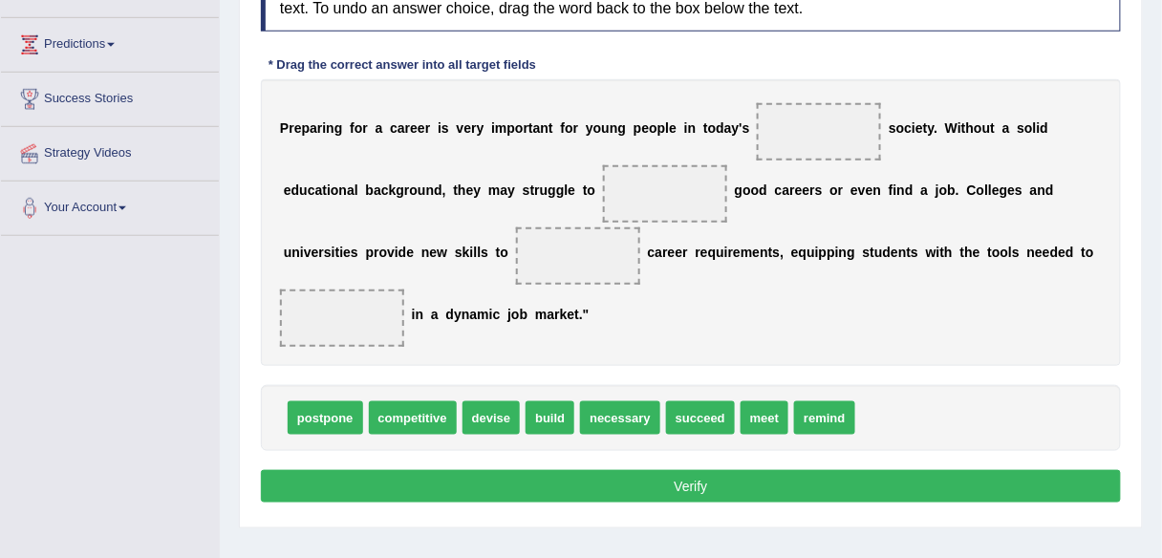
scroll to position [311, 0]
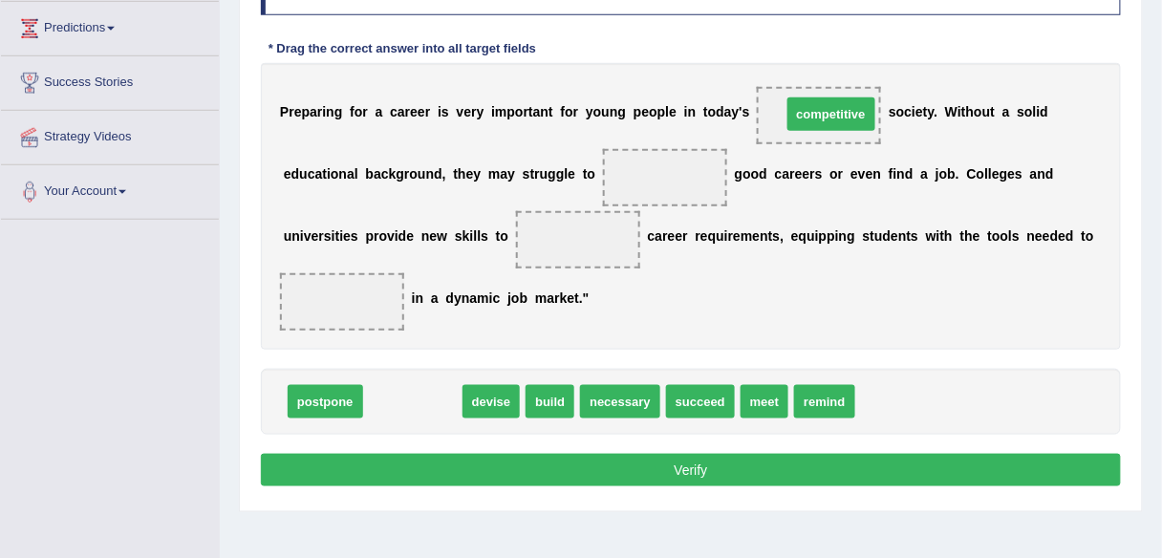
drag, startPoint x: 419, startPoint y: 399, endPoint x: 839, endPoint y: 112, distance: 509.0
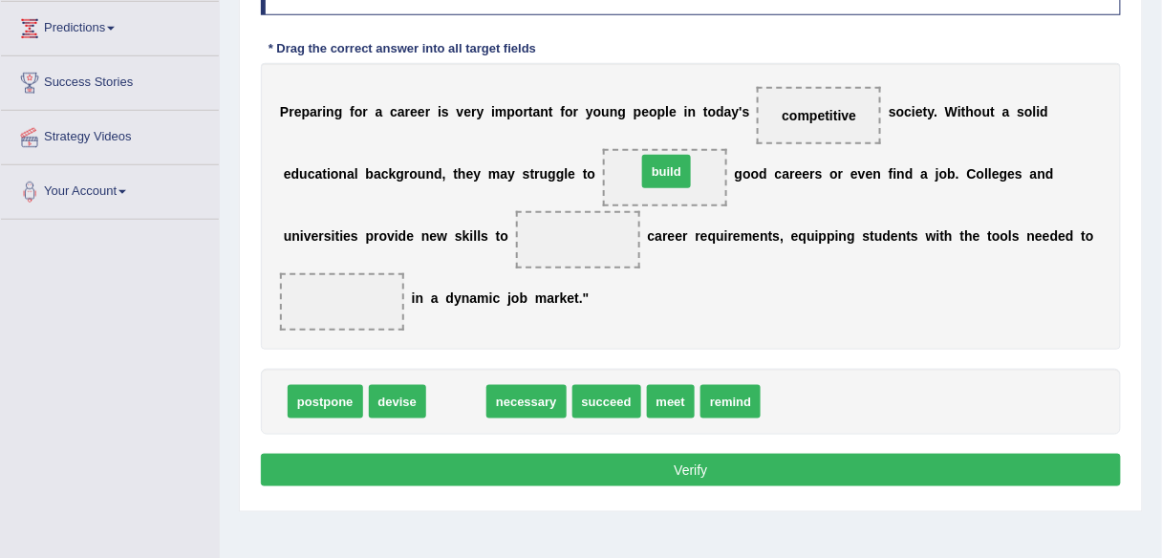
drag, startPoint x: 457, startPoint y: 396, endPoint x: 667, endPoint y: 165, distance: 311.9
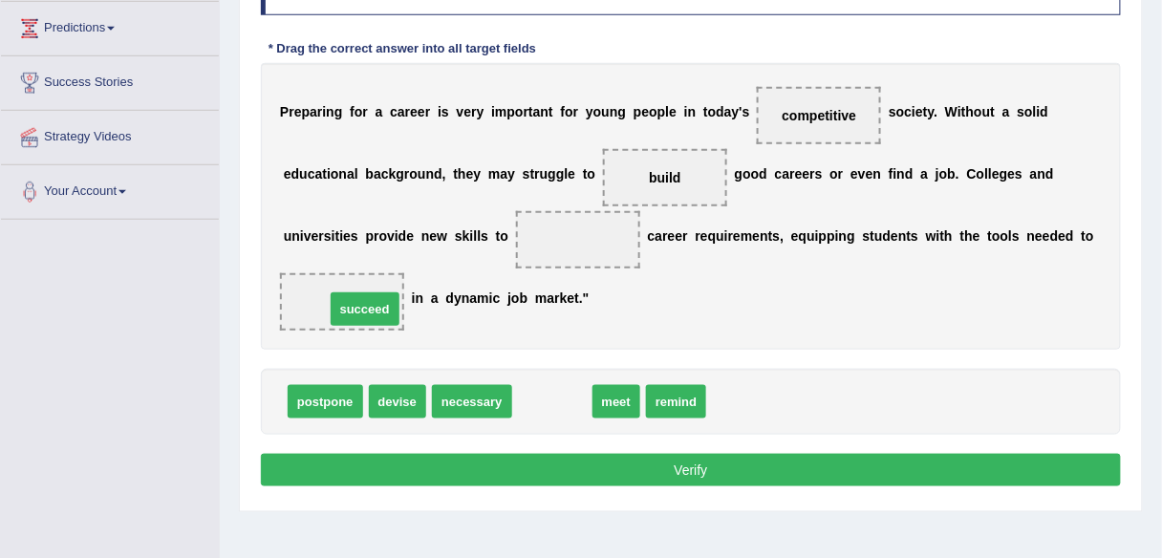
drag, startPoint x: 552, startPoint y: 398, endPoint x: 359, endPoint y: 300, distance: 215.4
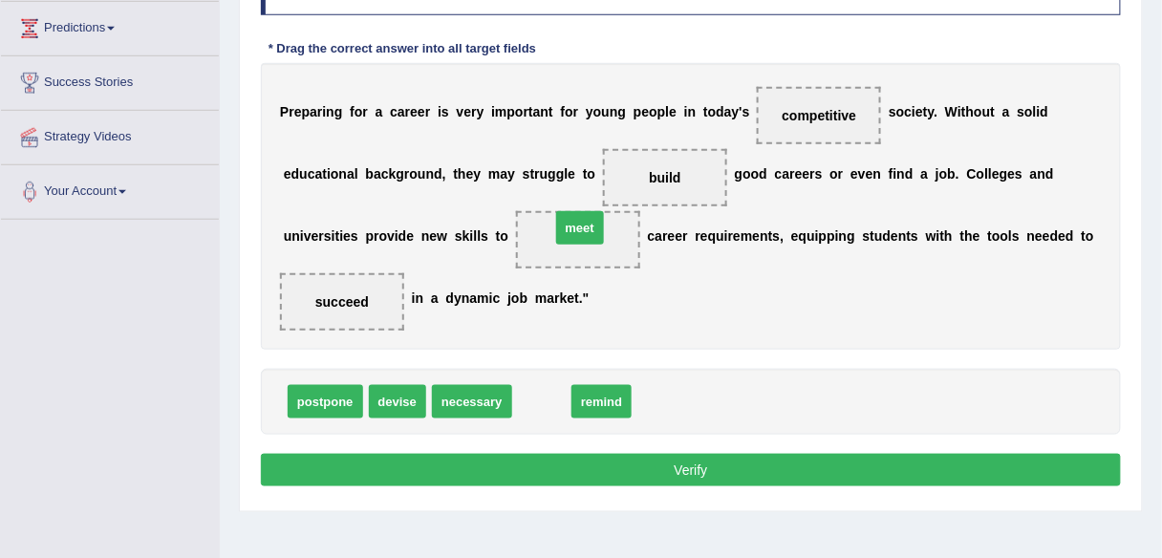
drag, startPoint x: 547, startPoint y: 400, endPoint x: 585, endPoint y: 225, distance: 179.1
click at [683, 463] on button "Verify" at bounding box center [691, 470] width 860 height 32
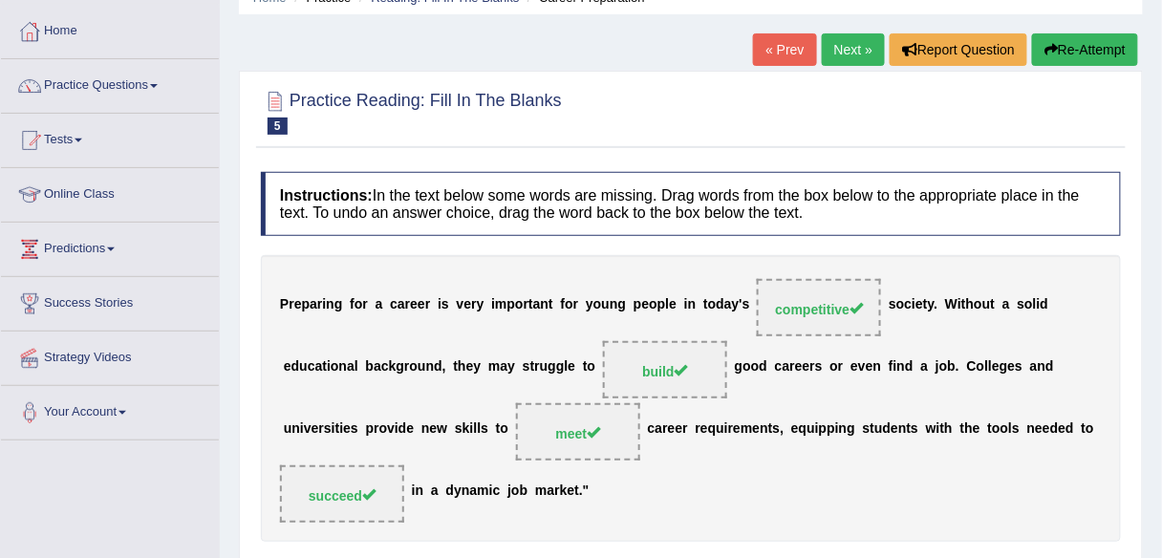
scroll to position [0, 0]
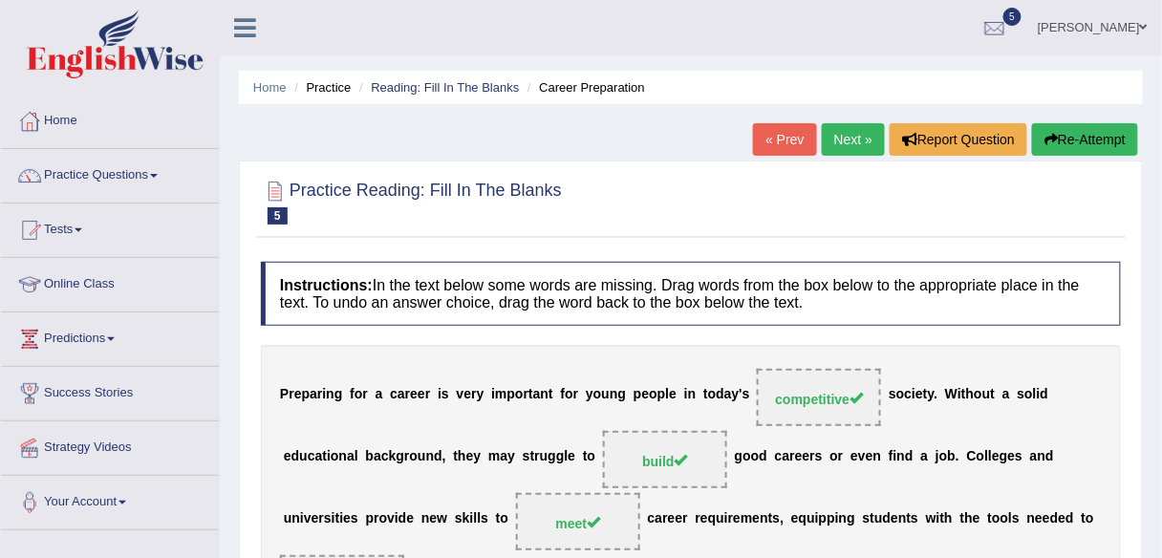
click at [842, 145] on link "Next »" at bounding box center [853, 139] width 63 height 32
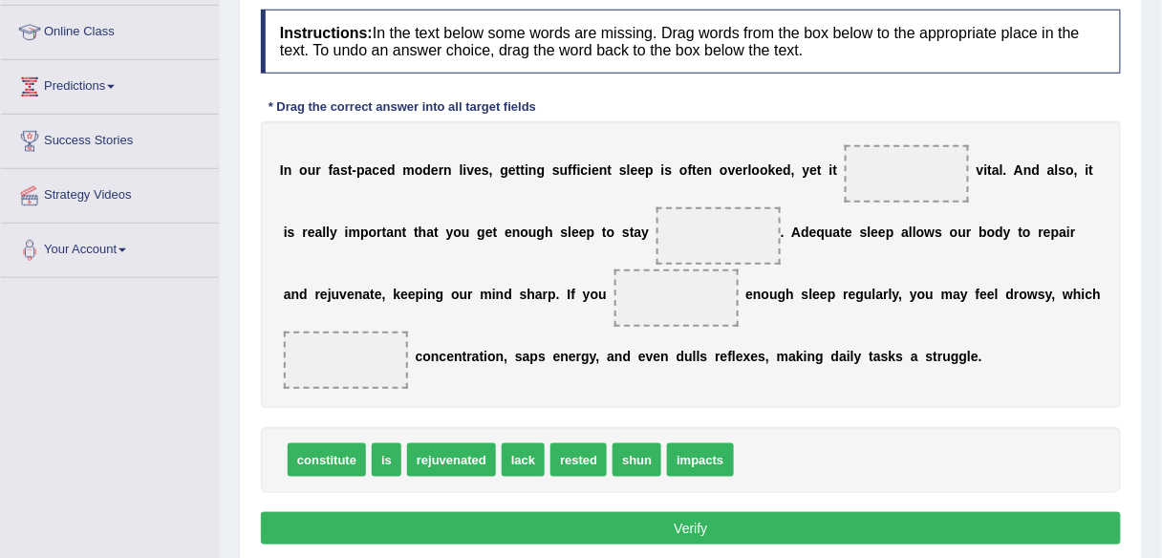
scroll to position [254, 0]
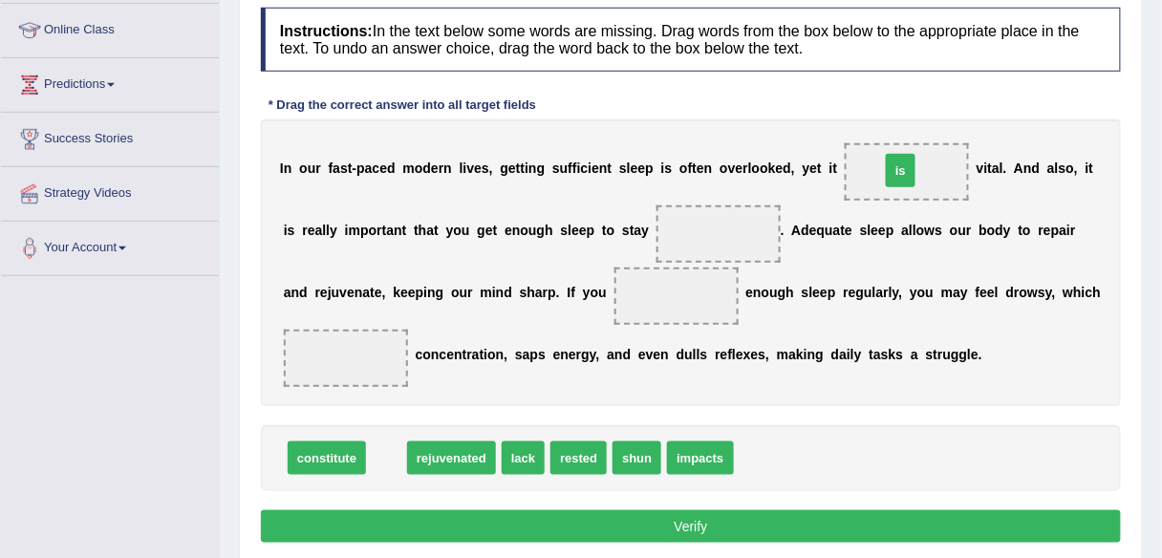
drag, startPoint x: 385, startPoint y: 454, endPoint x: 899, endPoint y: 166, distance: 589.3
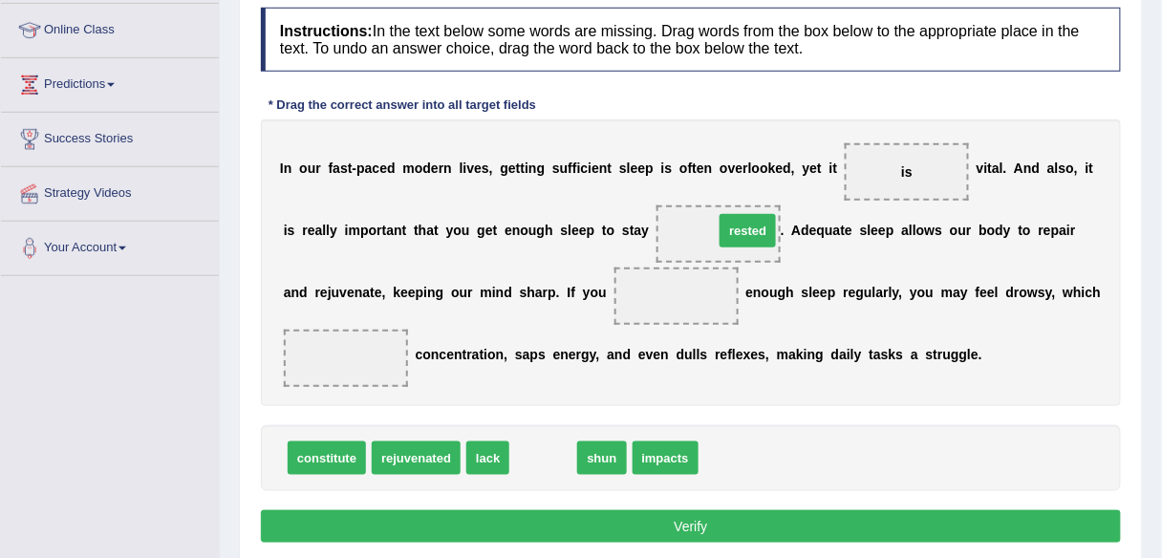
drag, startPoint x: 536, startPoint y: 455, endPoint x: 741, endPoint y: 228, distance: 305.2
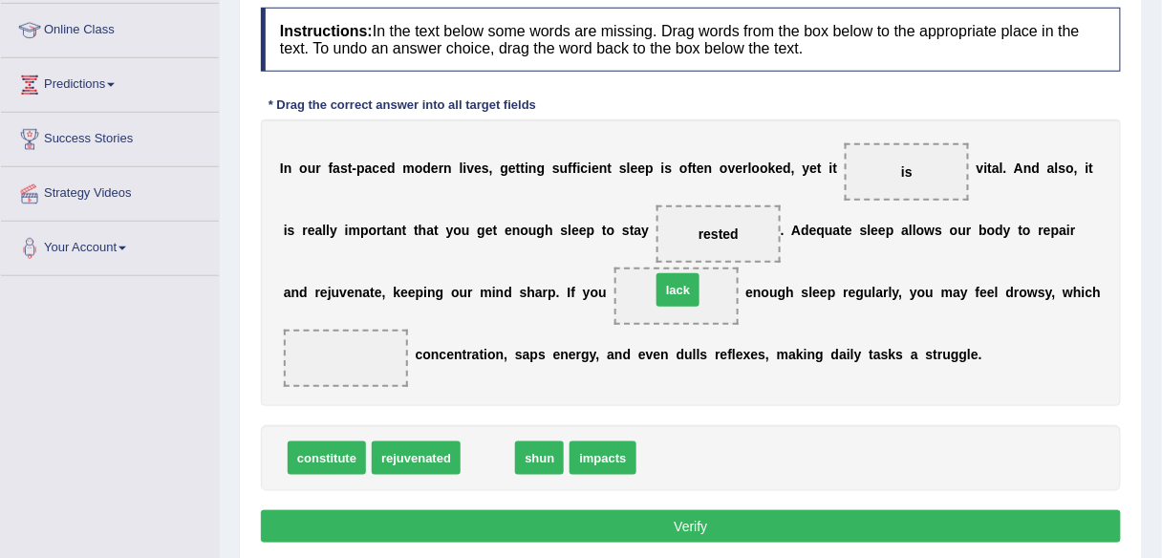
drag, startPoint x: 490, startPoint y: 452, endPoint x: 681, endPoint y: 284, distance: 253.9
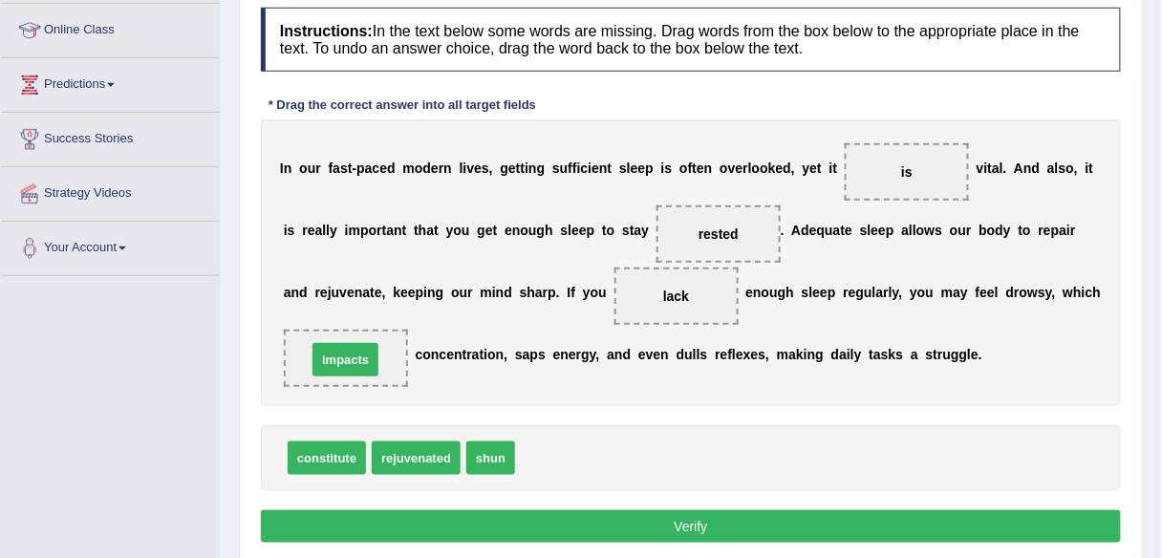
drag, startPoint x: 560, startPoint y: 457, endPoint x: 349, endPoint y: 354, distance: 235.1
click at [669, 523] on button "Verify" at bounding box center [691, 526] width 860 height 32
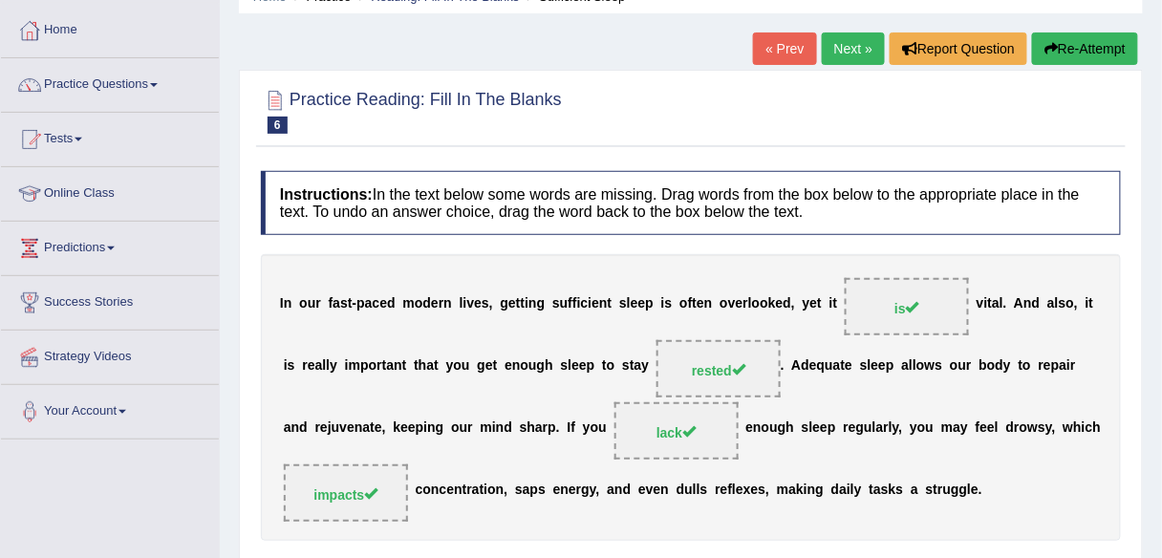
scroll to position [87, 0]
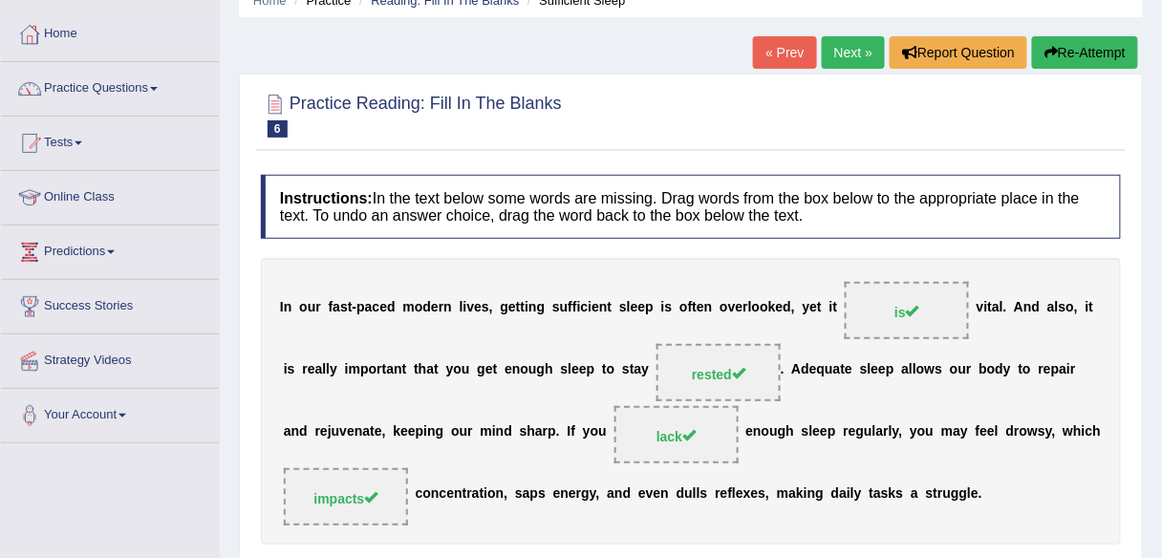
click at [844, 54] on link "Next »" at bounding box center [853, 52] width 63 height 32
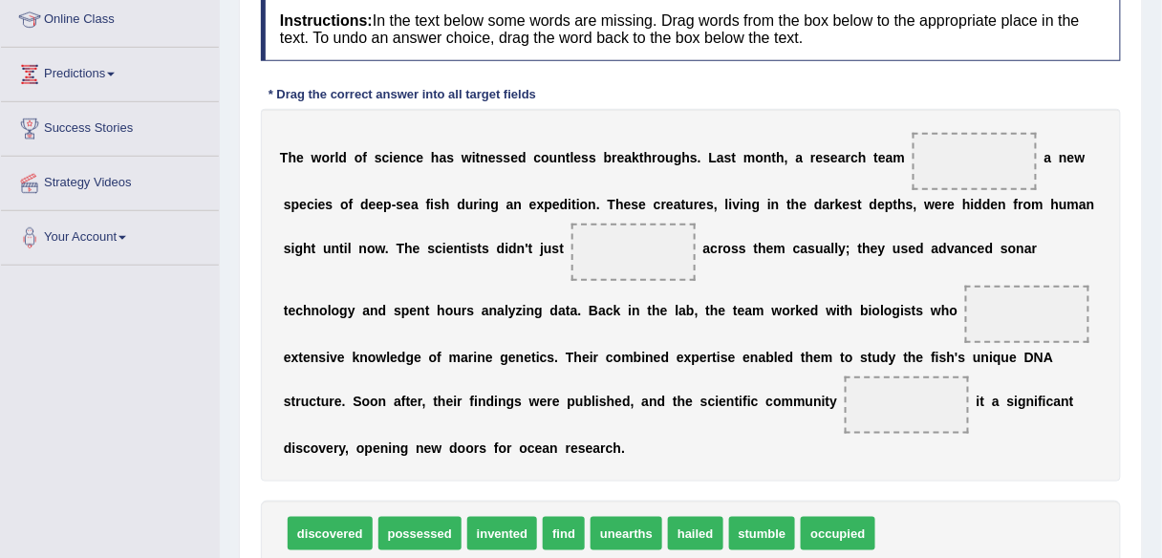
scroll to position [282, 0]
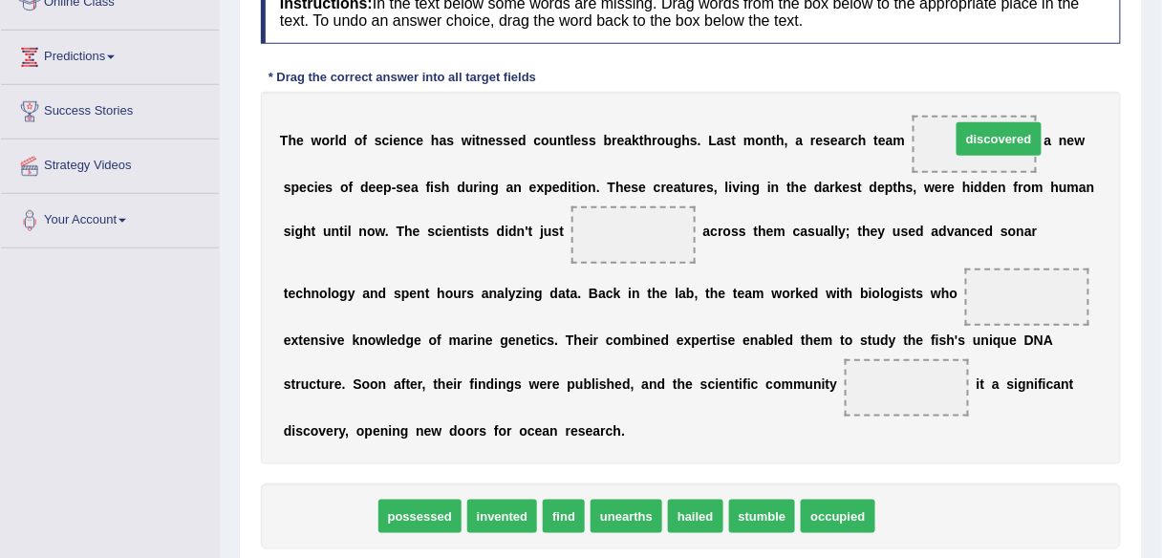
drag, startPoint x: 335, startPoint y: 511, endPoint x: 1004, endPoint y: 133, distance: 768.7
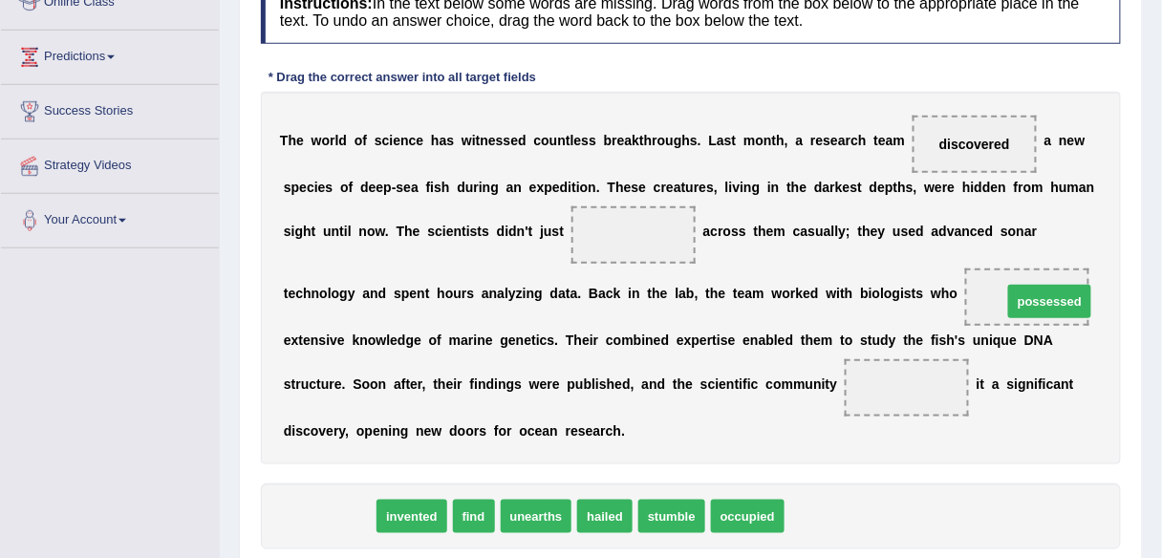
drag, startPoint x: 315, startPoint y: 510, endPoint x: 1036, endPoint y: 295, distance: 752.1
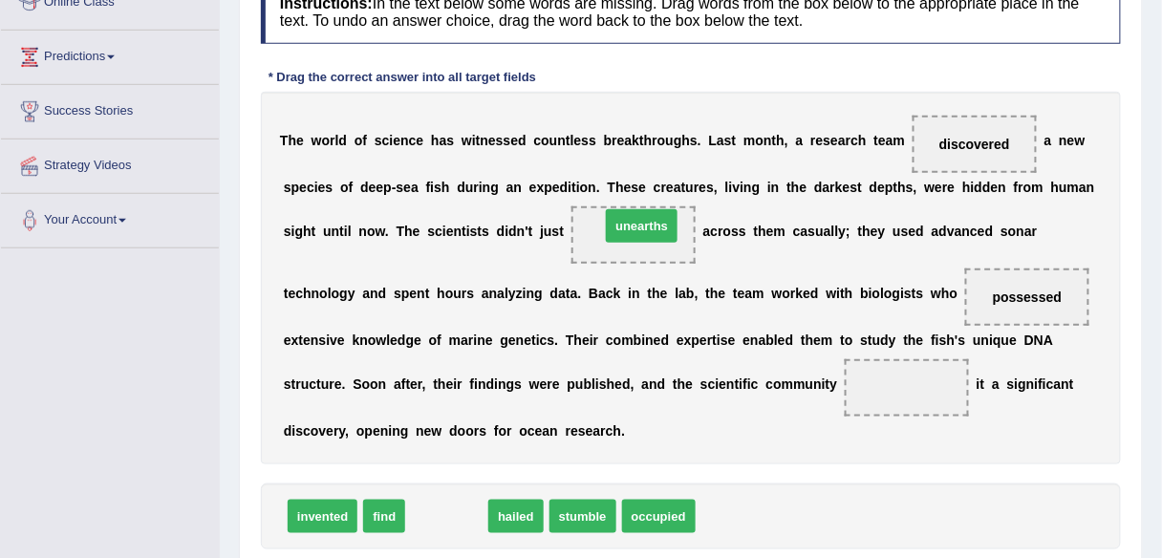
drag, startPoint x: 450, startPoint y: 514, endPoint x: 645, endPoint y: 225, distance: 349.1
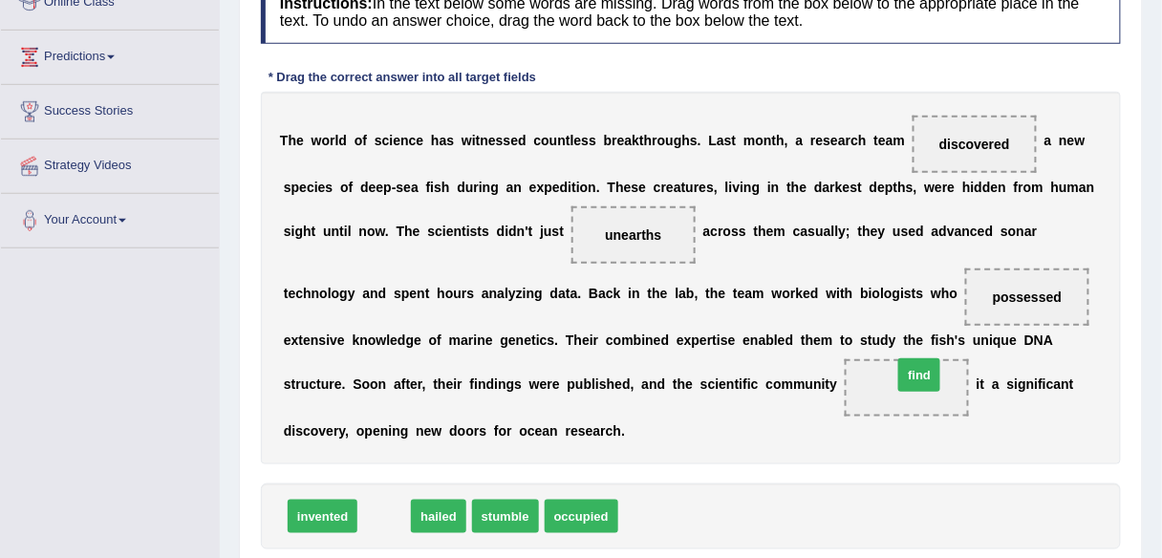
drag, startPoint x: 385, startPoint y: 511, endPoint x: 920, endPoint y: 371, distance: 552.5
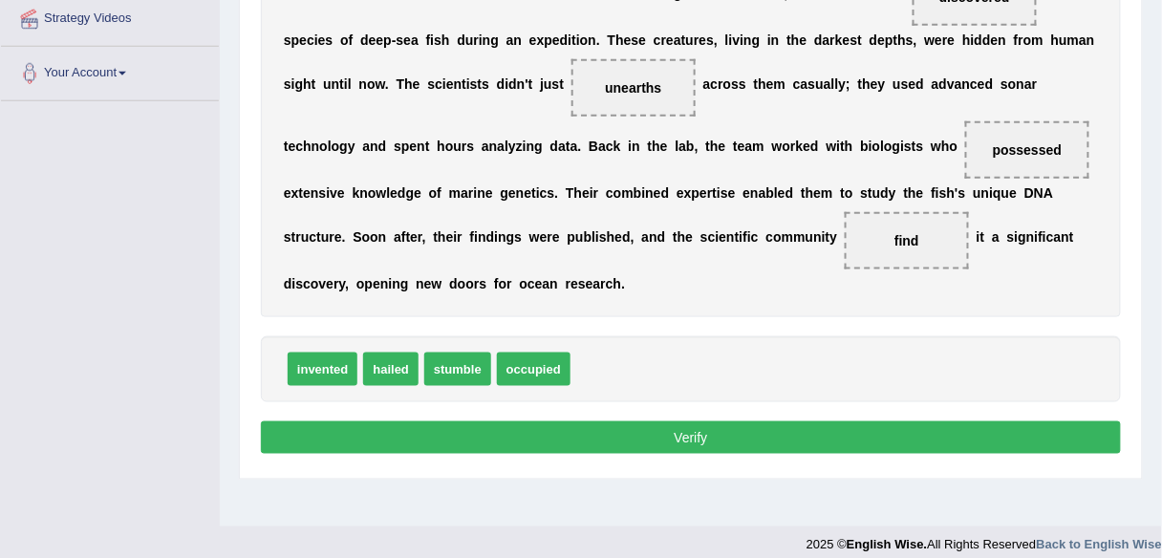
scroll to position [436, 0]
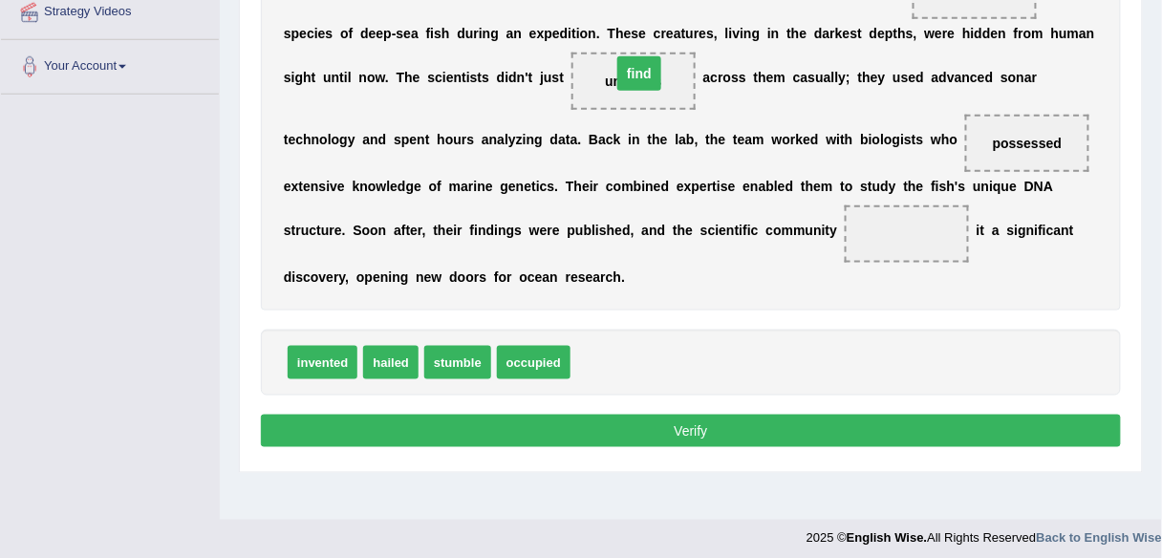
drag, startPoint x: 903, startPoint y: 225, endPoint x: 636, endPoint y: 65, distance: 311.6
drag, startPoint x: 619, startPoint y: 354, endPoint x: 905, endPoint y: 229, distance: 311.6
click at [719, 424] on button "Verify" at bounding box center [691, 431] width 860 height 32
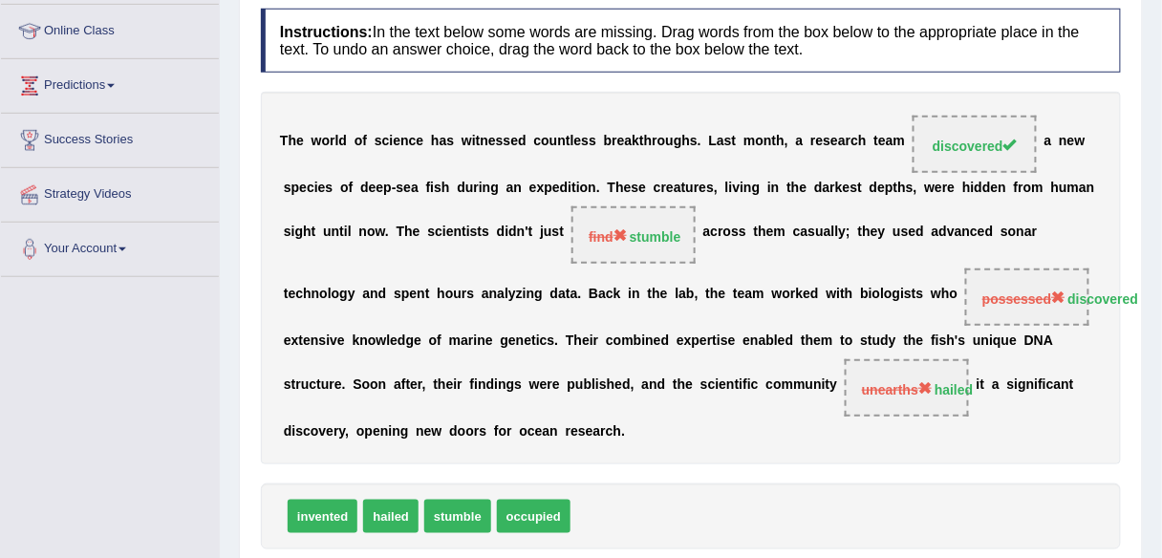
scroll to position [254, 0]
